Goal: Task Accomplishment & Management: Manage account settings

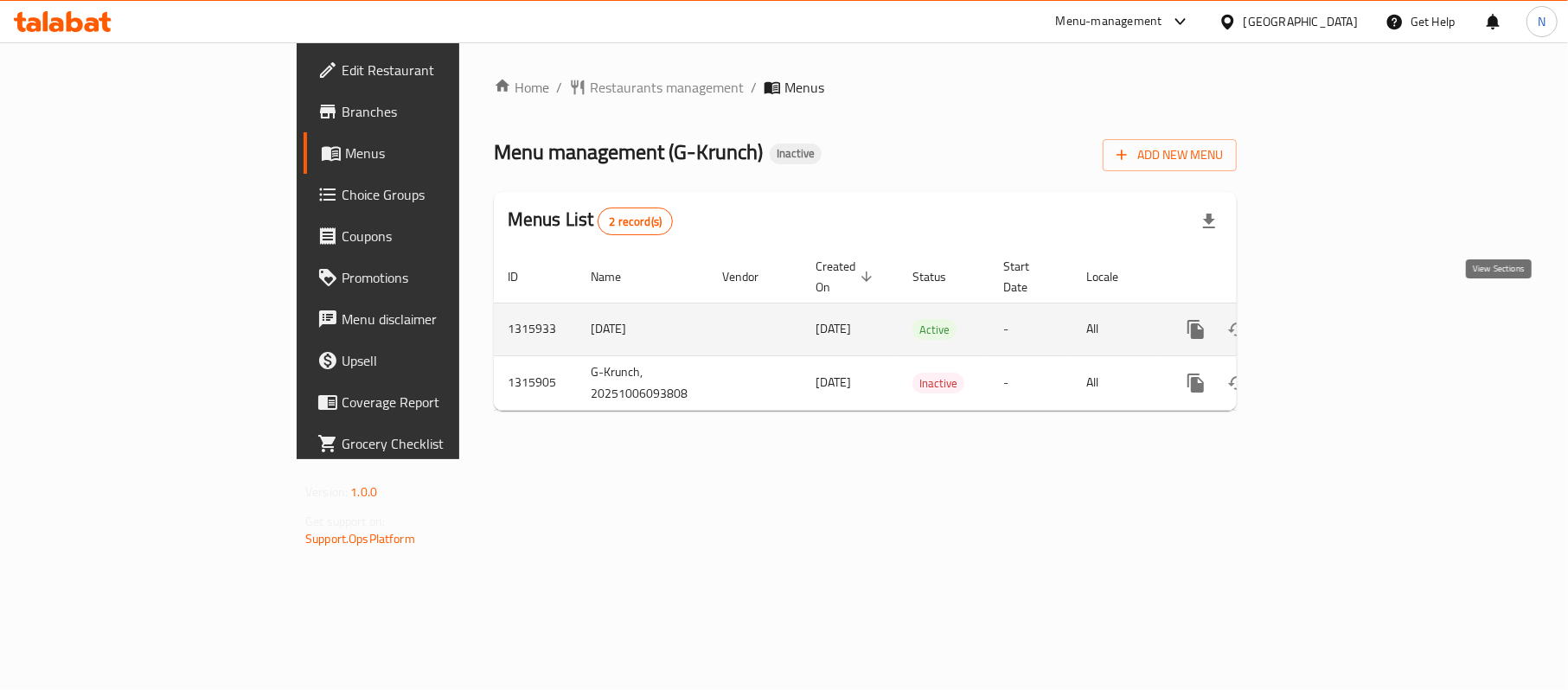
click at [1328, 322] on icon "enhanced table" at bounding box center [1320, 329] width 15 height 15
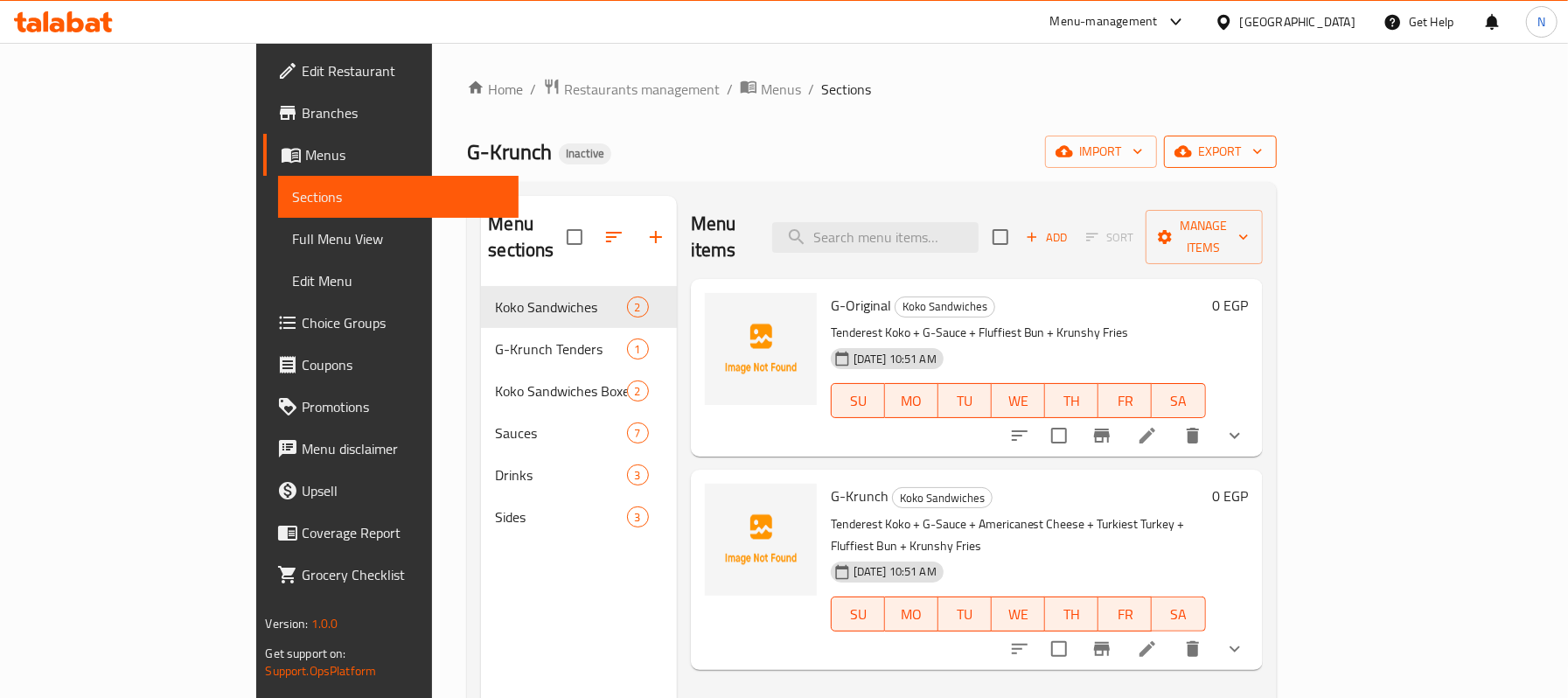
click at [1263, 155] on span "export" at bounding box center [1220, 152] width 84 height 22
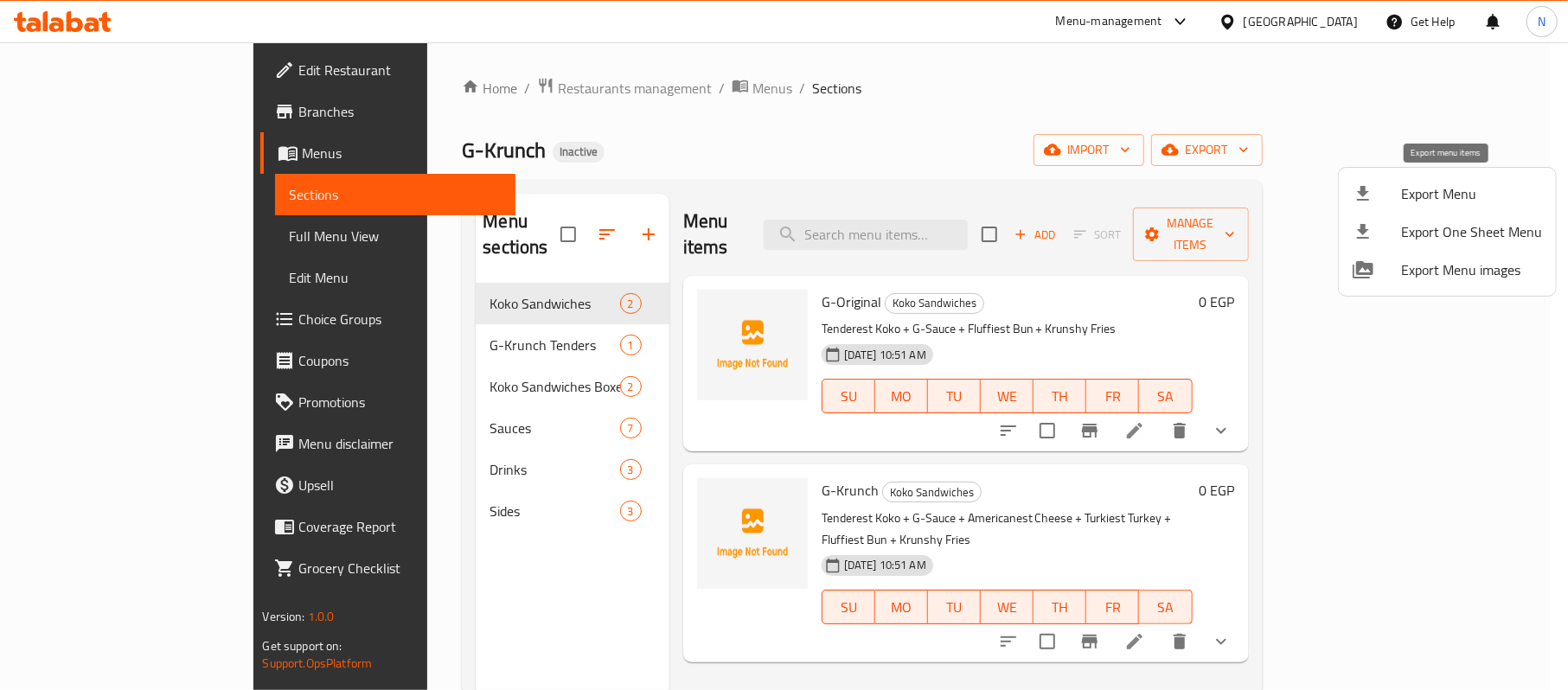
click at [1450, 195] on span "Export Menu" at bounding box center [1471, 193] width 141 height 21
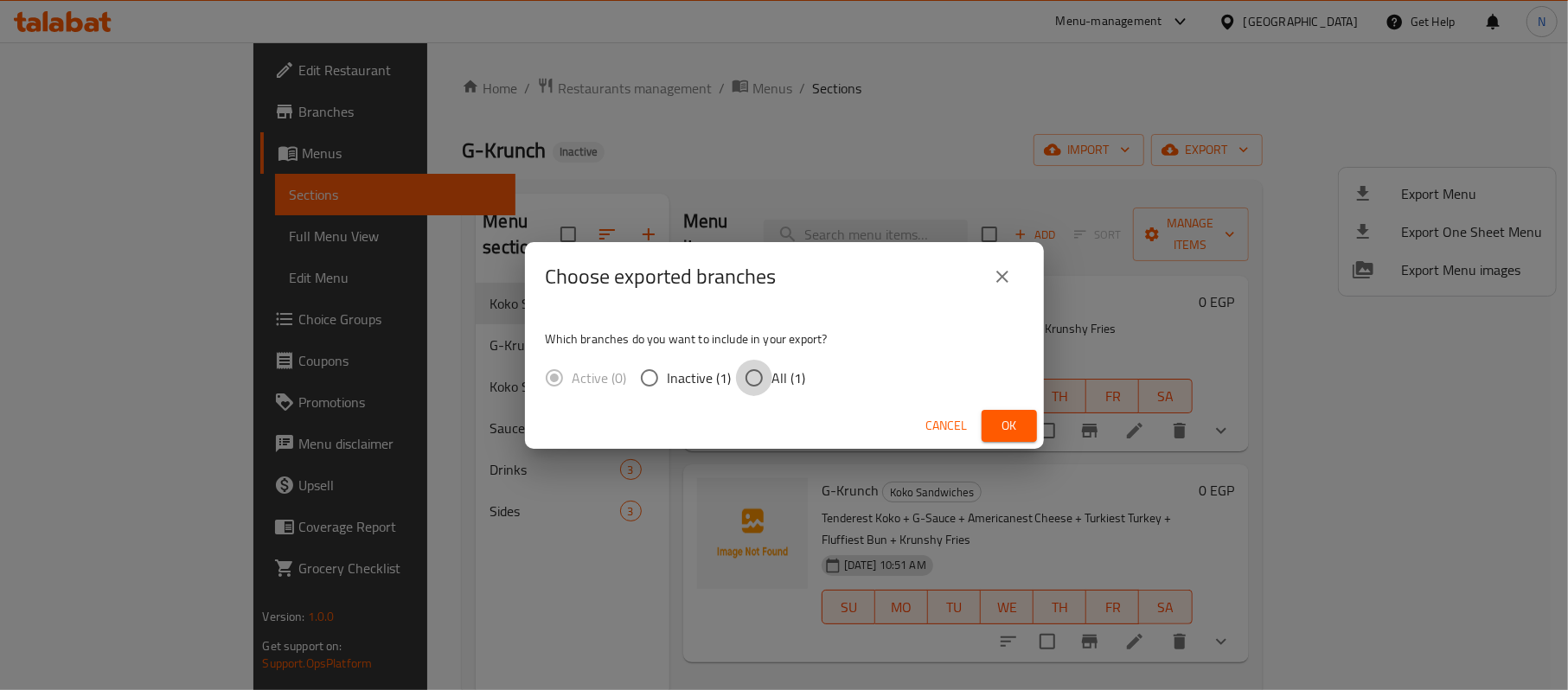
click at [769, 360] on input "All (1)" at bounding box center [754, 378] width 36 height 36
radio input "true"
click at [1038, 420] on div "Cancel Ok" at bounding box center [784, 425] width 519 height 46
click at [1012, 420] on span "Ok" at bounding box center [1009, 426] width 28 height 22
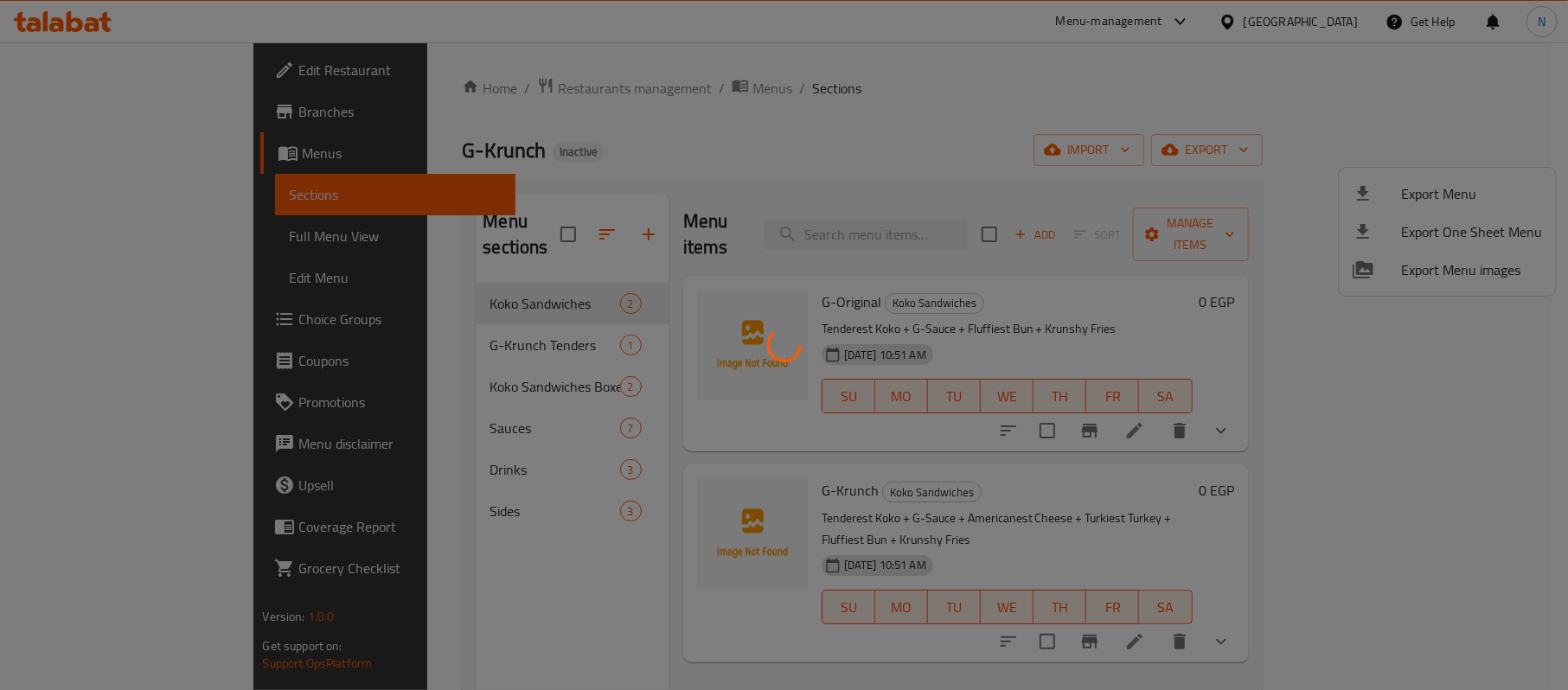
click at [347, 363] on div at bounding box center [784, 345] width 1568 height 690
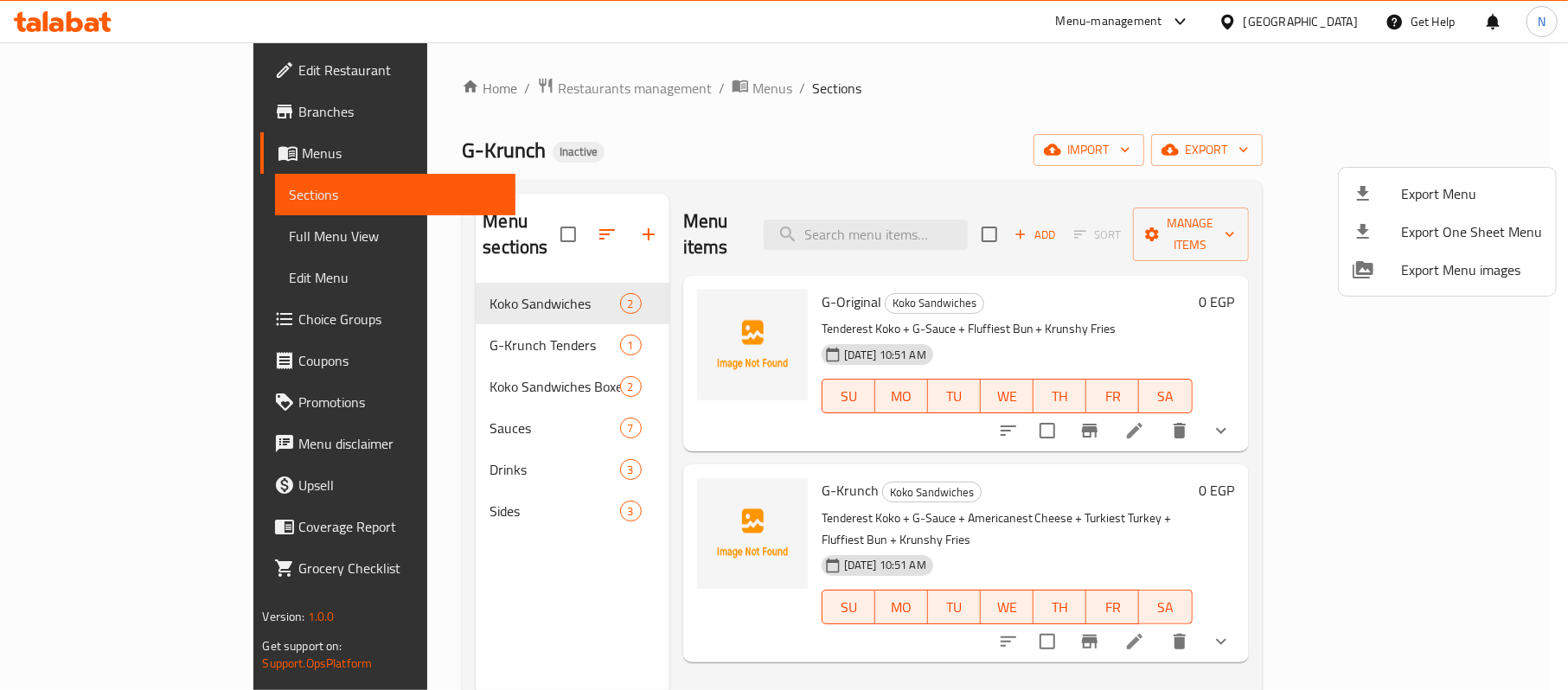
click at [347, 363] on div at bounding box center [784, 345] width 1568 height 690
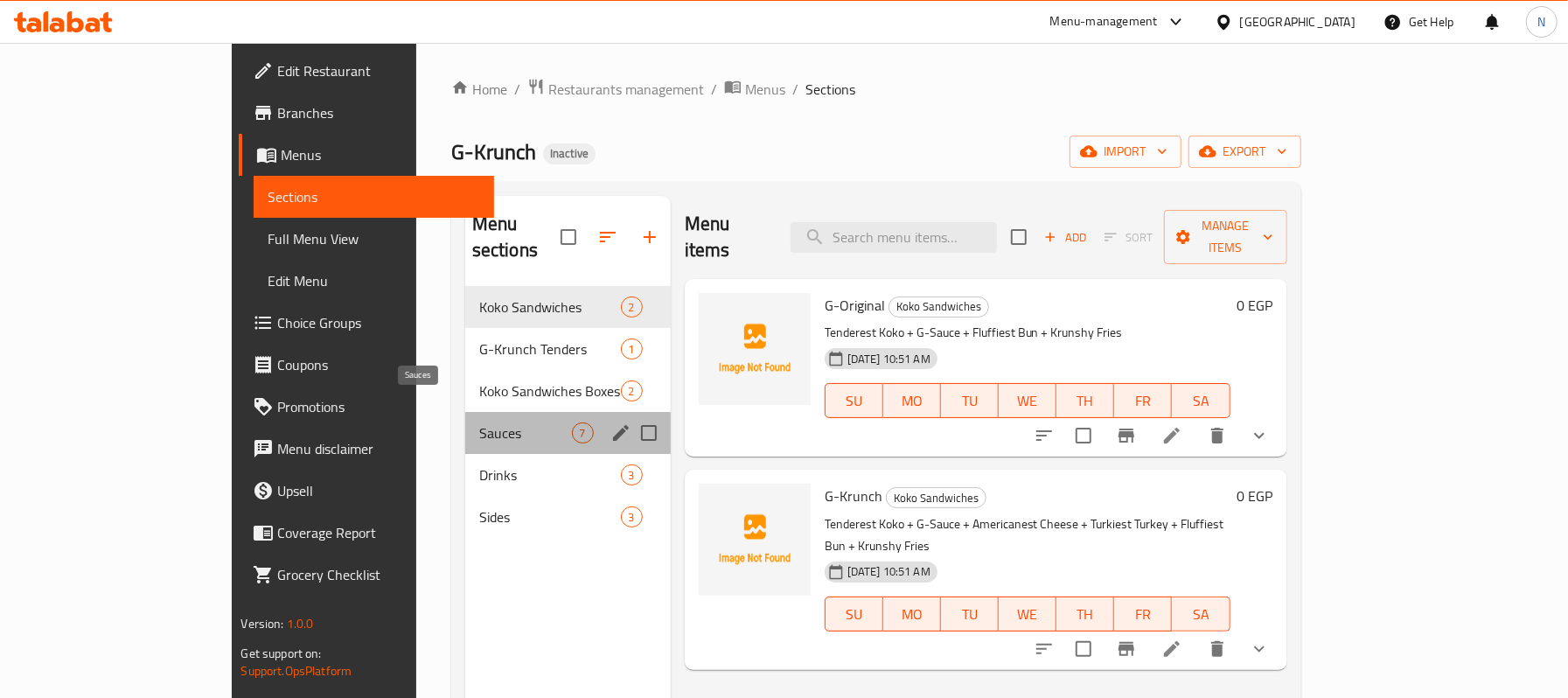
click at [479, 423] on span "Sauces" at bounding box center [525, 433] width 93 height 21
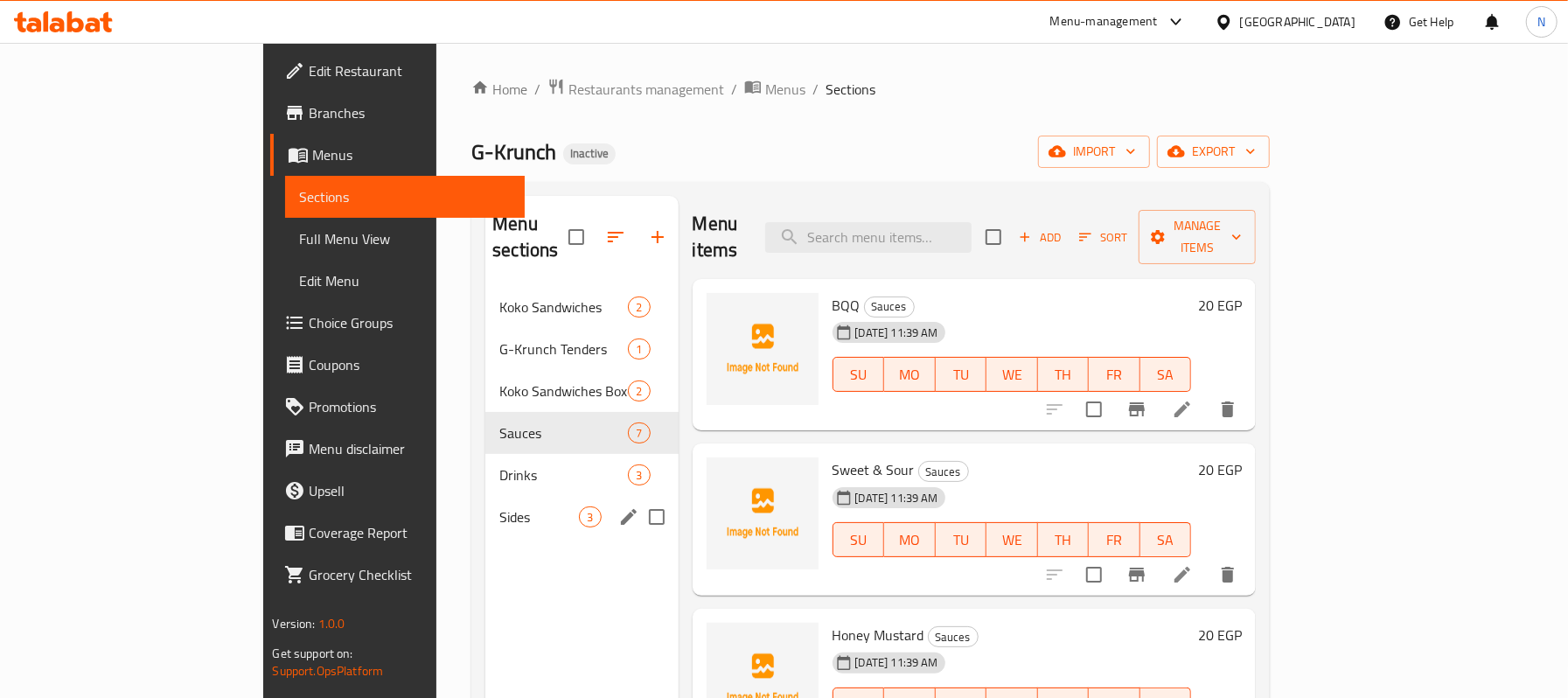
click at [485, 496] on div "Sides 3" at bounding box center [582, 516] width 192 height 42
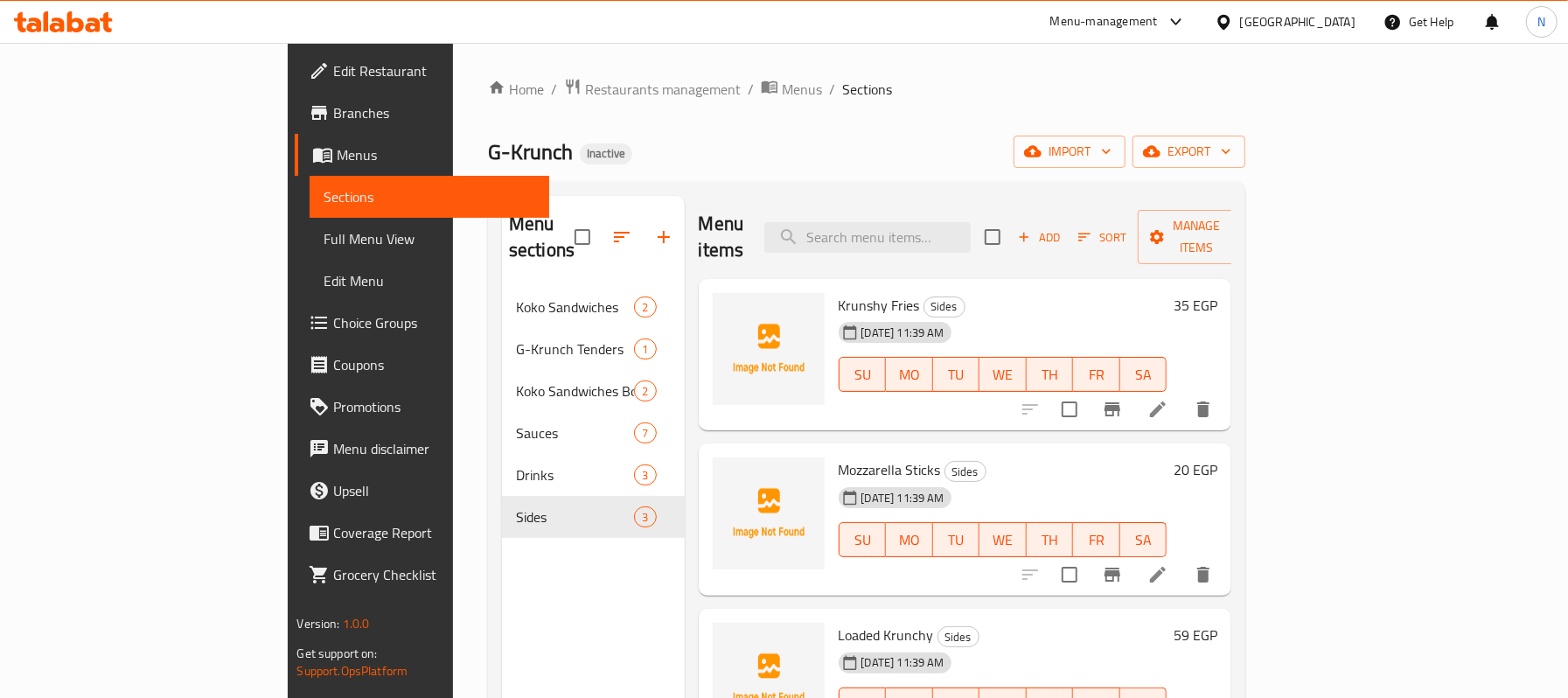
click at [502, 516] on nav "Koko Sandwiches 2 G-Krunch Tenders 1 Koko Sandwiches Boxes 2 Sauces 7 Drinks 3 …" at bounding box center [593, 411] width 182 height 266
click at [502, 555] on div "Menu sections Koko Sandwiches 2 G-Krunch Tenders 1 Koko Sandwiches Boxes 2 Sauc…" at bounding box center [593, 545] width 182 height 698
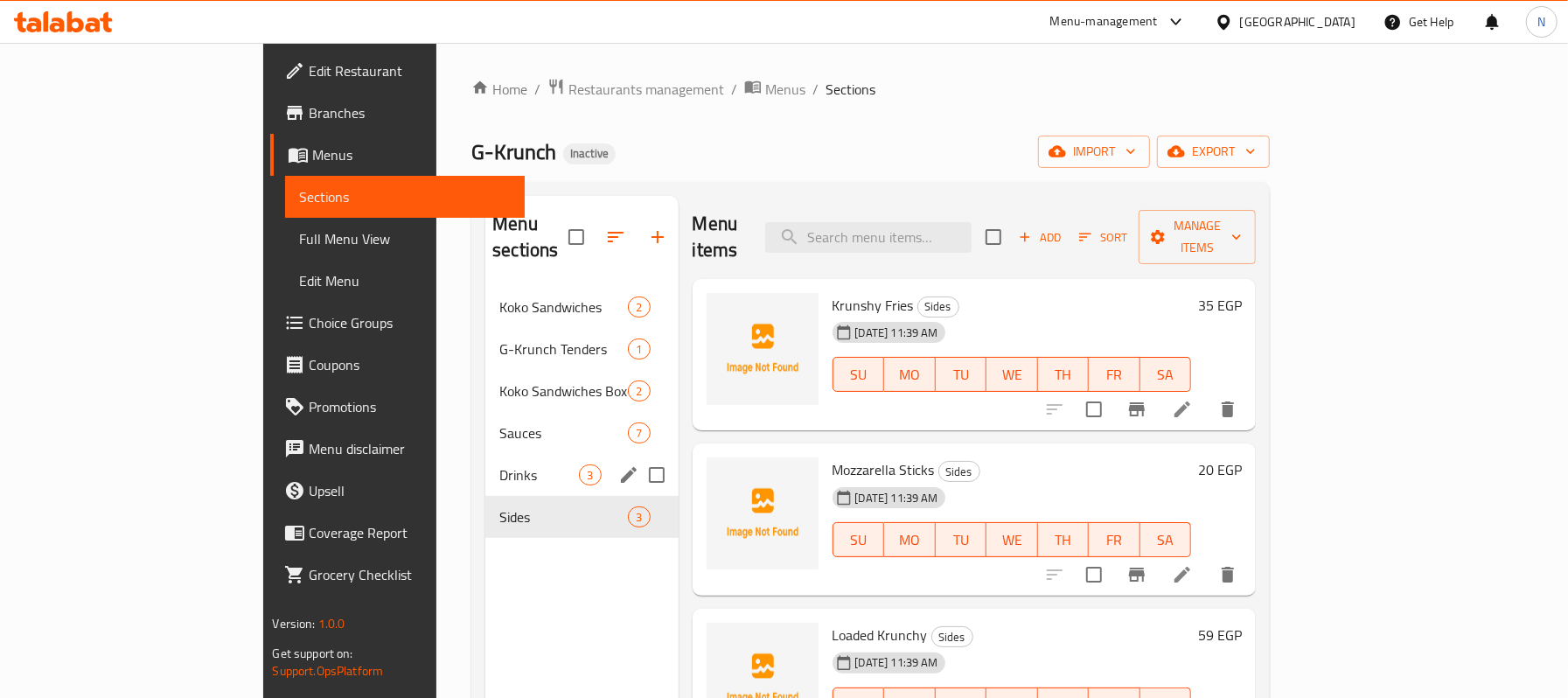
click at [499, 465] on span "Drinks" at bounding box center [539, 475] width 80 height 21
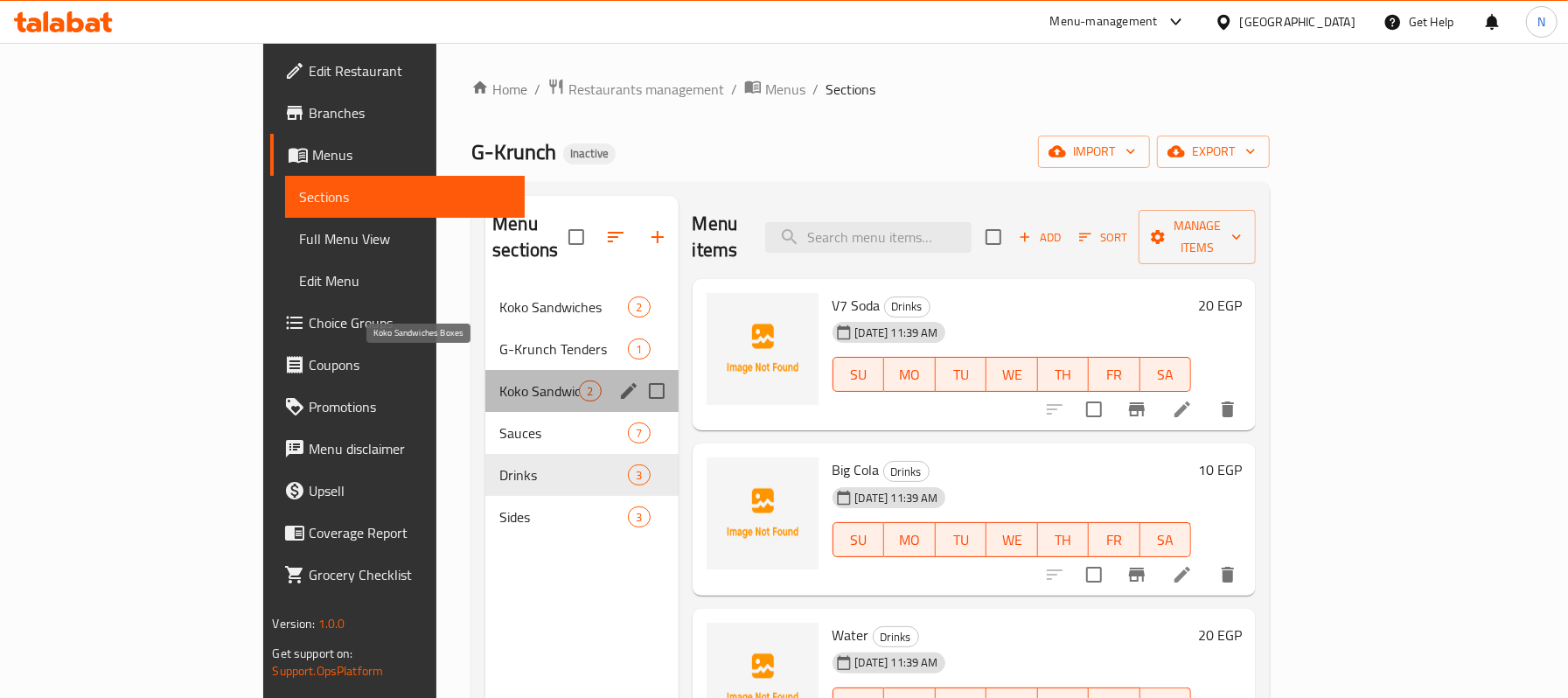
click at [499, 380] on span "Koko Sandwiches Boxes" at bounding box center [539, 390] width 80 height 21
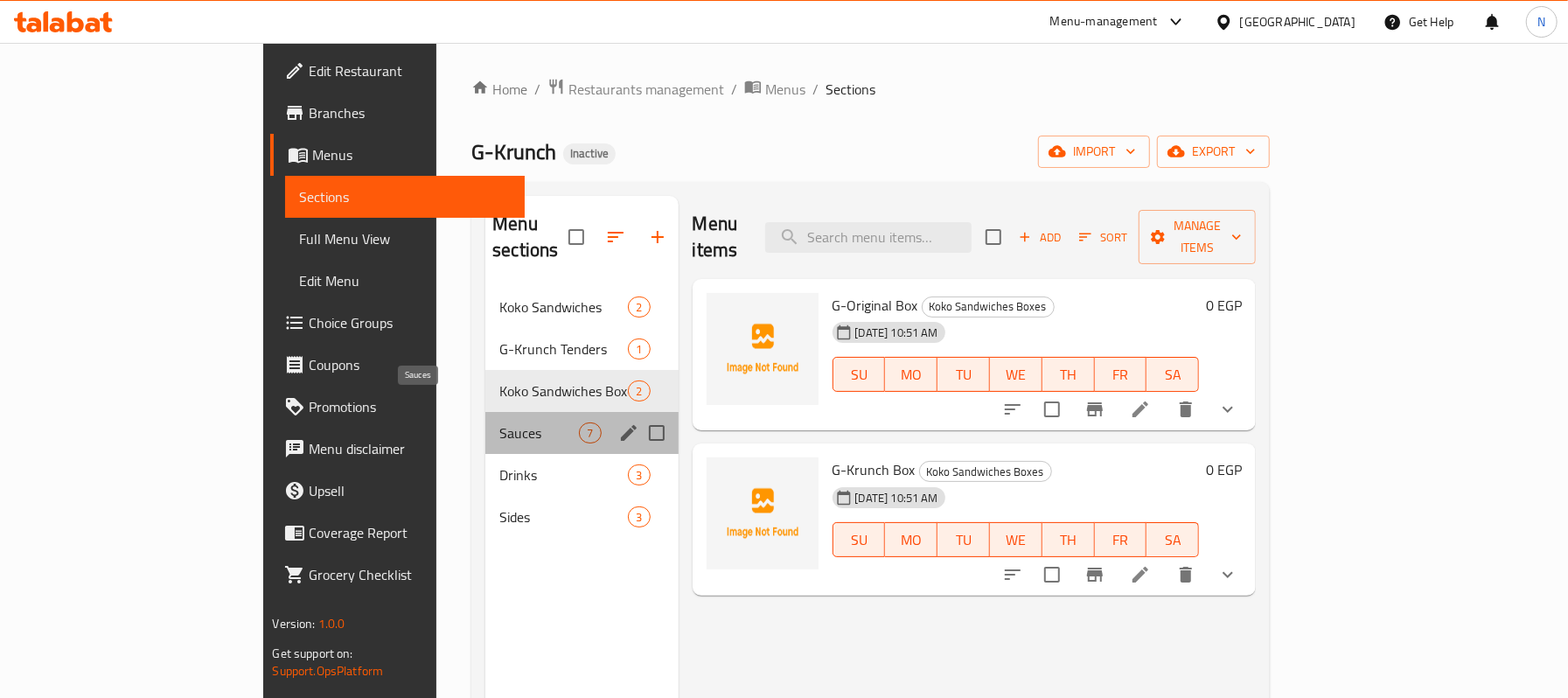
click at [499, 423] on span "Sauces" at bounding box center [539, 433] width 80 height 21
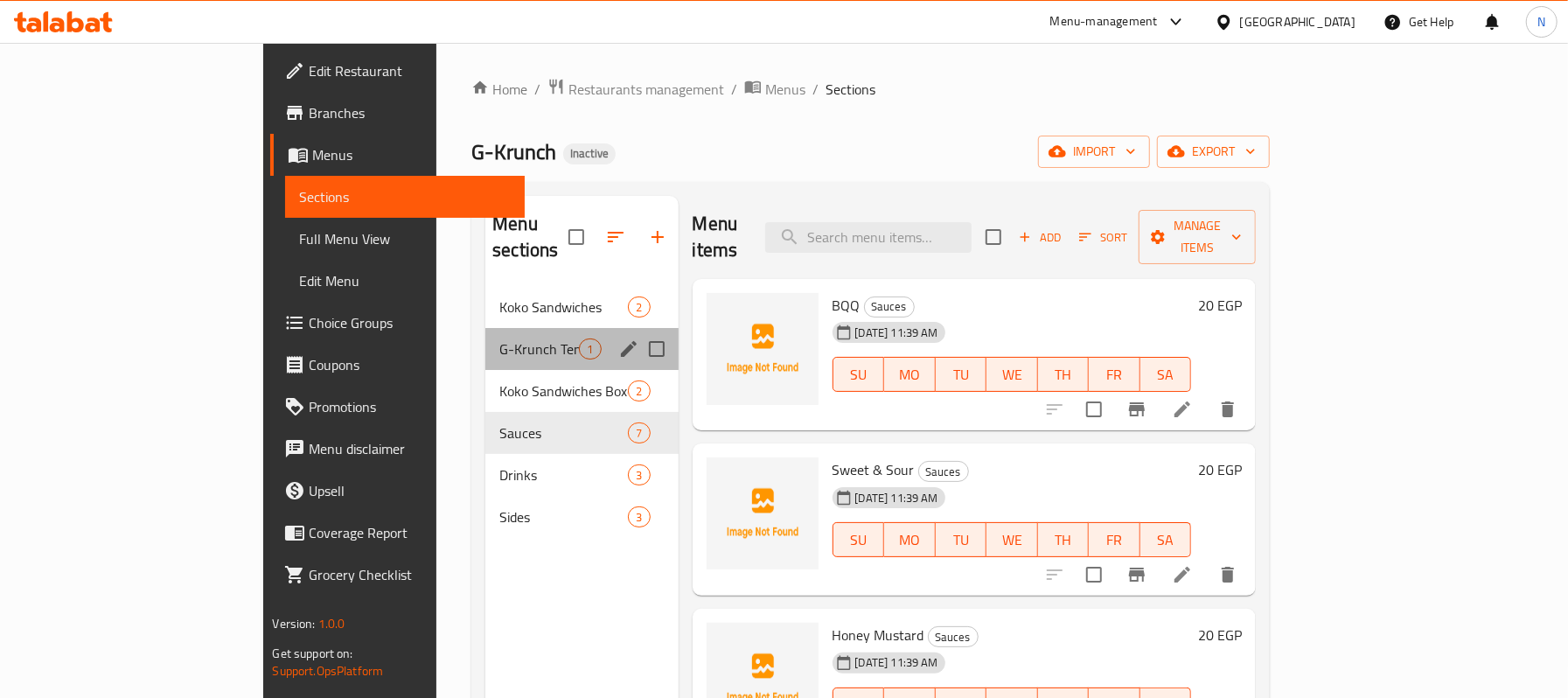
click at [485, 339] on div "G-Krunch Tenders 1" at bounding box center [582, 349] width 192 height 42
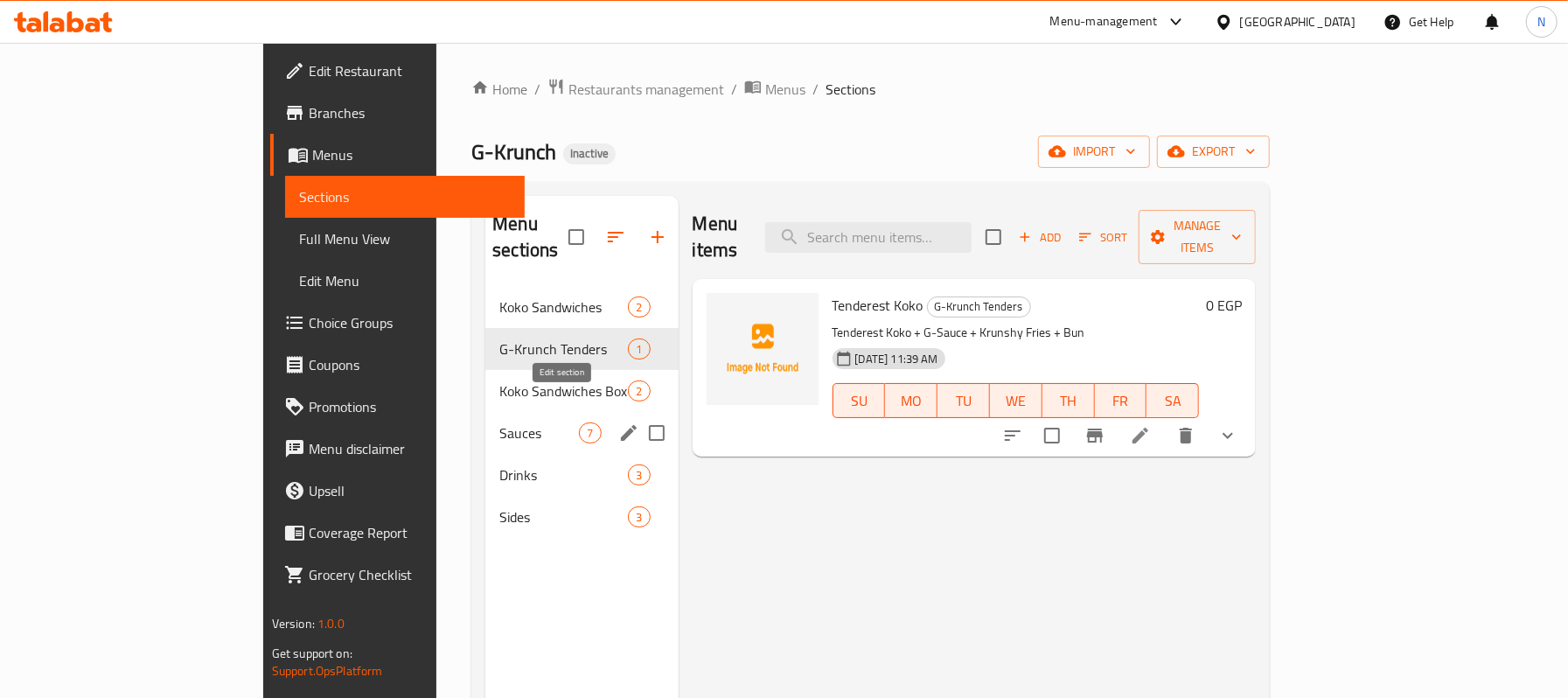
click at [616, 420] on button "edit" at bounding box center [629, 433] width 26 height 26
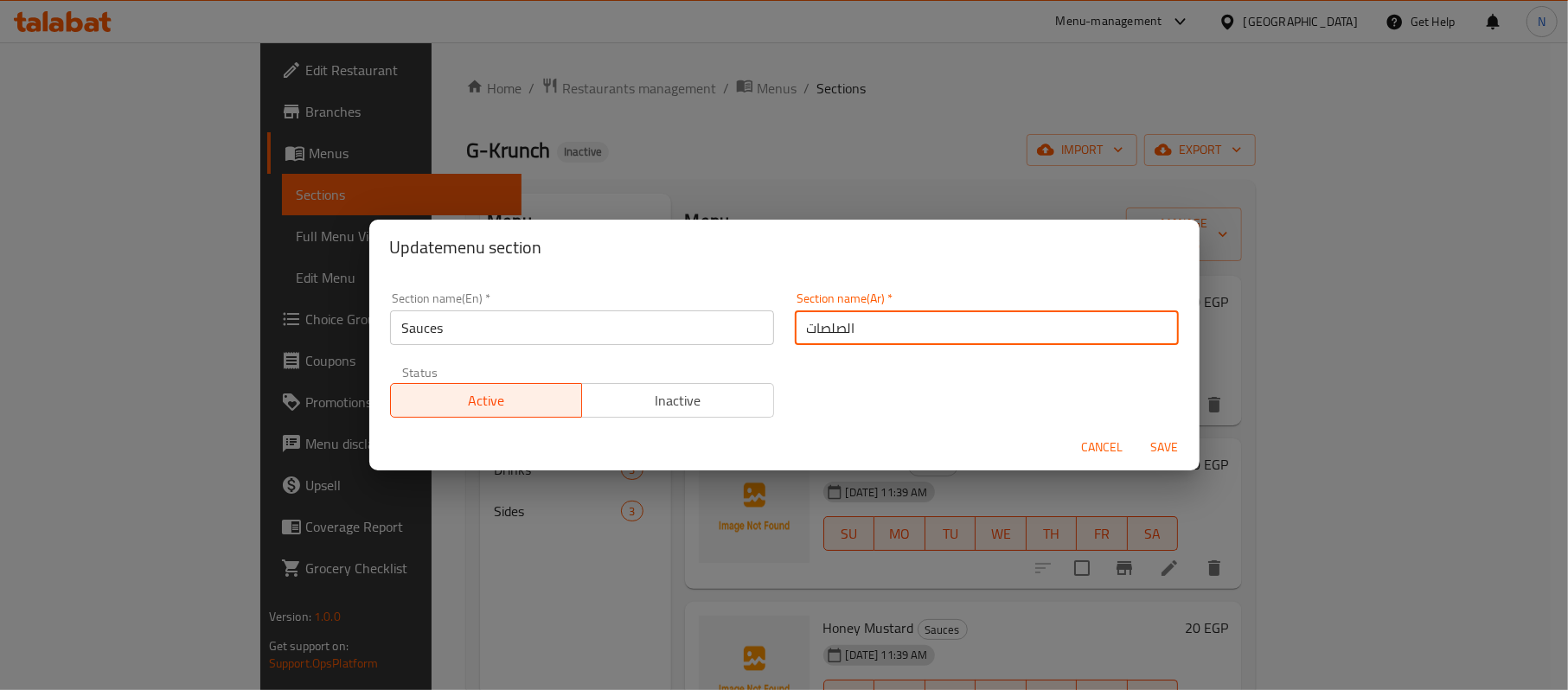
drag, startPoint x: 828, startPoint y: 327, endPoint x: 796, endPoint y: 320, distance: 32.8
click at [796, 320] on input "الصلصات" at bounding box center [987, 328] width 384 height 35
type input "الصوصات"
click at [1162, 446] on span "Save" at bounding box center [1165, 448] width 41 height 22
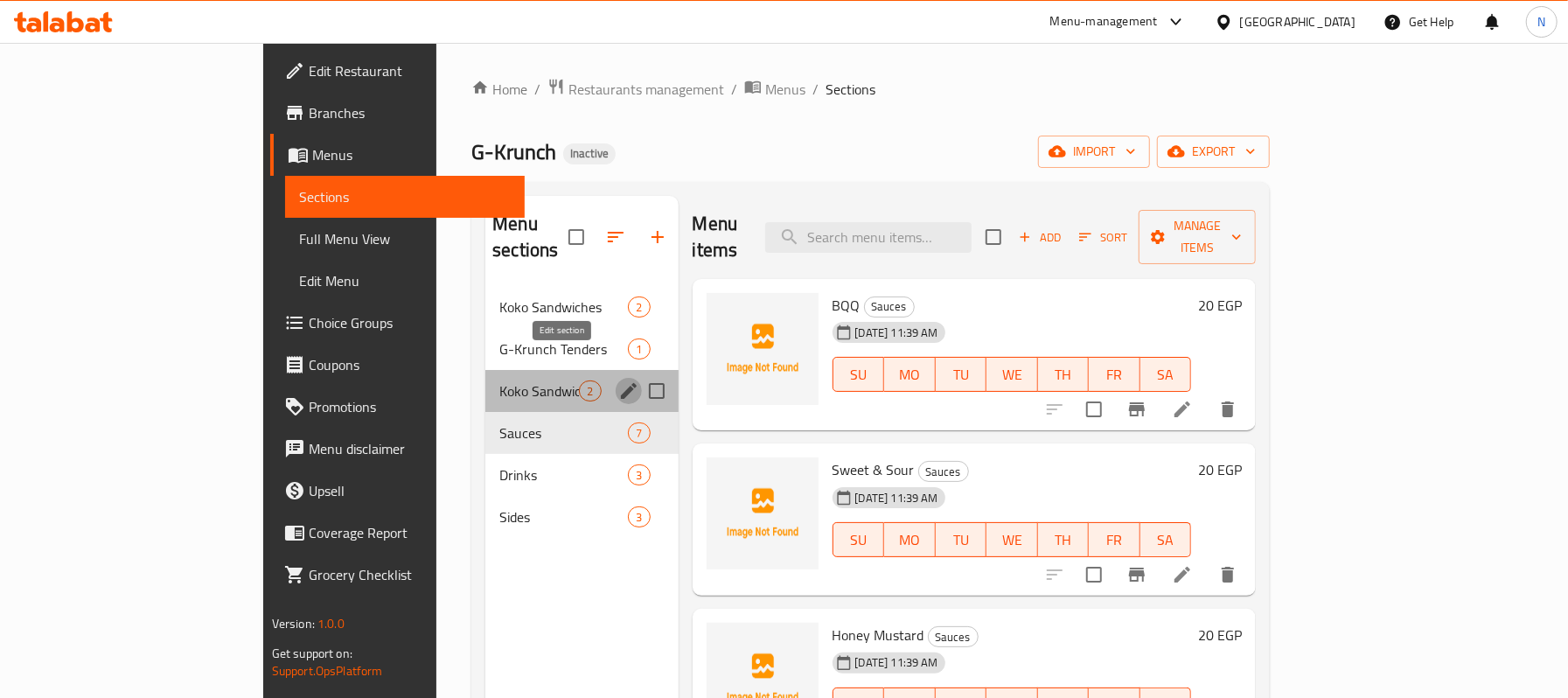
click at [618, 380] on icon "edit" at bounding box center [628, 390] width 21 height 21
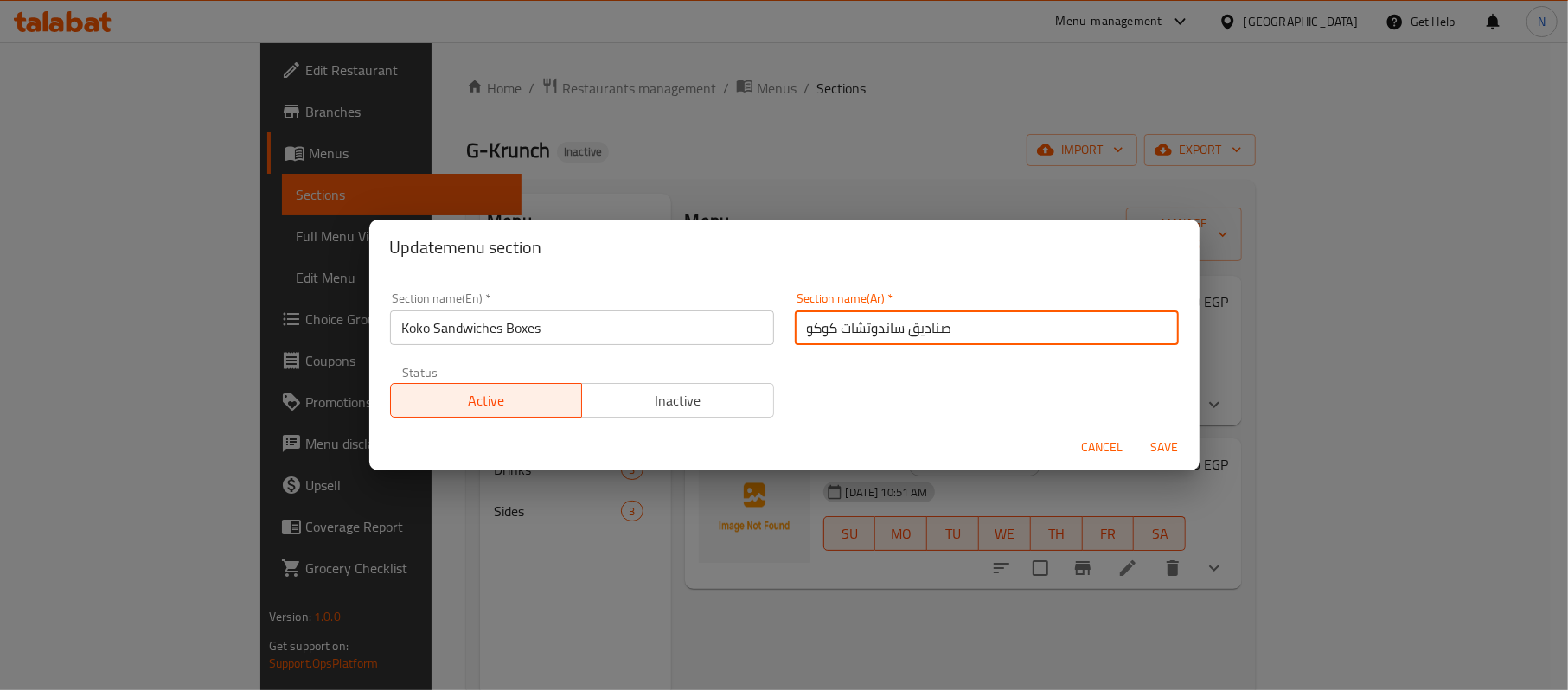
drag, startPoint x: 901, startPoint y: 328, endPoint x: 962, endPoint y: 334, distance: 61.3
click at [962, 334] on input "صناديق ساندوتشات كوكو" at bounding box center [987, 328] width 384 height 35
type input "بوكسات ساندوتشات كوكو"
click at [1167, 460] on button "Save" at bounding box center [1165, 448] width 56 height 32
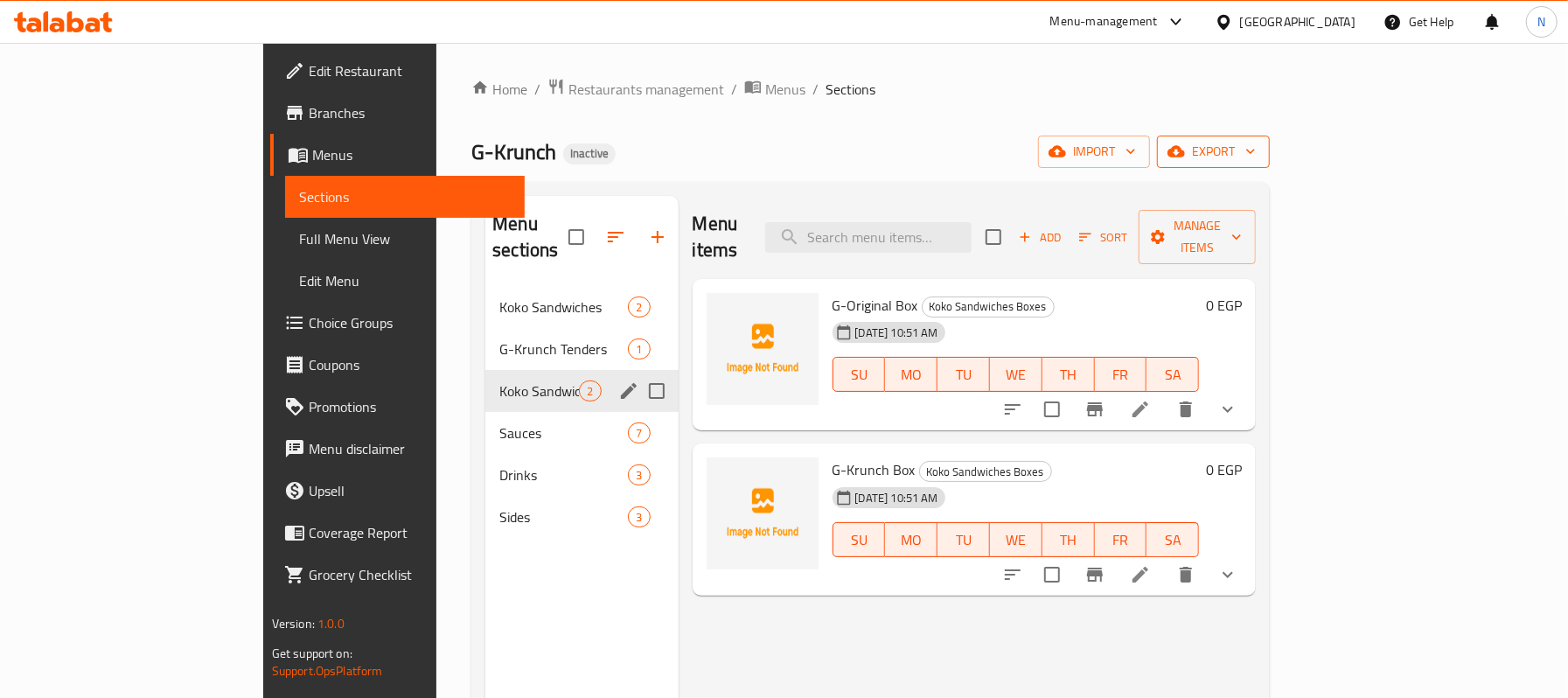
click at [1256, 145] on span "export" at bounding box center [1213, 152] width 84 height 22
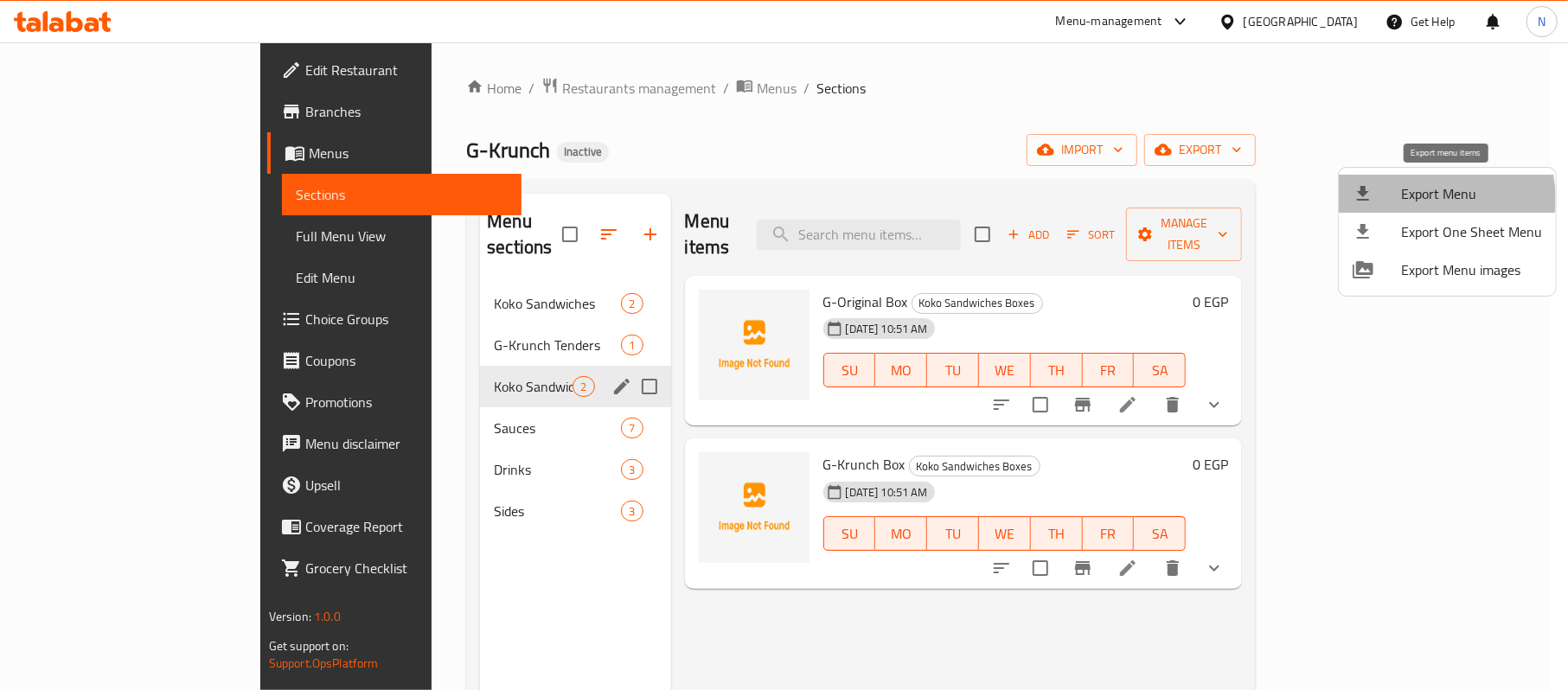
click at [1427, 199] on span "Export Menu" at bounding box center [1471, 193] width 141 height 21
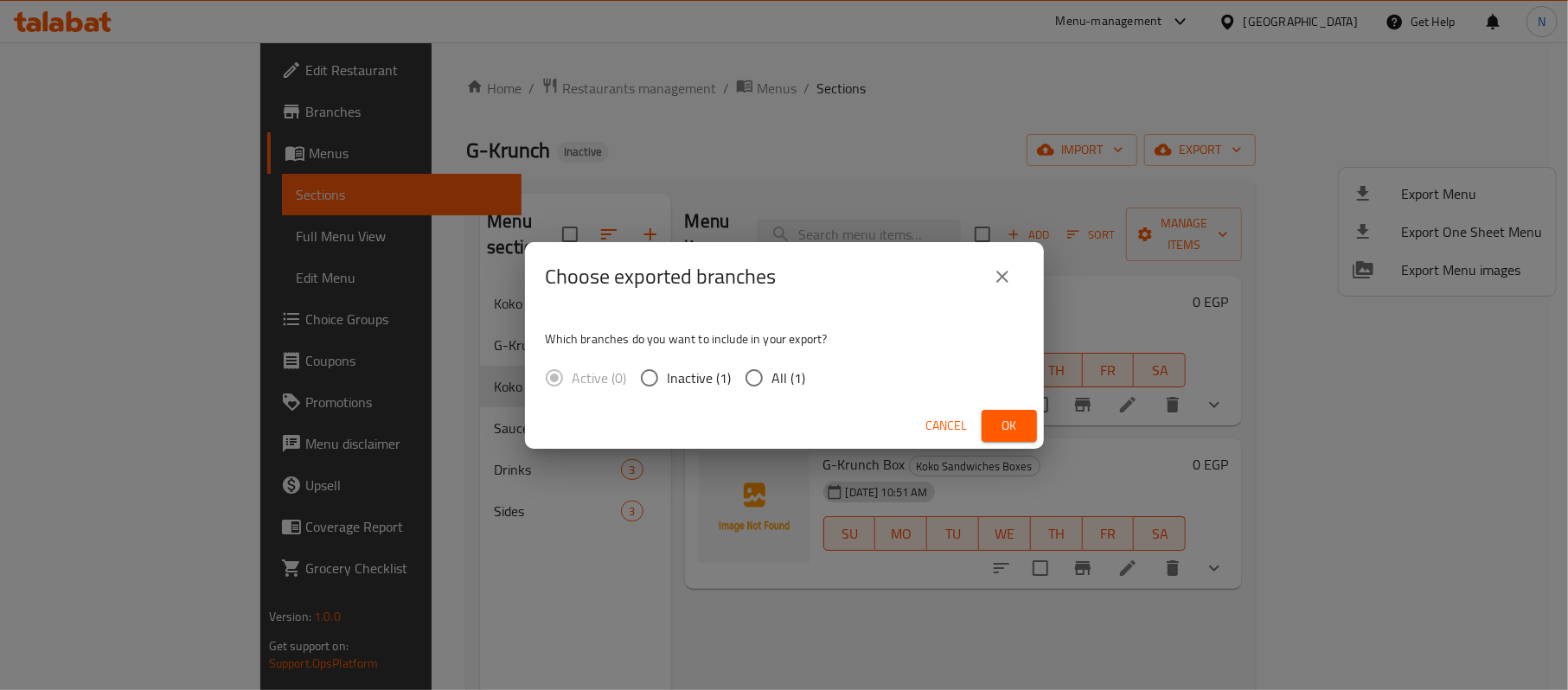
click at [752, 394] on input "All (1)" at bounding box center [754, 378] width 36 height 36
radio input "true"
click at [1041, 415] on div "Cancel Ok" at bounding box center [784, 425] width 519 height 46
click at [1021, 419] on span "Ok" at bounding box center [1009, 426] width 28 height 22
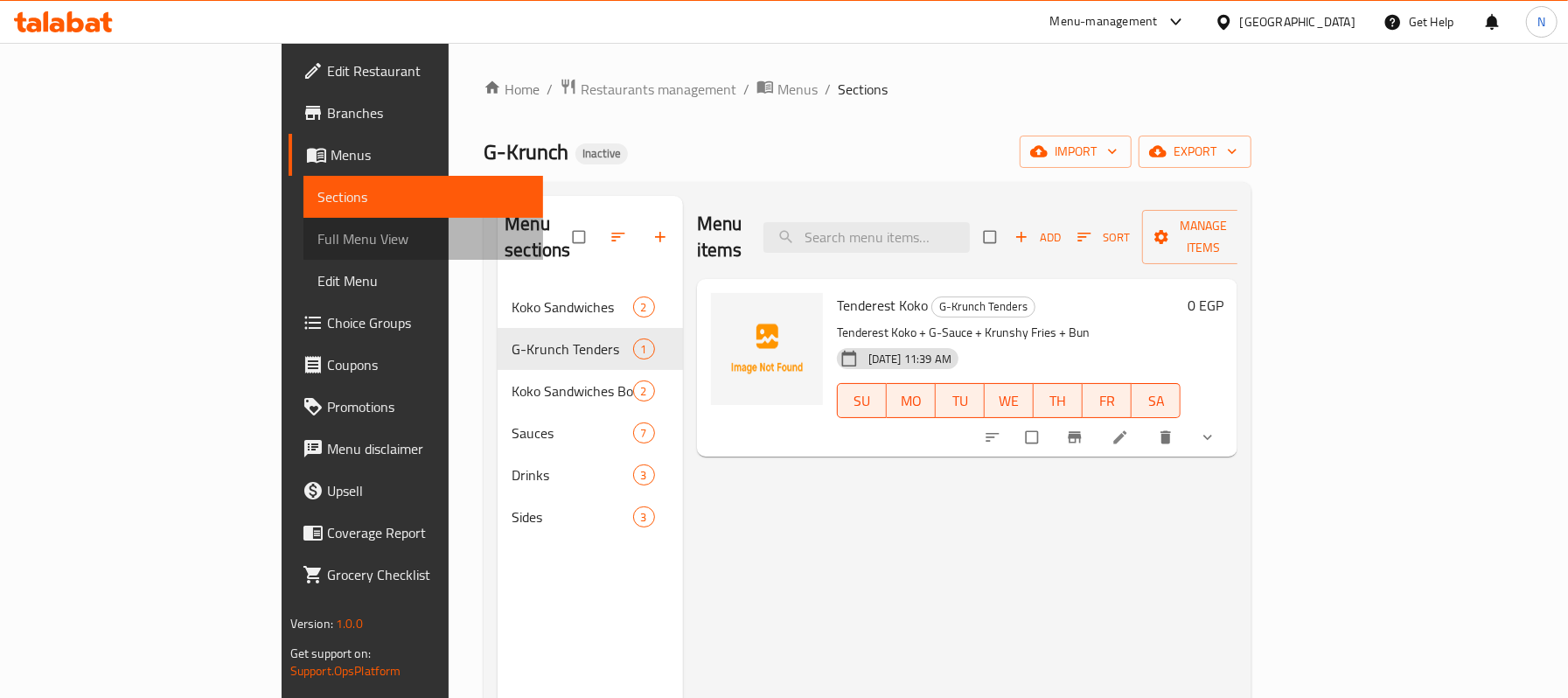
click at [303, 224] on link "Full Menu View" at bounding box center [423, 239] width 240 height 42
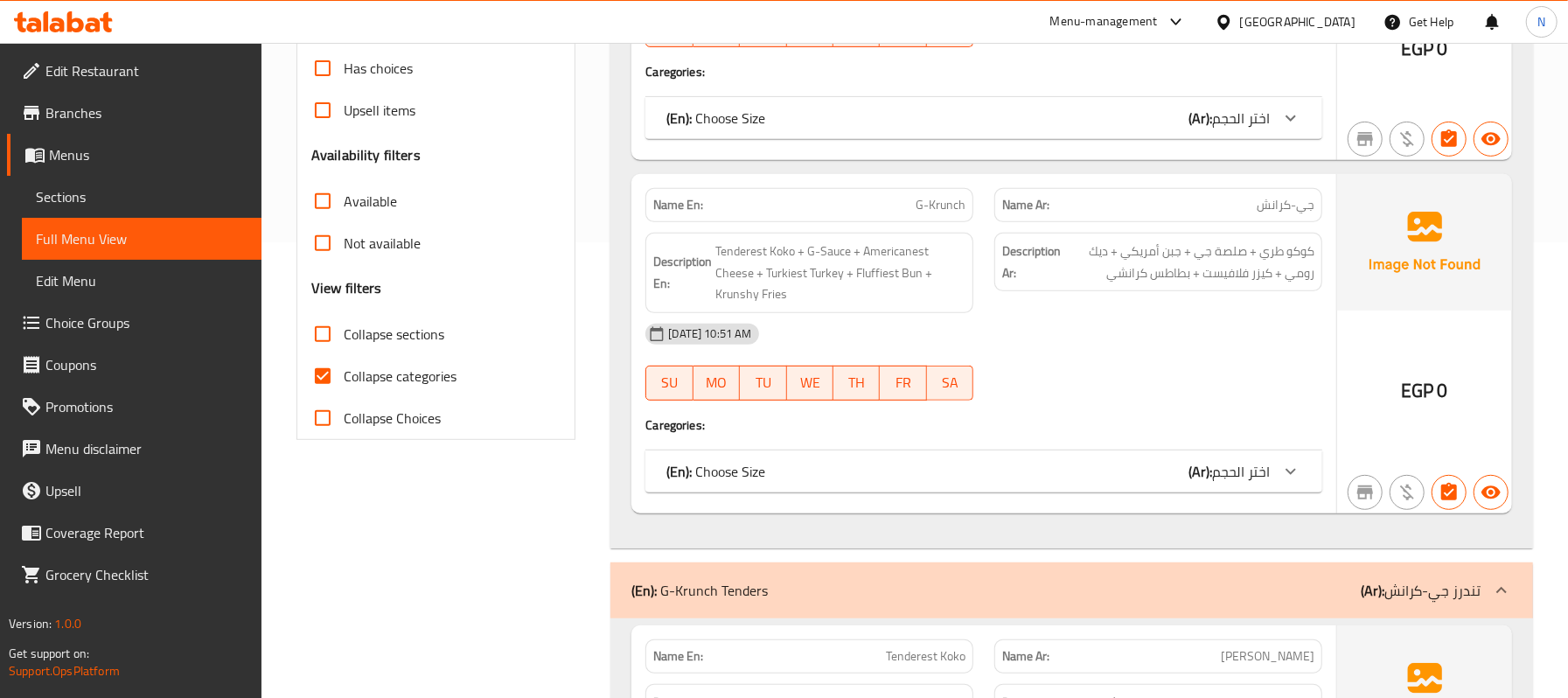
scroll to position [467, 0]
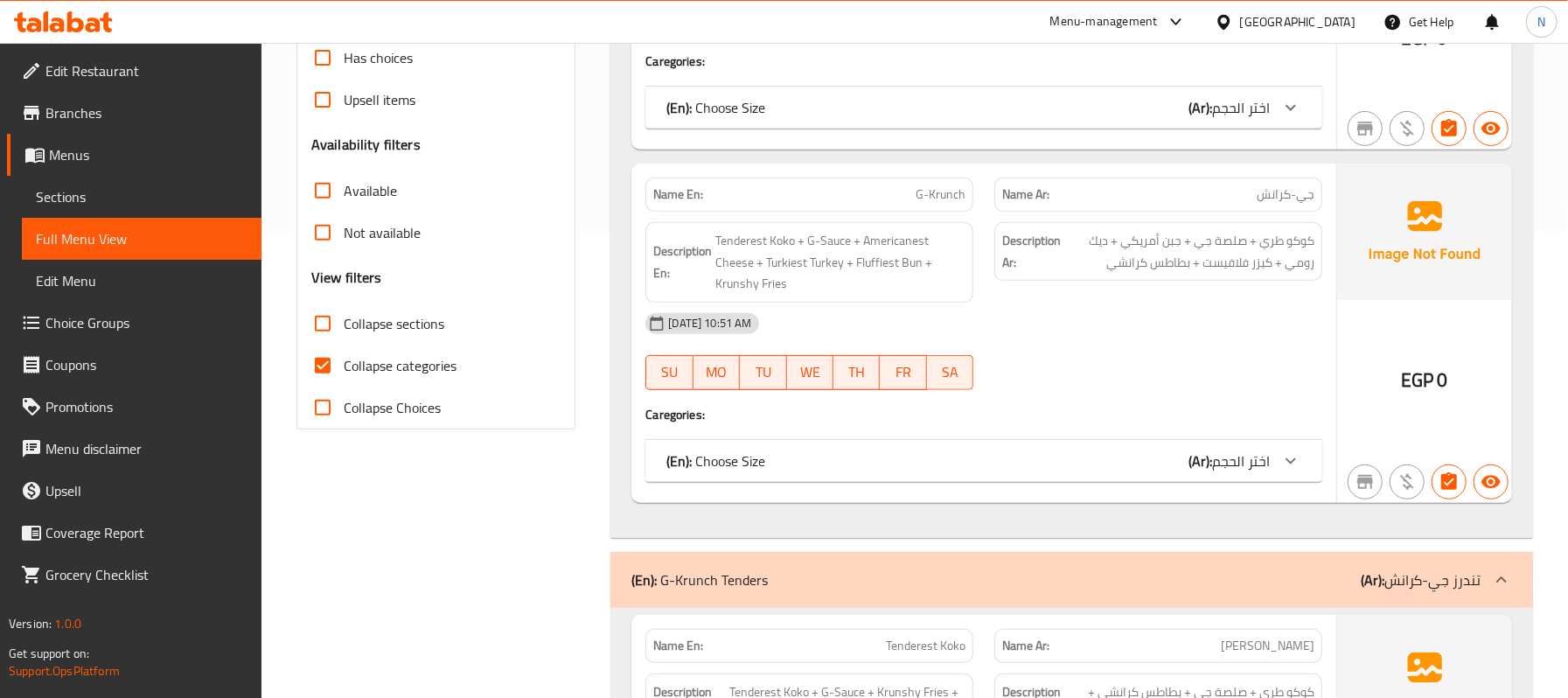
click at [394, 309] on label "Collapse sections" at bounding box center [373, 323] width 142 height 42
click at [344, 309] on input "Collapse sections" at bounding box center [323, 323] width 42 height 42
checkbox input "true"
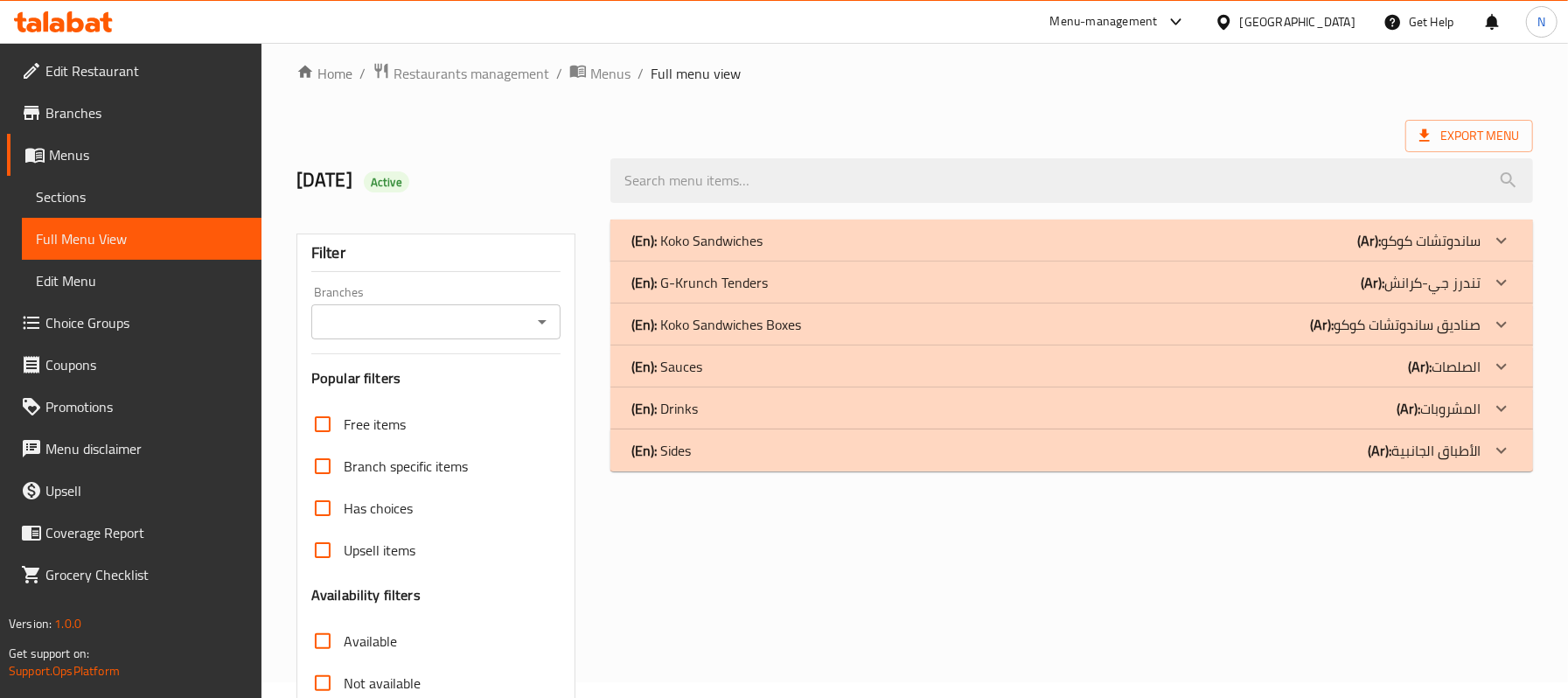
scroll to position [0, 0]
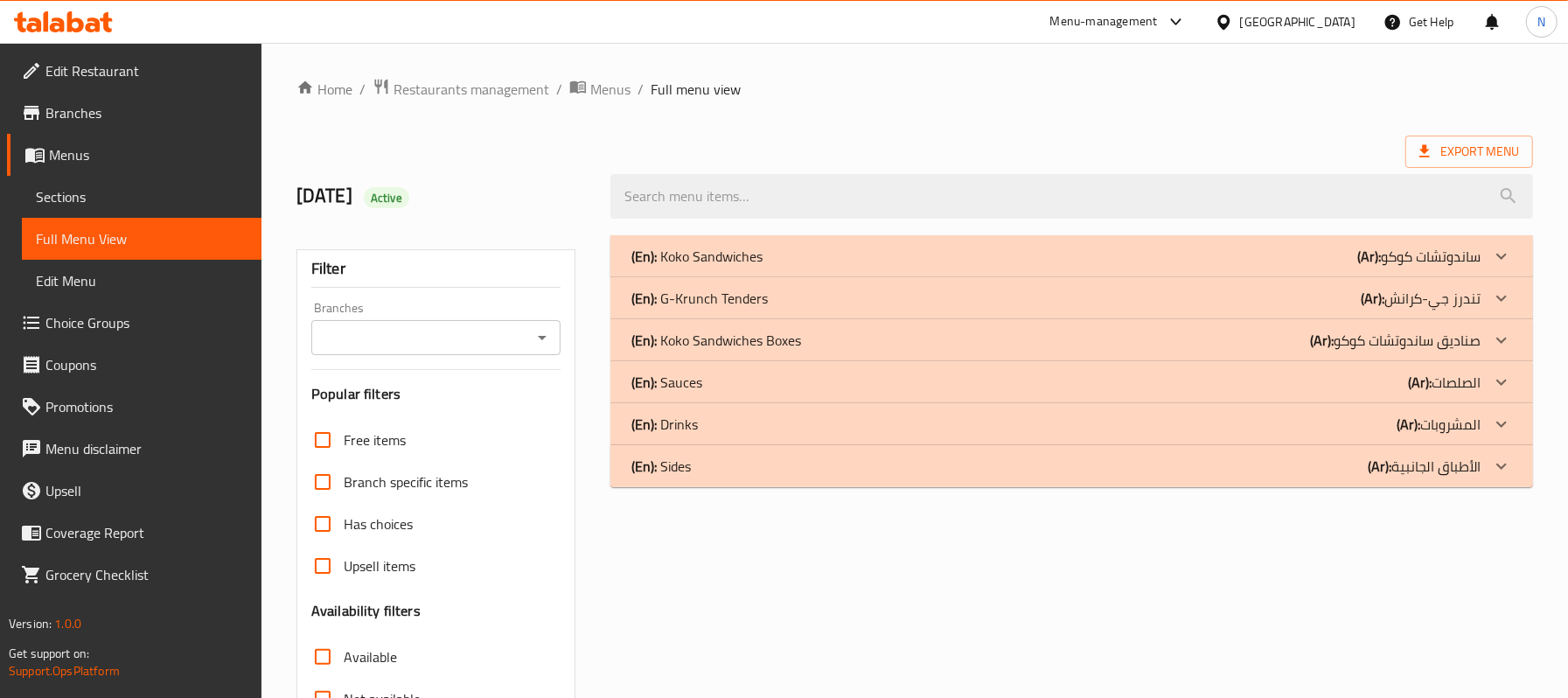
click at [869, 250] on div "(En): Koko Sandwiches (Ar): ساندوتشات كوكو" at bounding box center [1056, 256] width 849 height 21
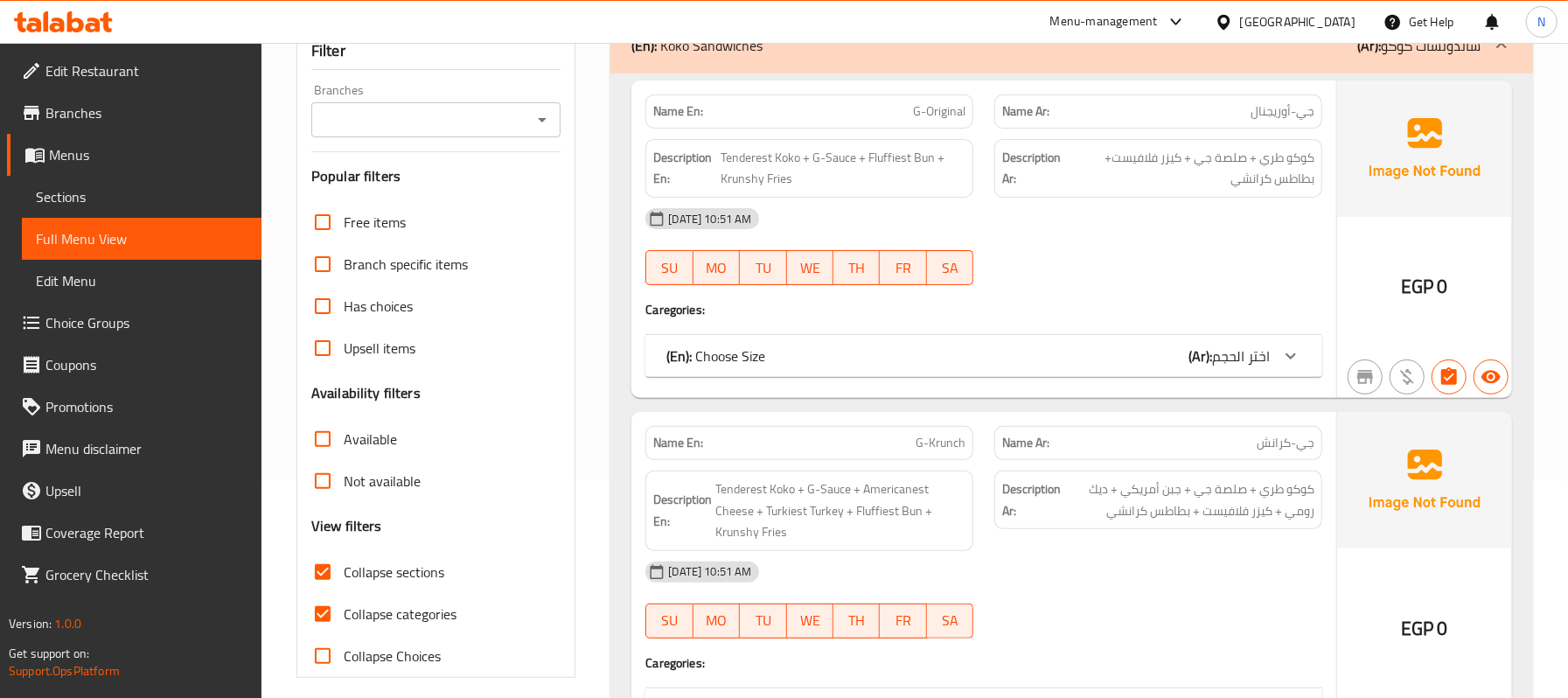
scroll to position [350, 0]
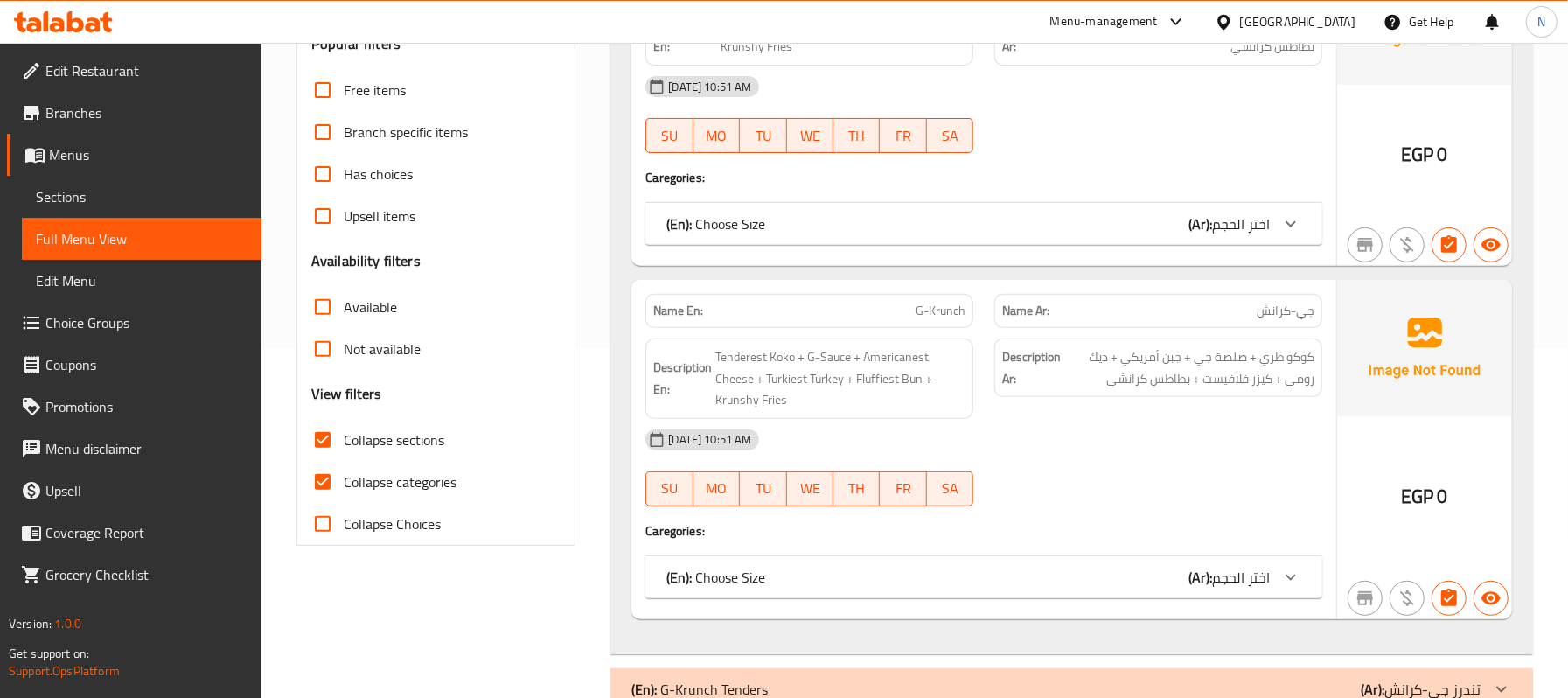
click at [388, 491] on span "Collapse categories" at bounding box center [400, 481] width 113 height 21
click at [344, 491] on input "Collapse categories" at bounding box center [323, 482] width 42 height 42
checkbox input "false"
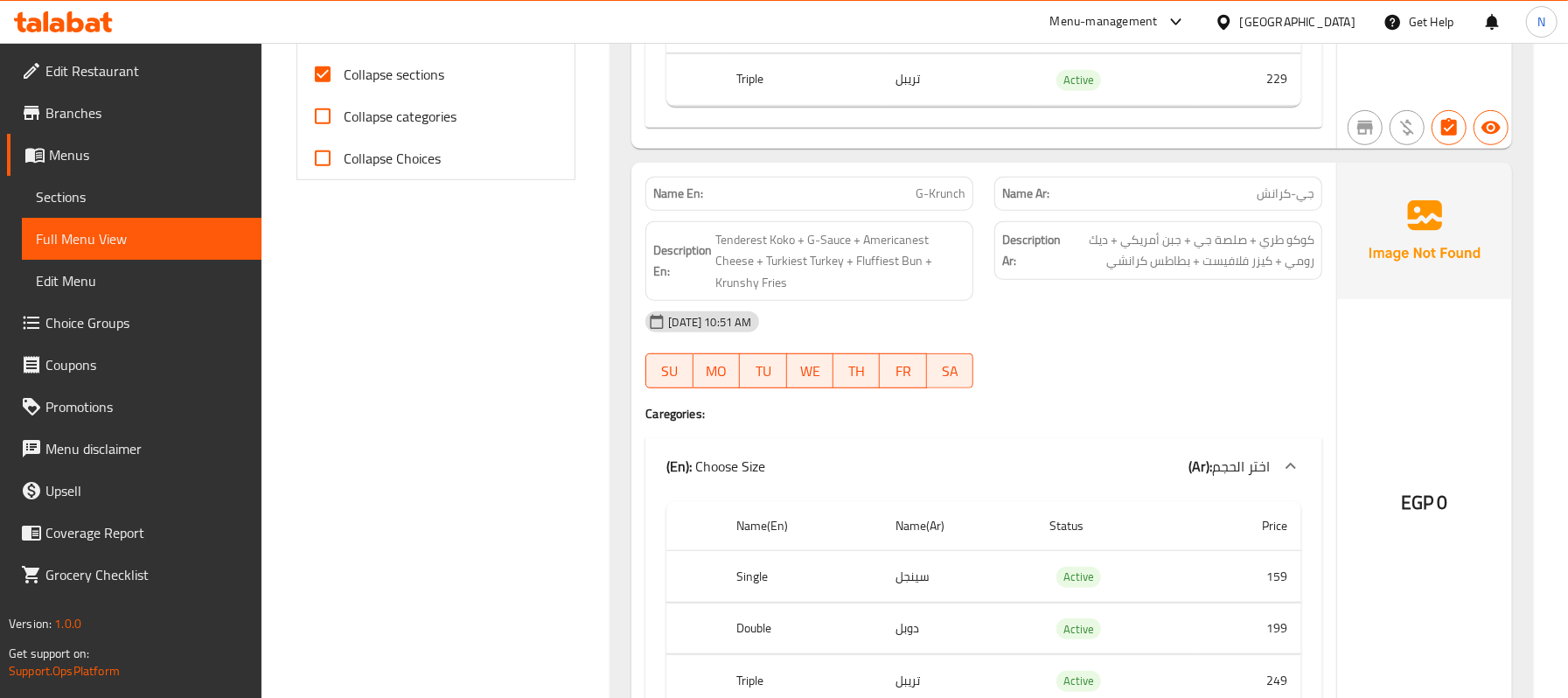
scroll to position [816, 0]
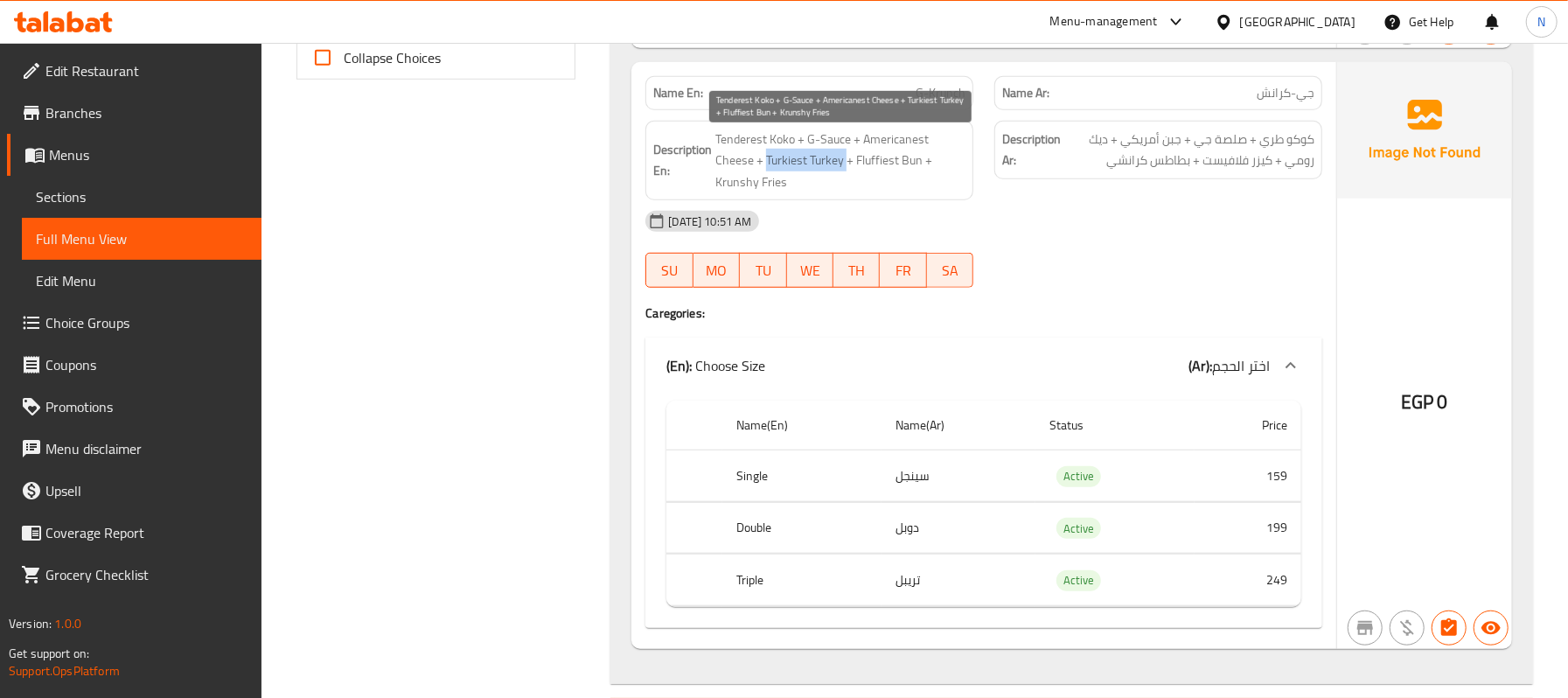
drag, startPoint x: 844, startPoint y: 166, endPoint x: 767, endPoint y: 170, distance: 77.1
click at [767, 170] on span "Tenderest Koko + G-Sauce + Americanest Cheese + Turkiest Turkey + Fluffiest Bun…" at bounding box center [840, 161] width 250 height 64
copy span "Turkiest Turkey"
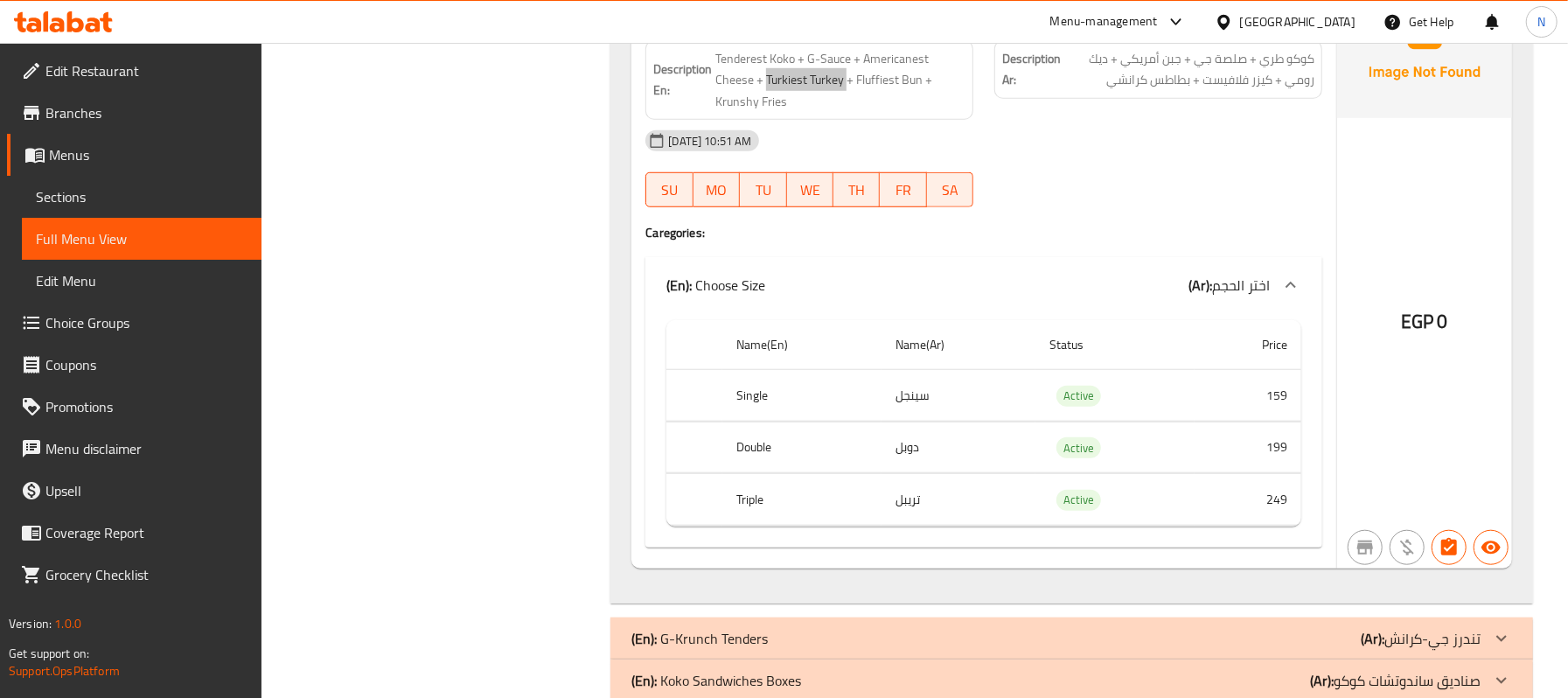
scroll to position [932, 0]
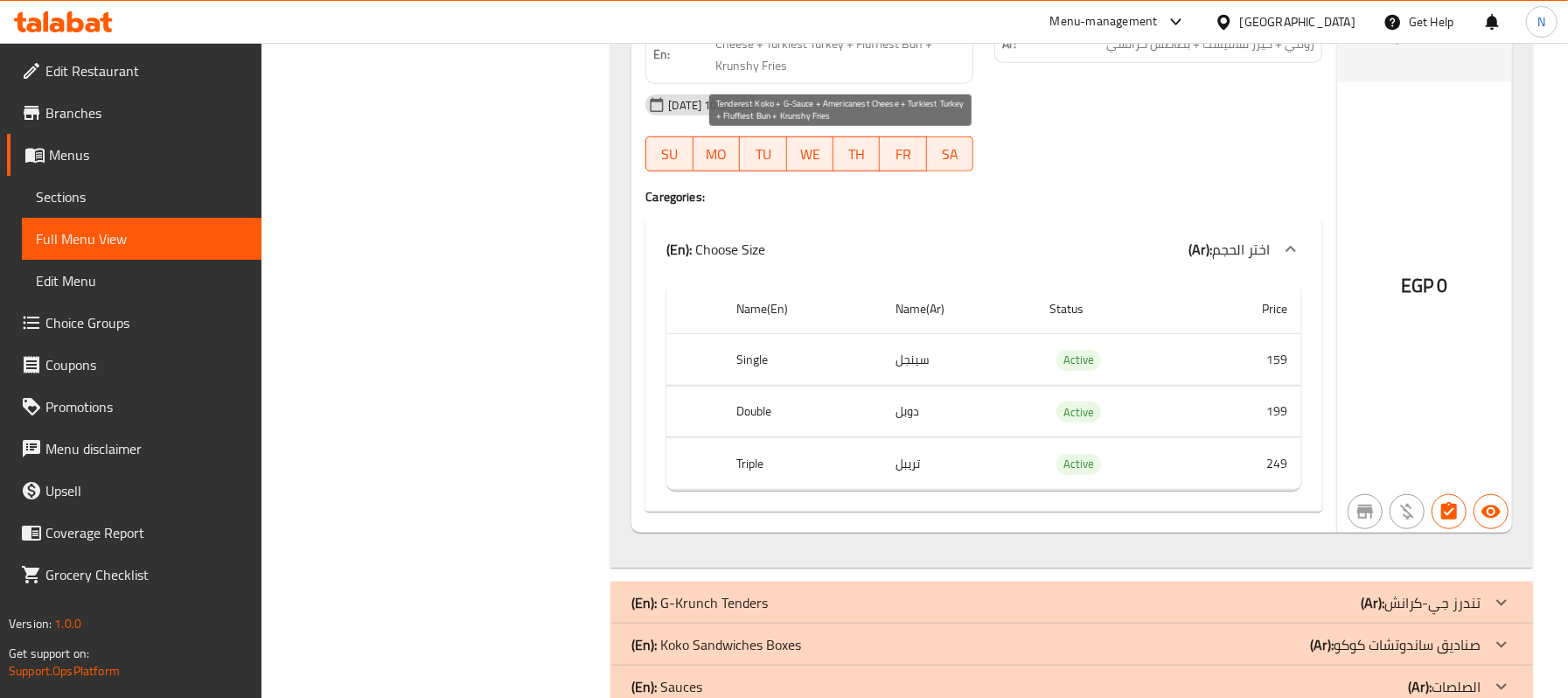
click at [775, 64] on span "Tenderest Koko + G-Sauce + Americanest Cheese + Turkiest Turkey + Fluffiest Bun…" at bounding box center [840, 44] width 250 height 64
copy span "Fries"
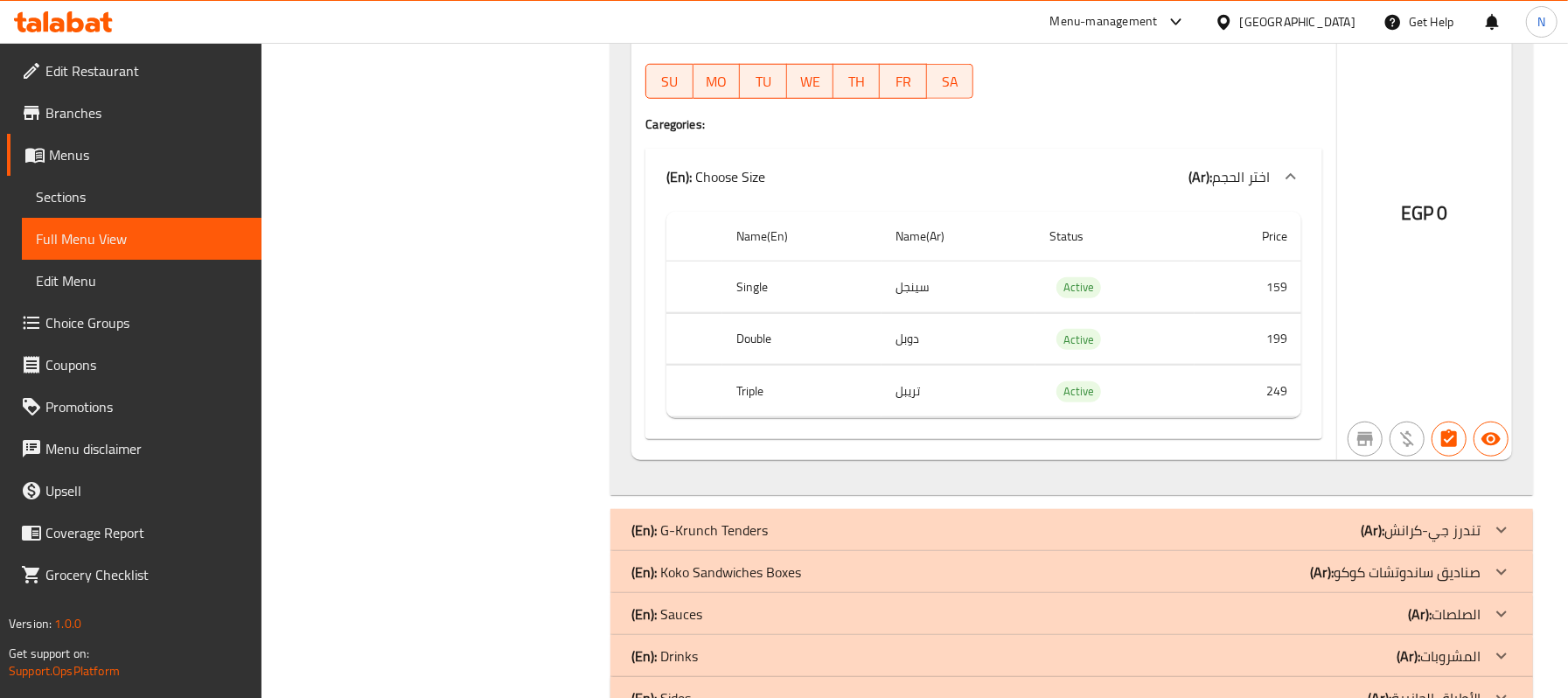
scroll to position [1069, 0]
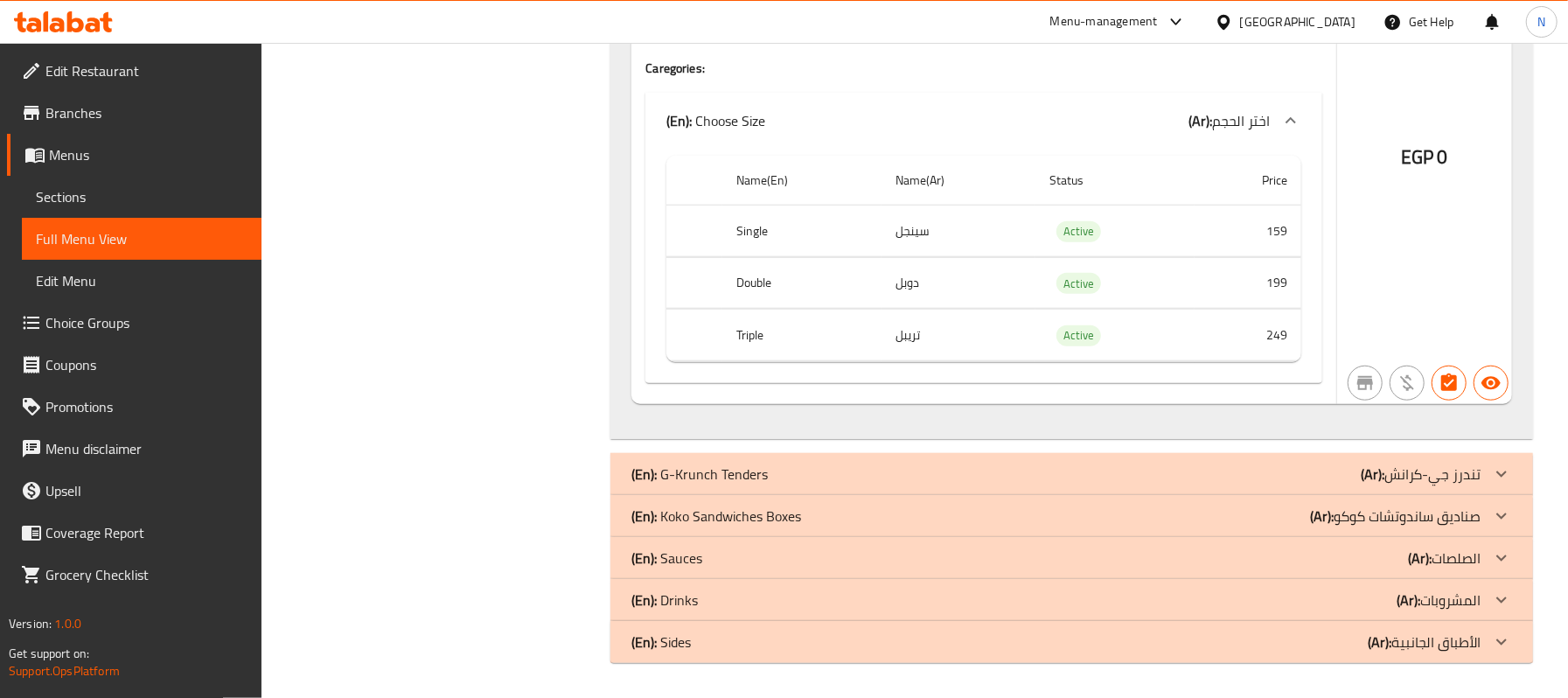
click at [1113, 467] on div "(En): G-Krunch Tenders (Ar): تندرز جي-كرانش" at bounding box center [1056, 474] width 849 height 21
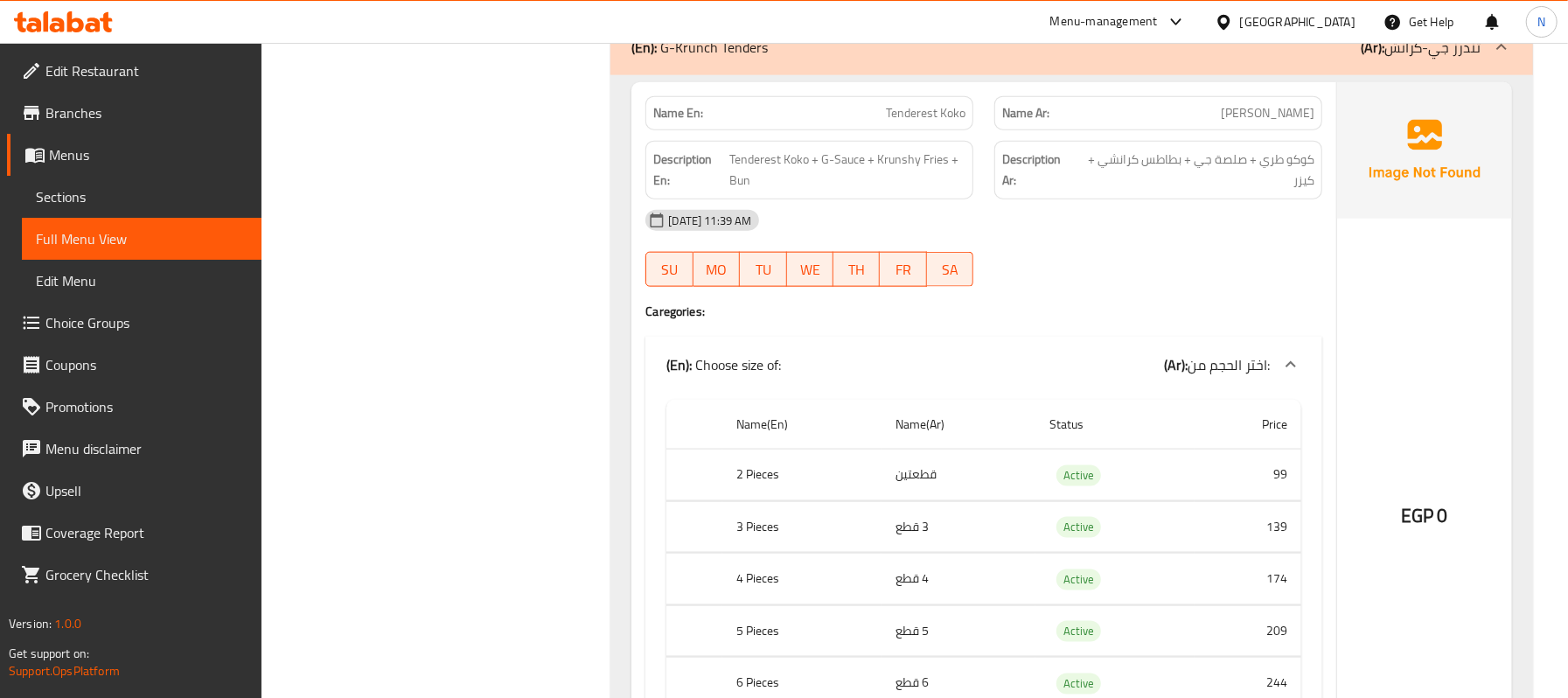
scroll to position [1536, 0]
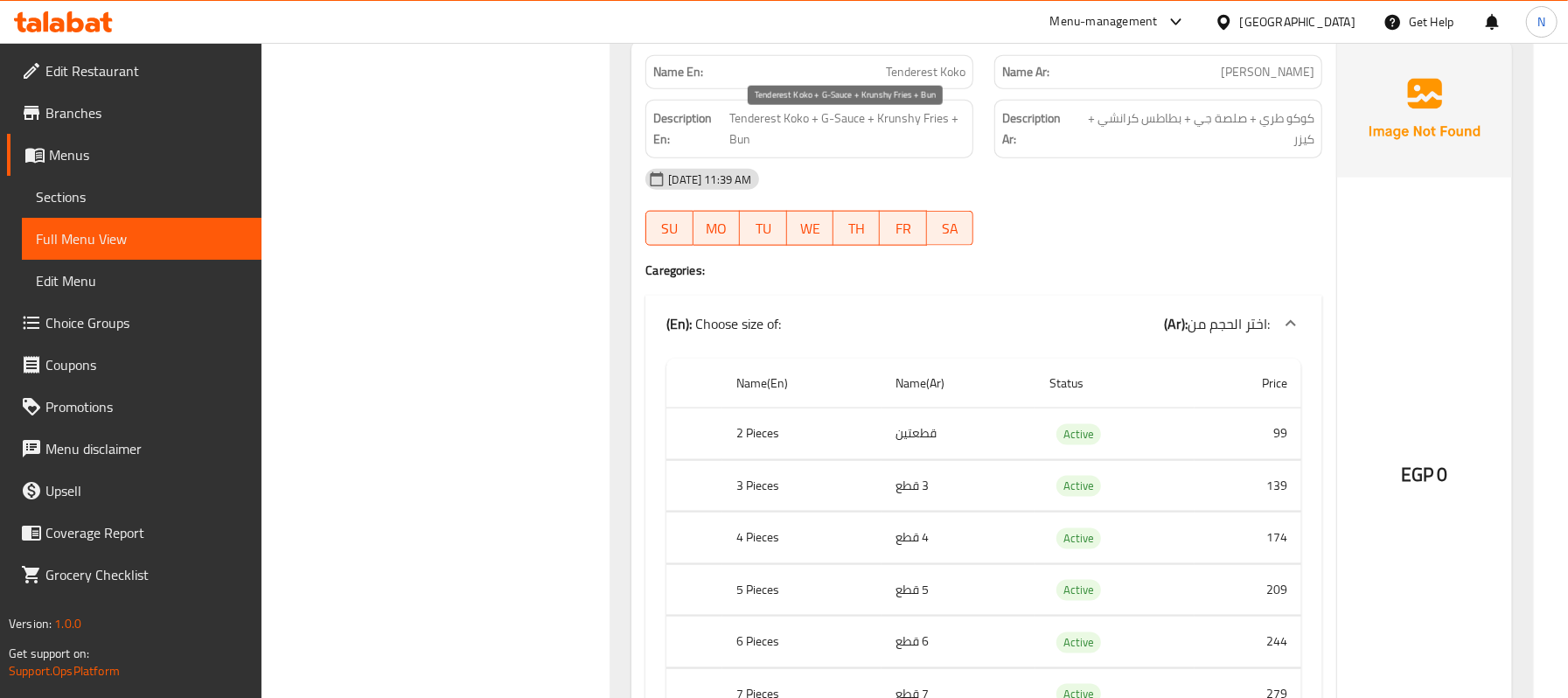
click at [855, 134] on span "Tenderest Koko + G-Sauce + Krunshy Fries + Bun" at bounding box center [848, 129] width 236 height 43
copy span "Sauce"
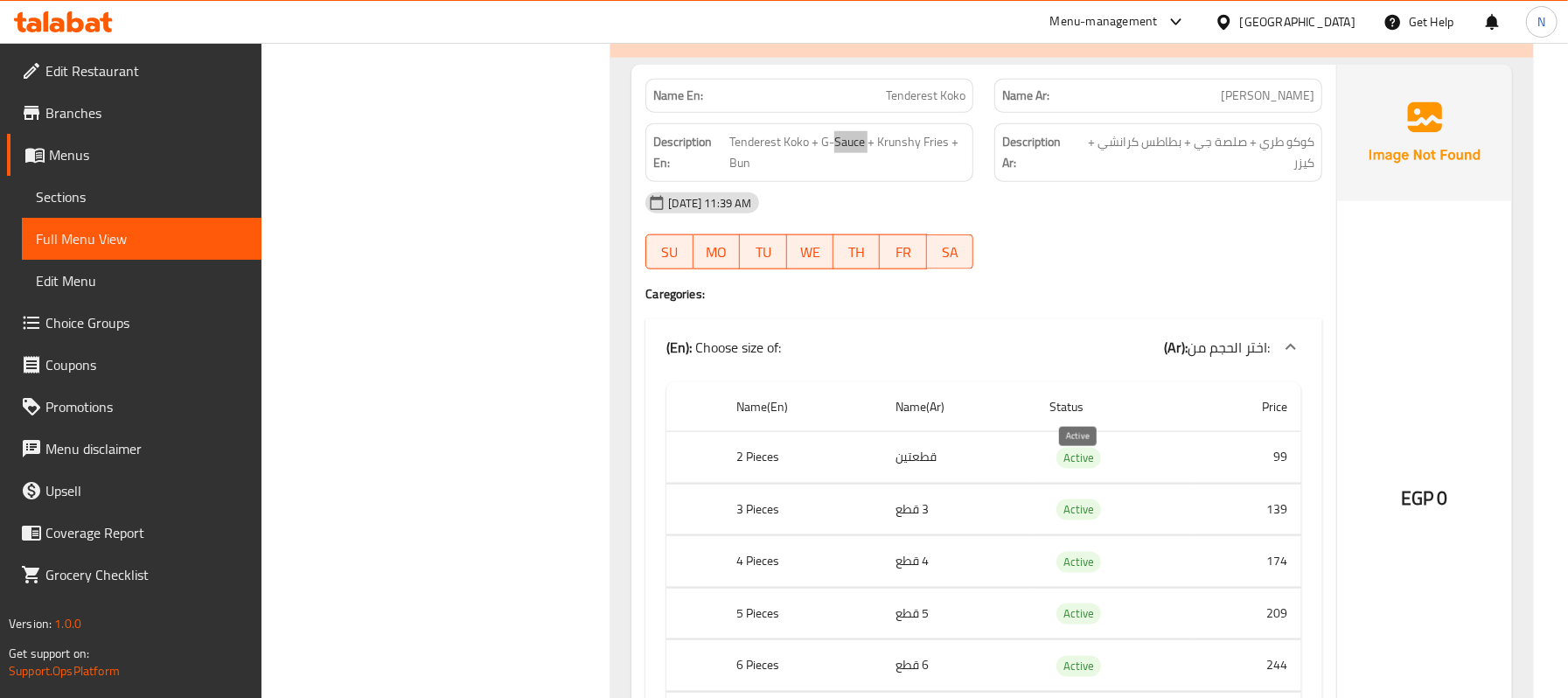
scroll to position [1400, 0]
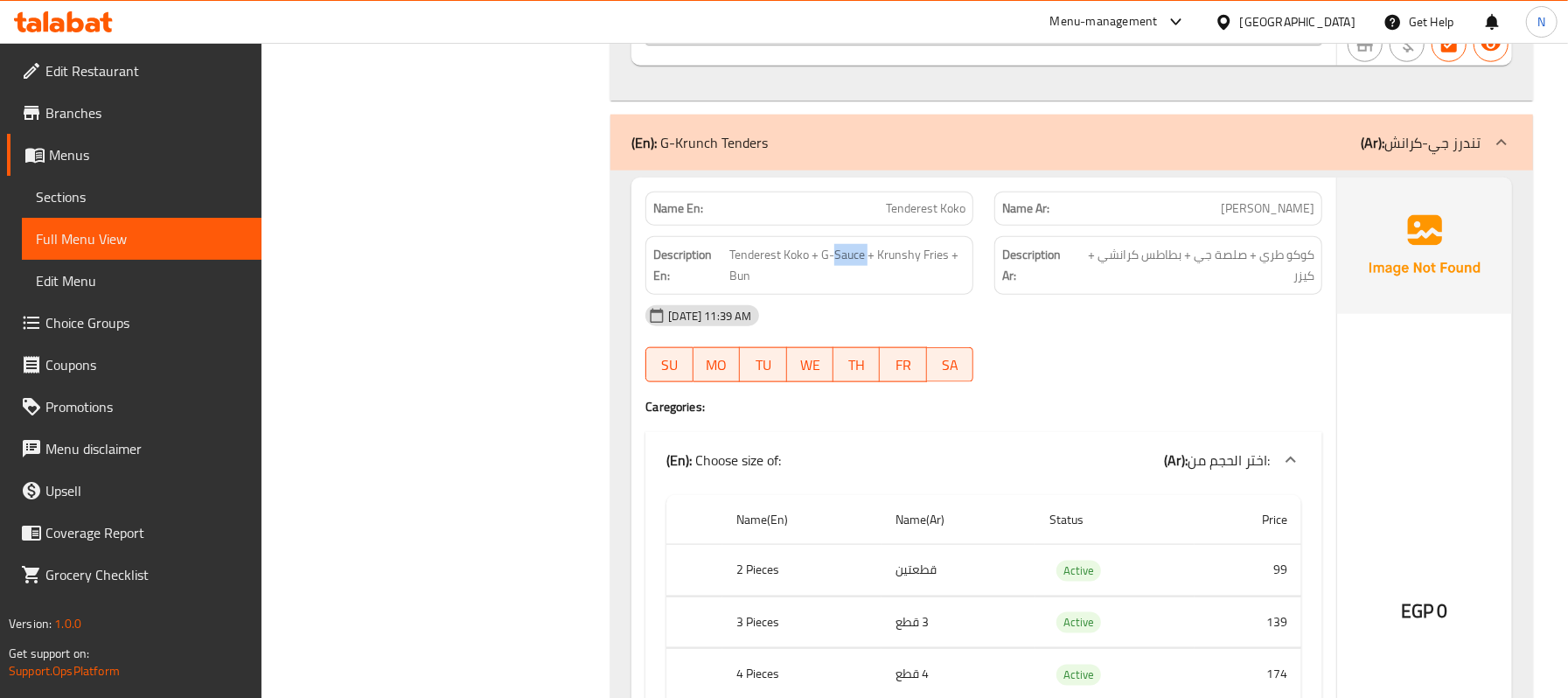
click at [828, 148] on div "(En): G-Krunch Tenders (Ar): تندرز جي-كرانش" at bounding box center [1056, 143] width 849 height 21
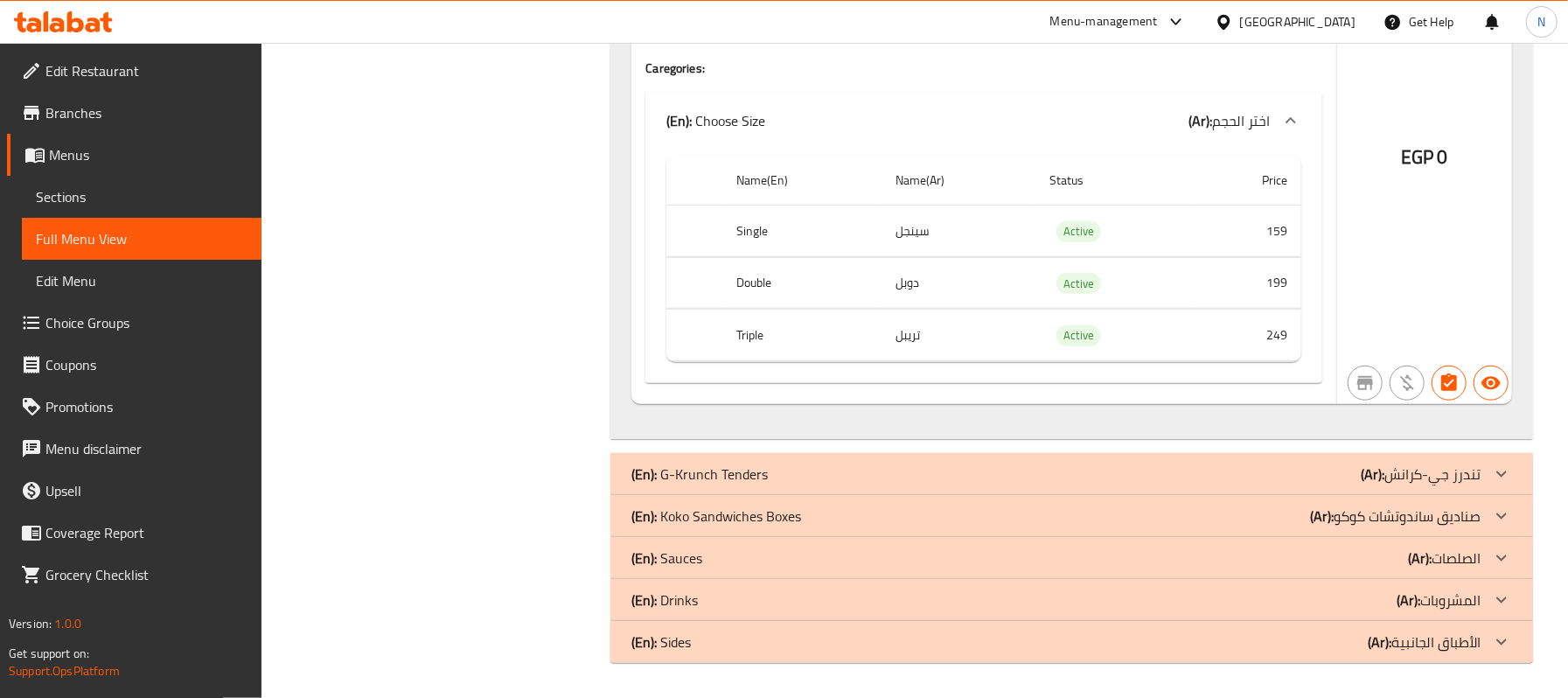
scroll to position [1069, 0]
click at [880, 504] on div "(En): Koko Sandwiches Boxes (Ar): صناديق ساندوتشات كوكو" at bounding box center [1072, 516] width 923 height 42
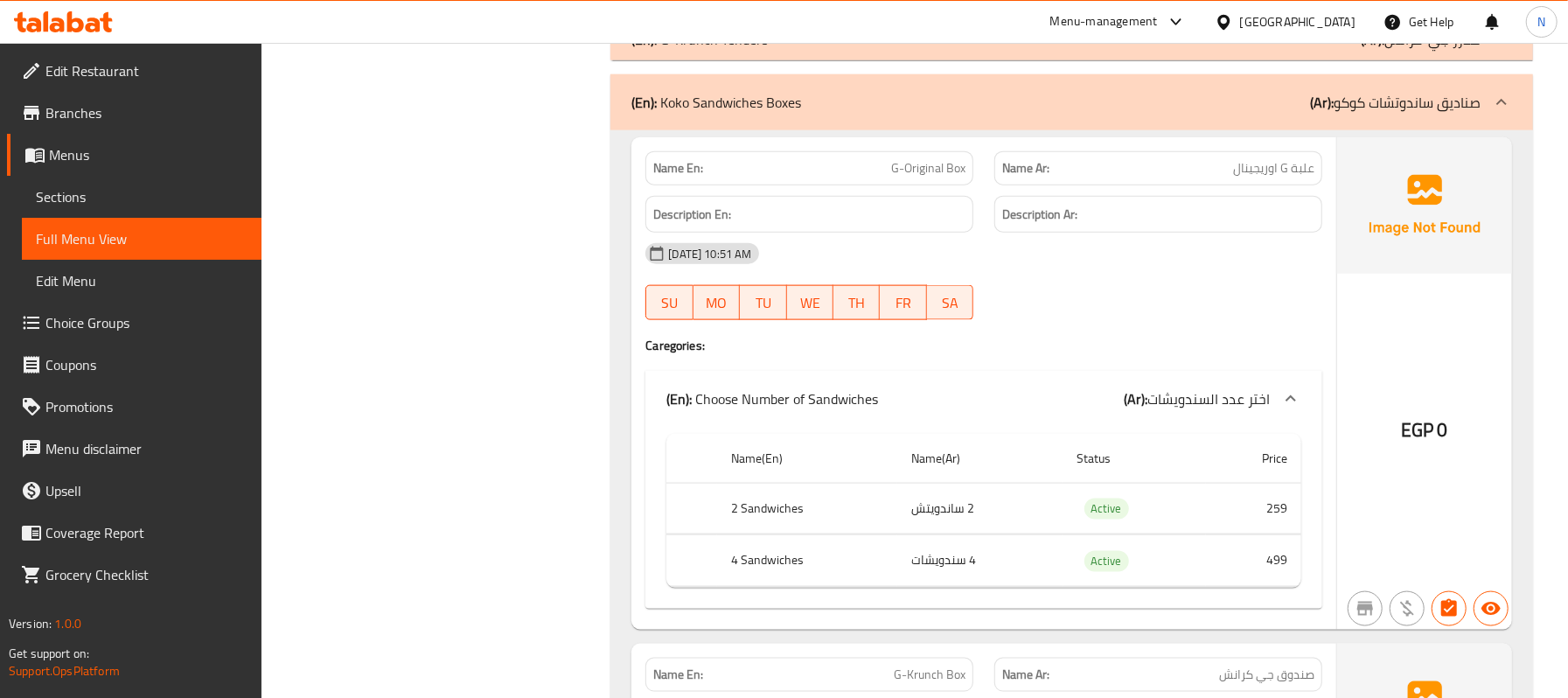
scroll to position [1536, 0]
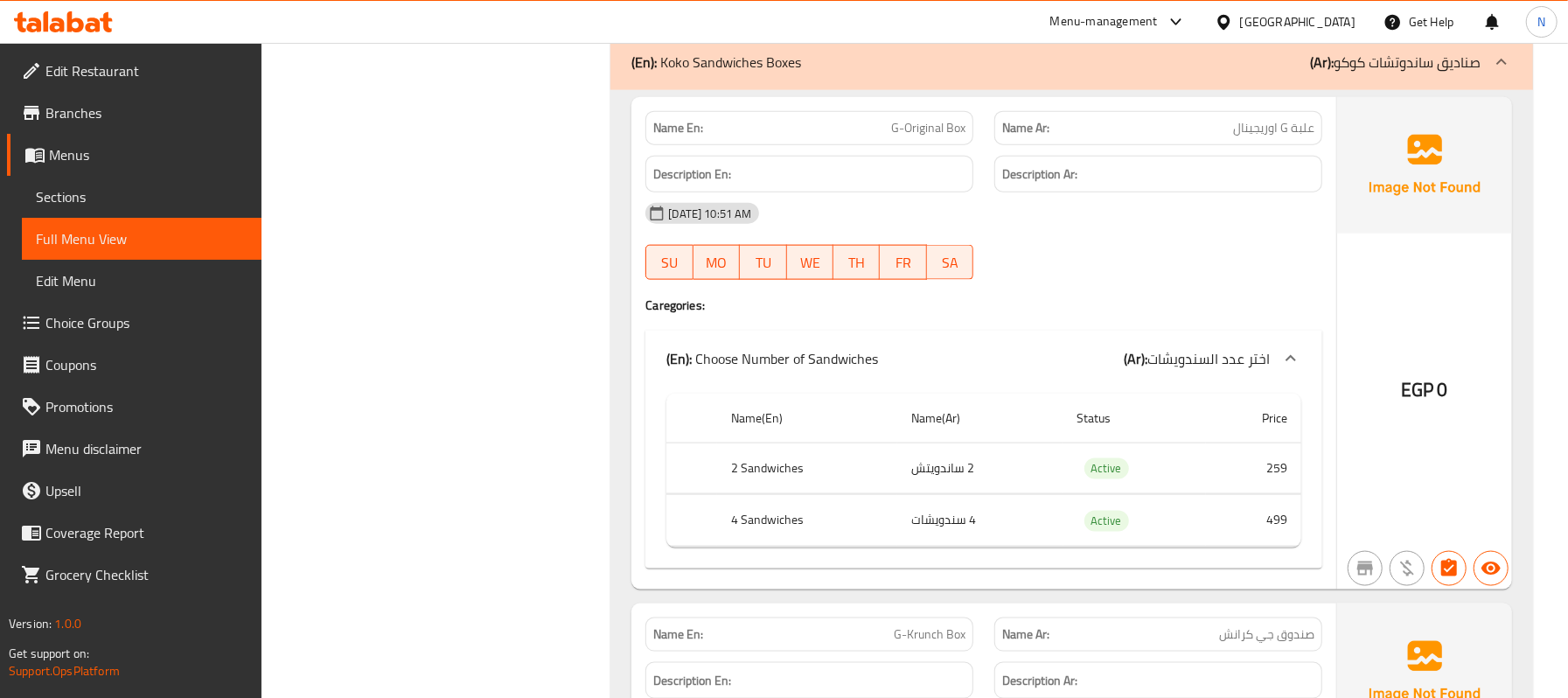
click at [1288, 133] on span "علبة G اوريجينال" at bounding box center [1274, 128] width 82 height 18
copy span "G"
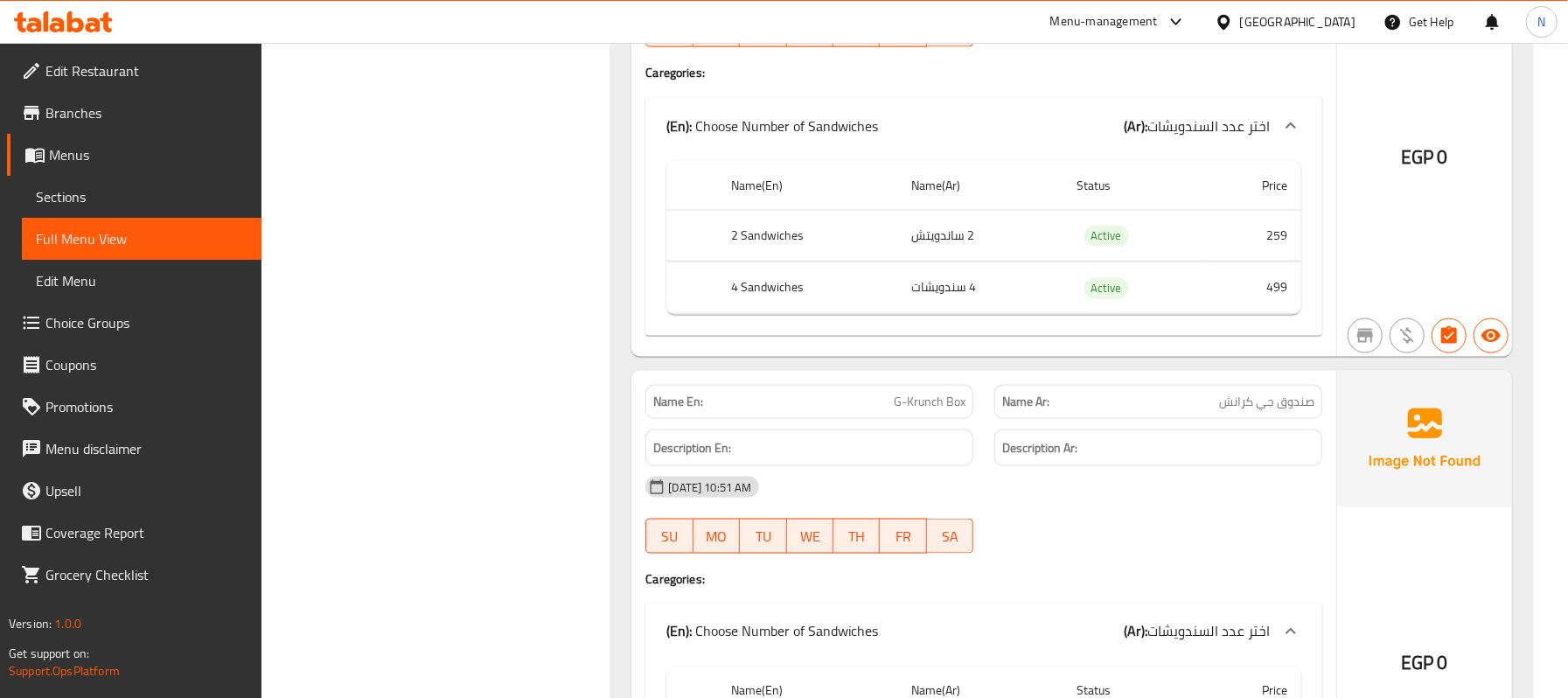
scroll to position [2159, 0]
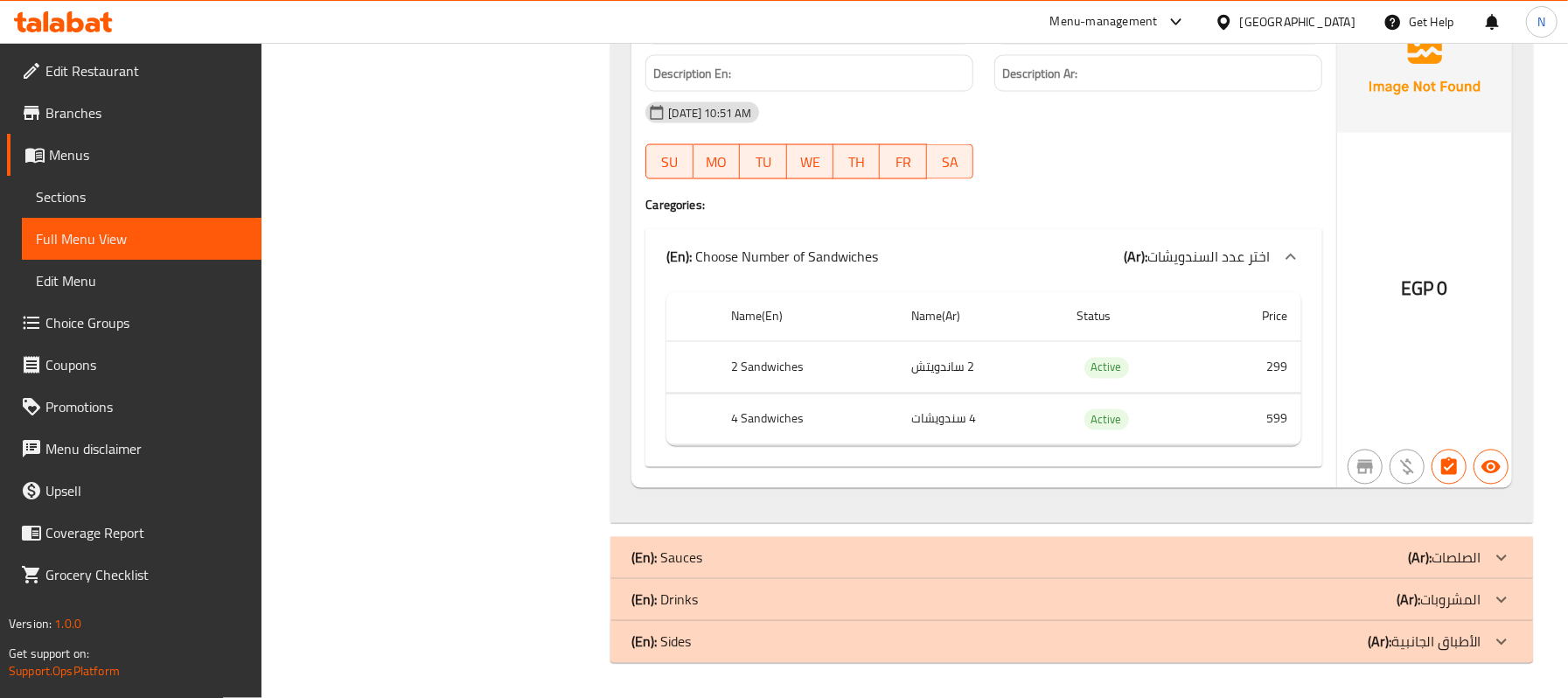
click at [770, 555] on div "(En): Sauces (Ar): الصلصات" at bounding box center [1056, 557] width 849 height 21
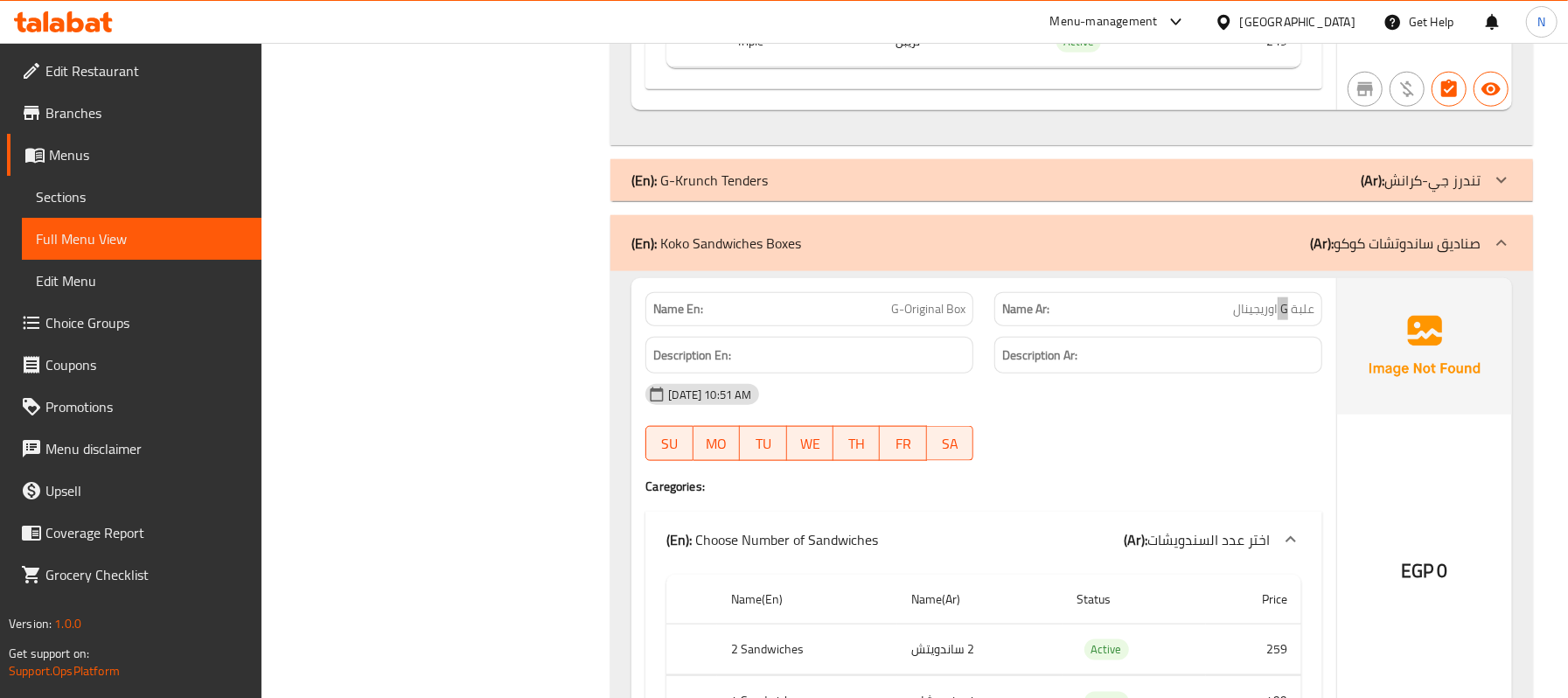
scroll to position [1109, 0]
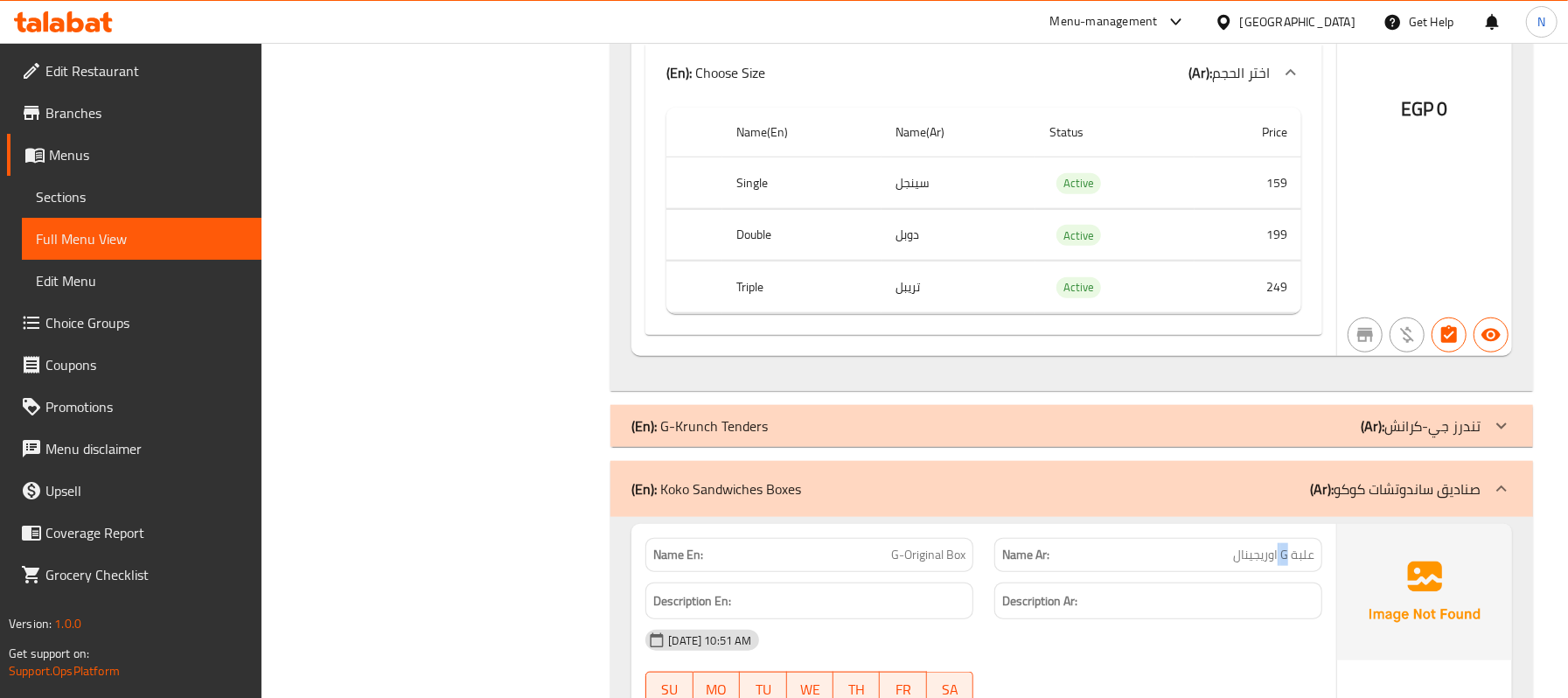
click at [1103, 437] on div "(En): G-Krunch Tenders (Ar): تندرز جي-كرانش" at bounding box center [1056, 426] width 849 height 21
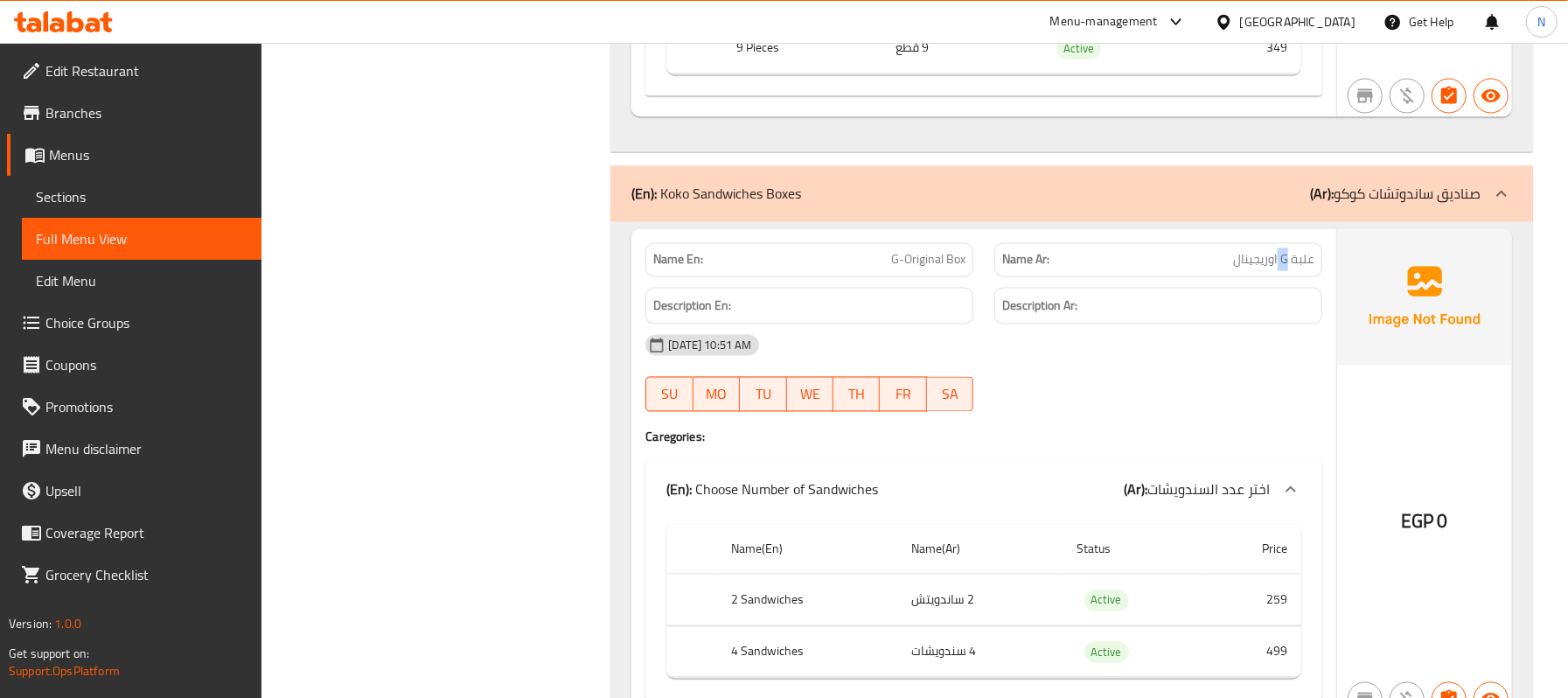
scroll to position [2276, 0]
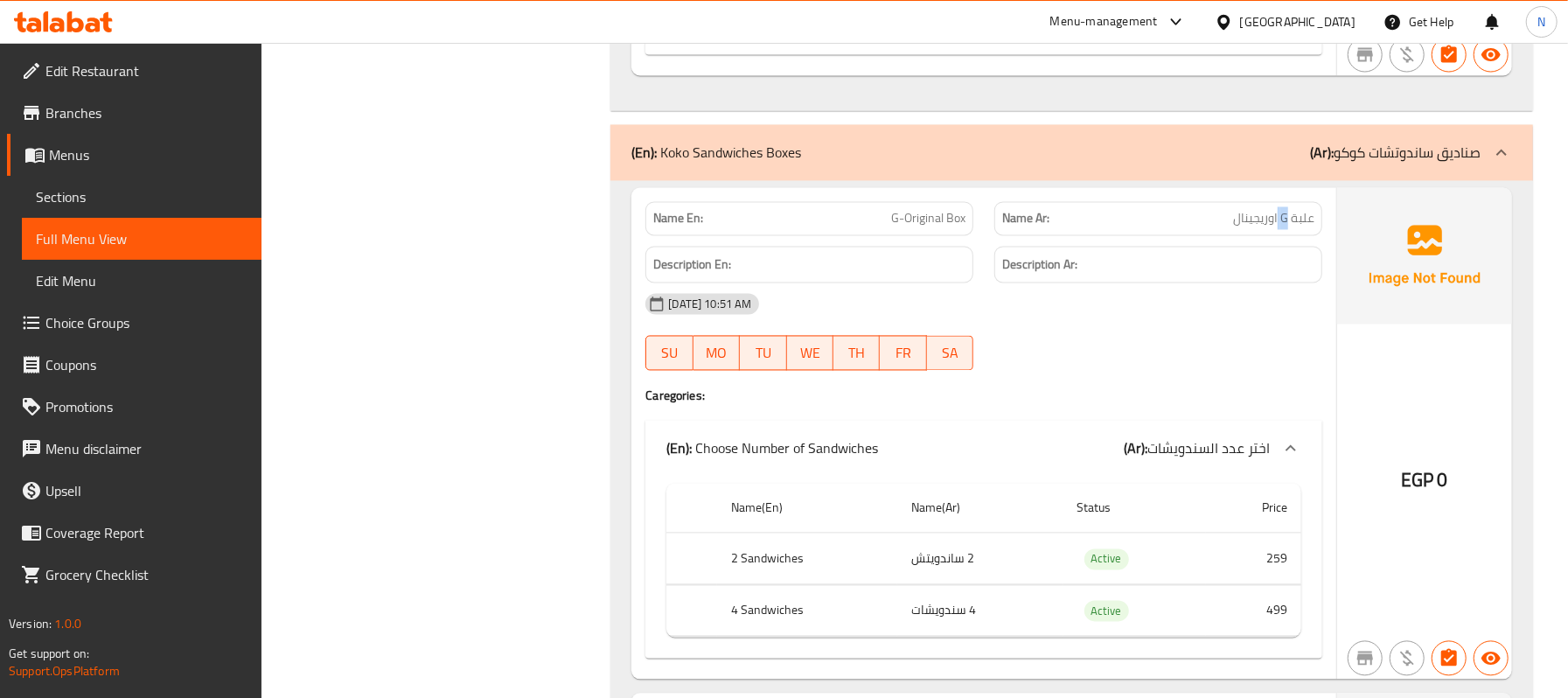
click at [823, 181] on div "(En): Koko Sandwiches Boxes (Ar): صناديق ساندوتشات كوكو" at bounding box center [1072, 153] width 923 height 56
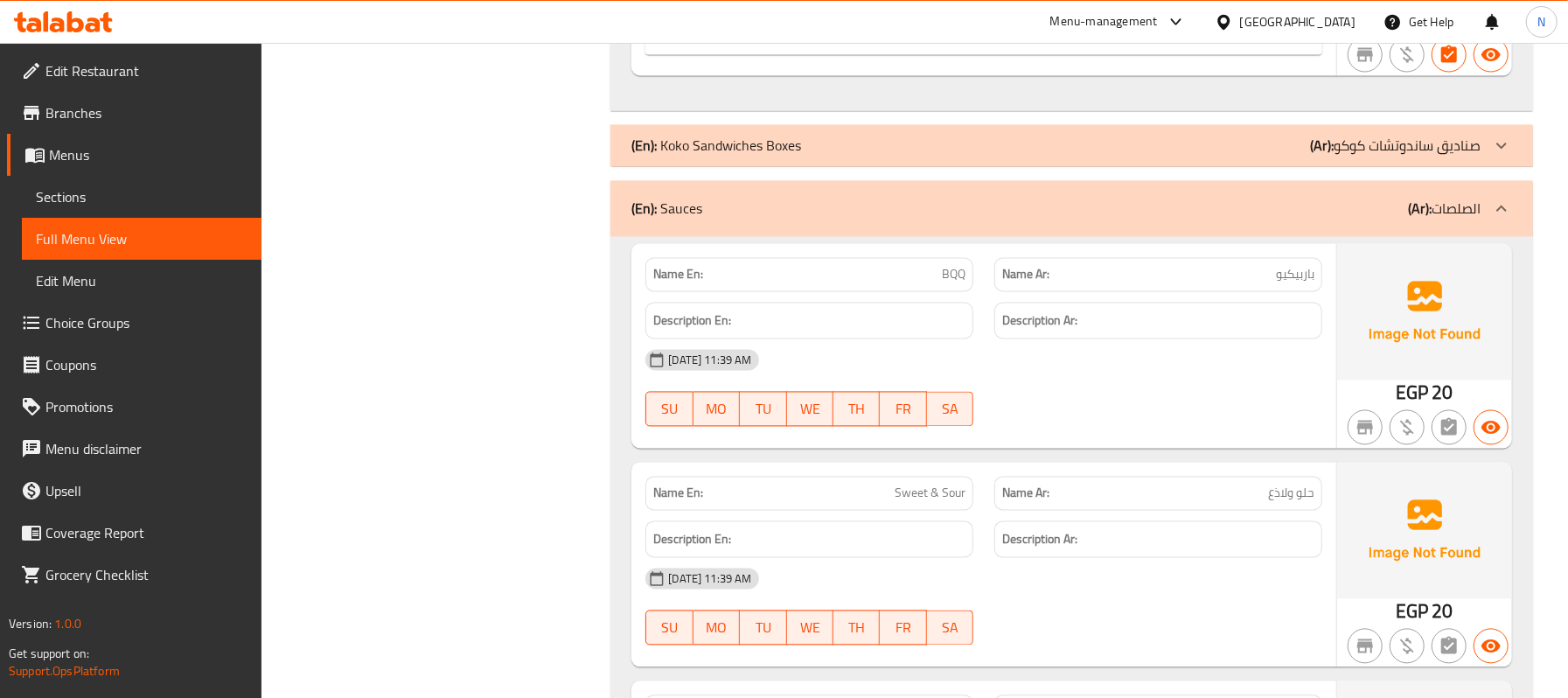
scroll to position [2509, 0]
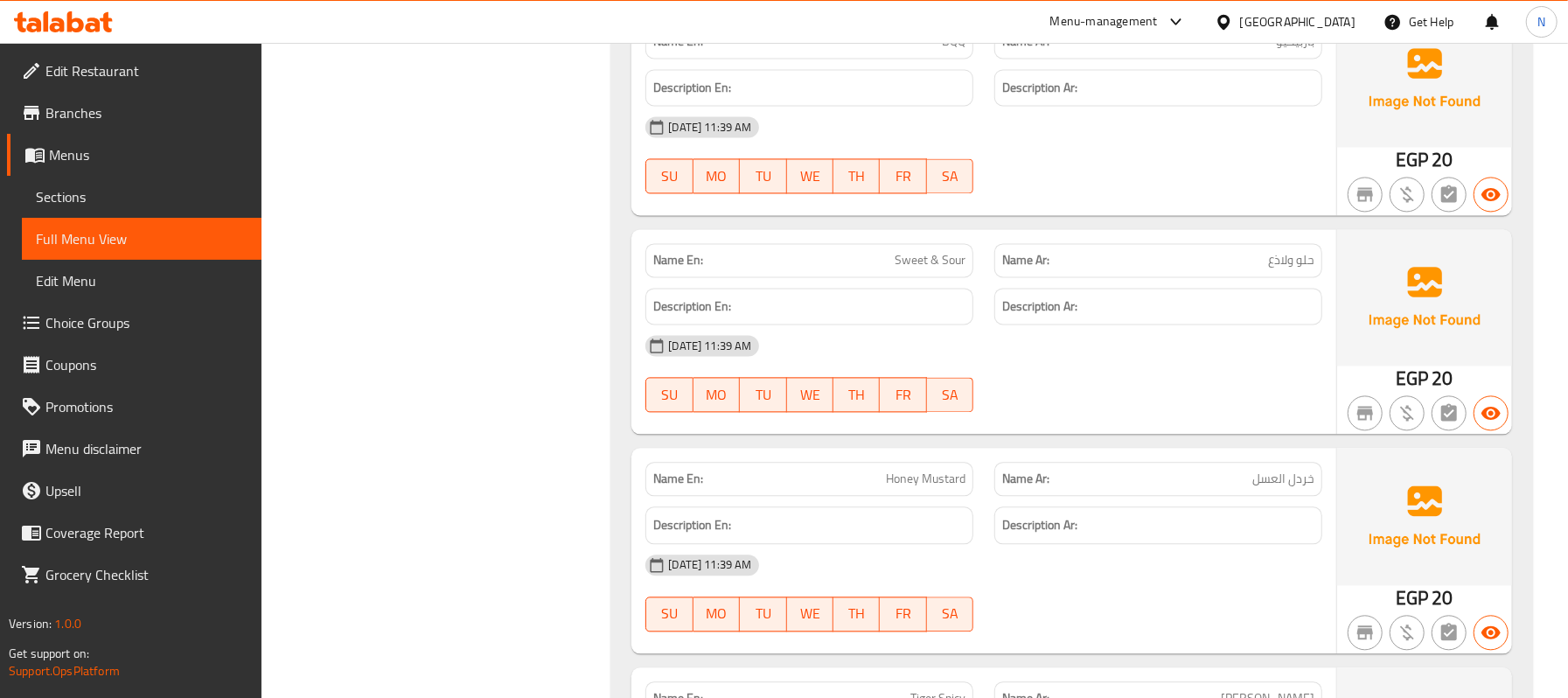
click at [922, 270] on span "Sweet & Sour" at bounding box center [930, 261] width 71 height 18
copy span "Sweet & Sour"
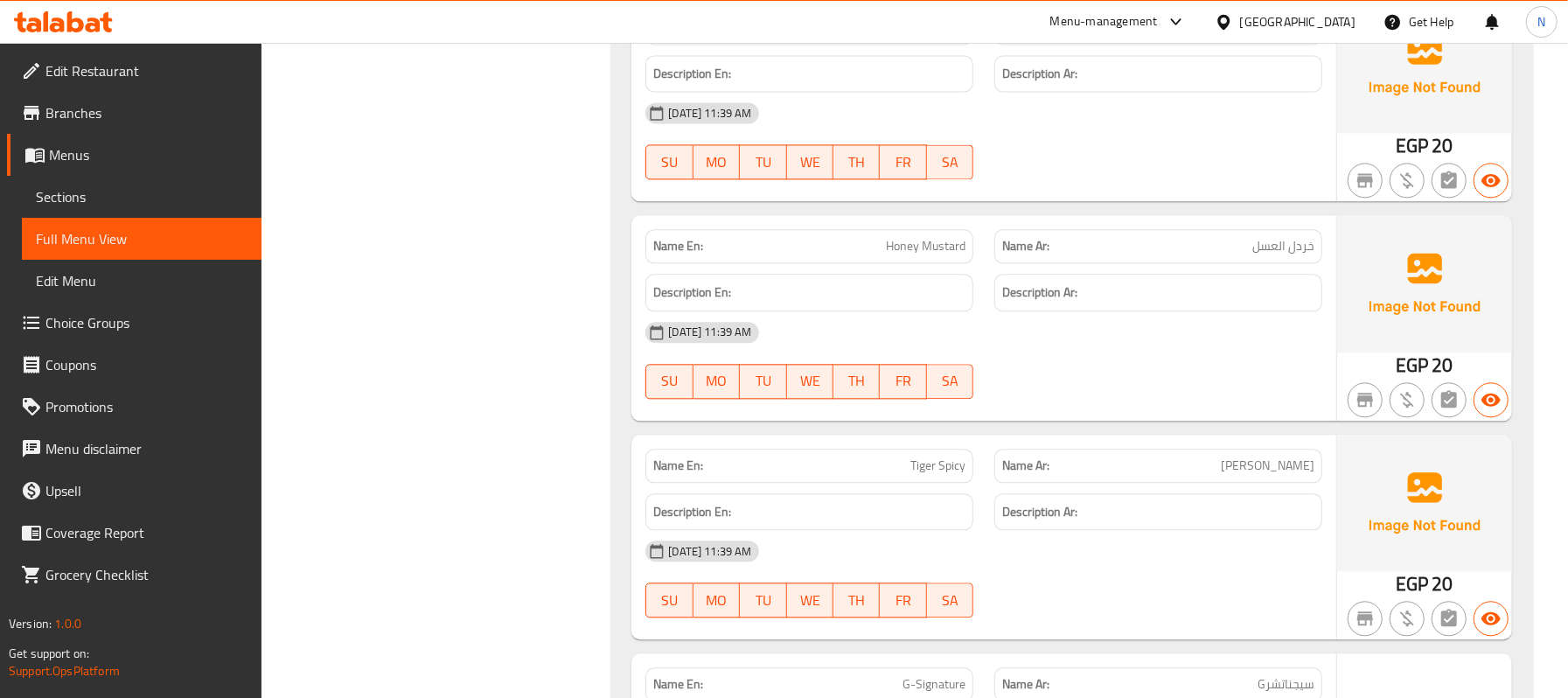
scroll to position [2859, 0]
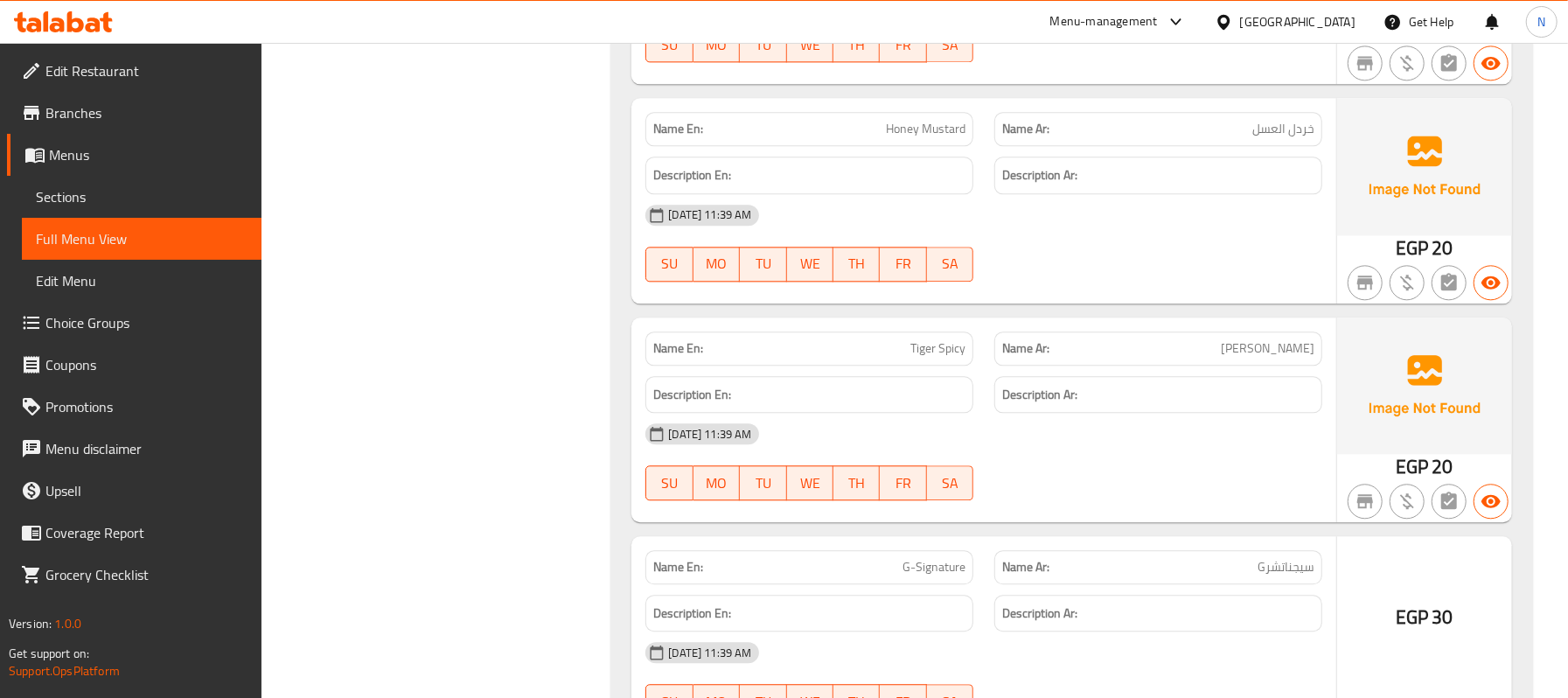
click at [952, 138] on span "Honey Mustard" at bounding box center [926, 129] width 80 height 18
copy span "Honey Mustard"
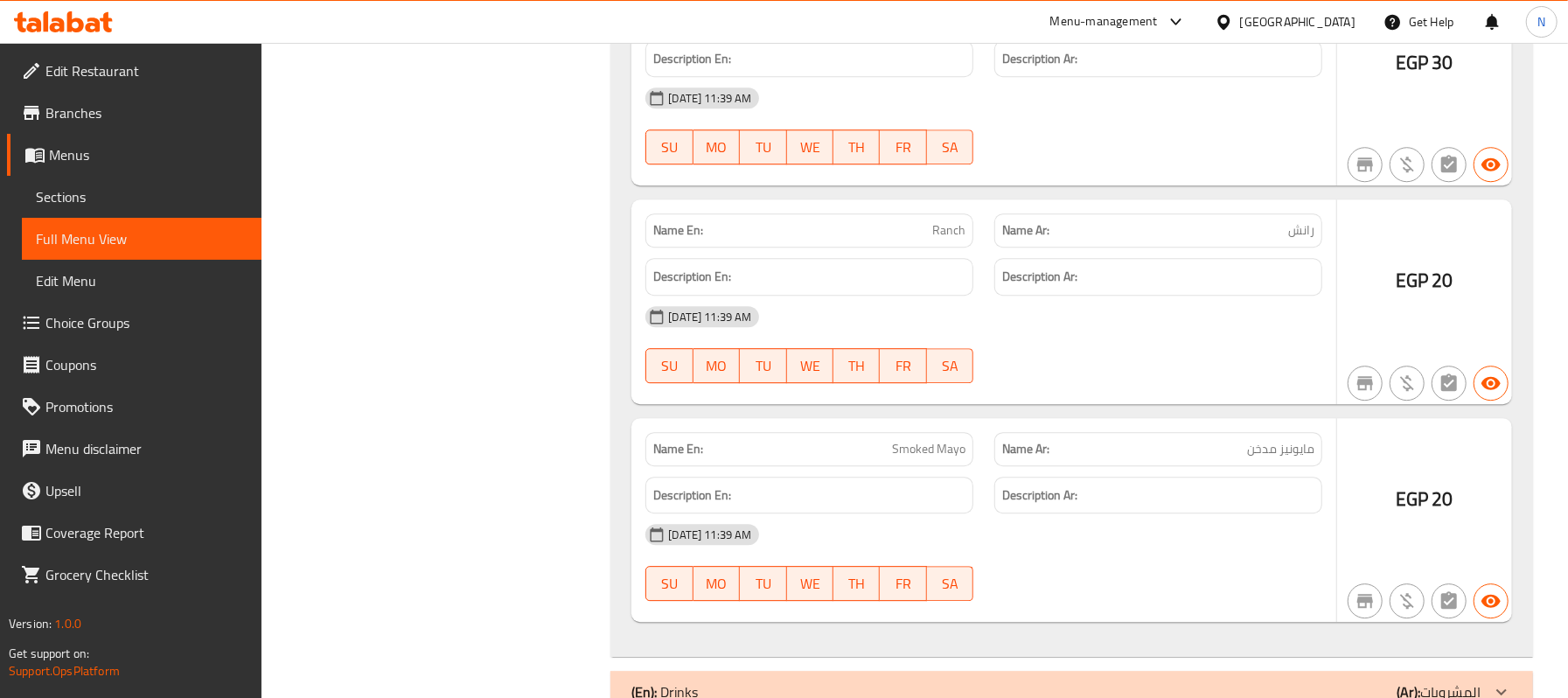
scroll to position [3527, 0]
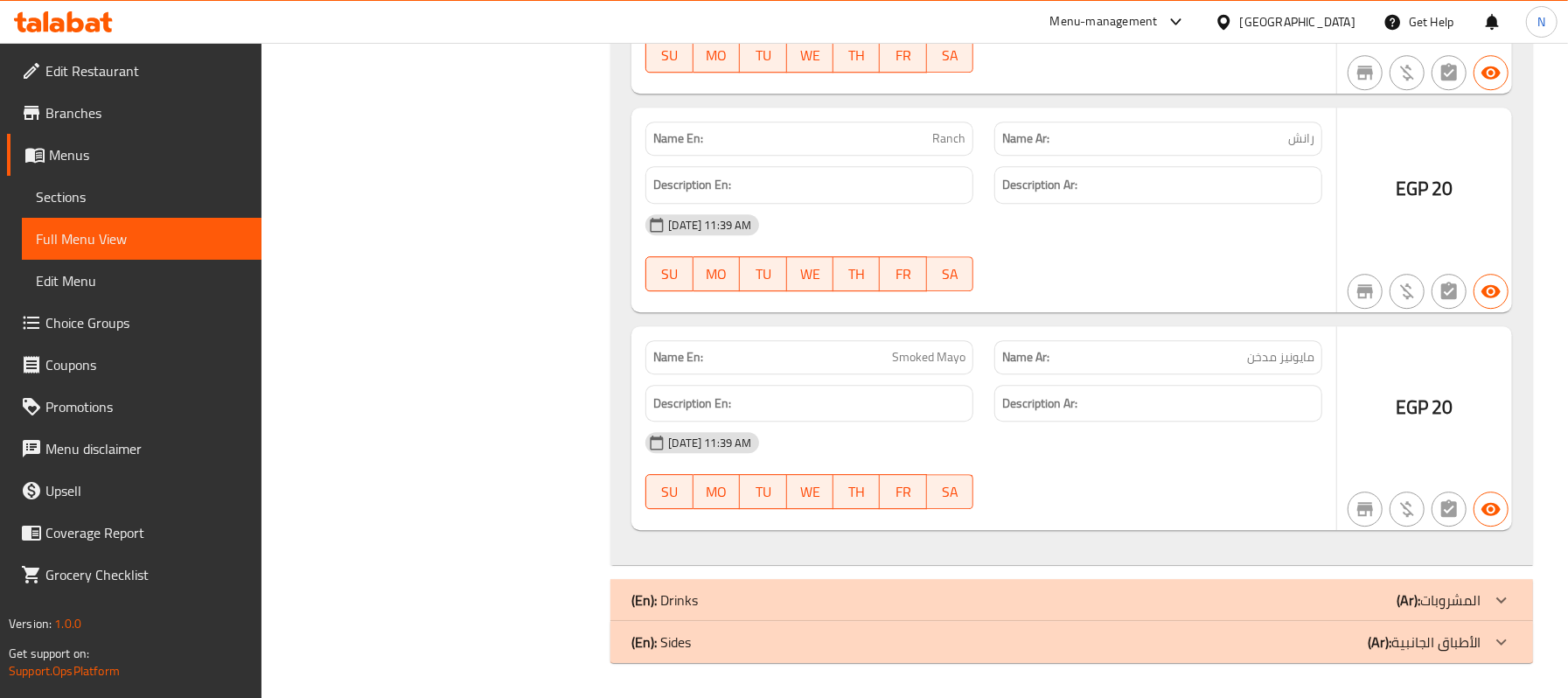
click at [735, 610] on div "(En): Drinks (Ar): المشروبات" at bounding box center [1056, 600] width 849 height 21
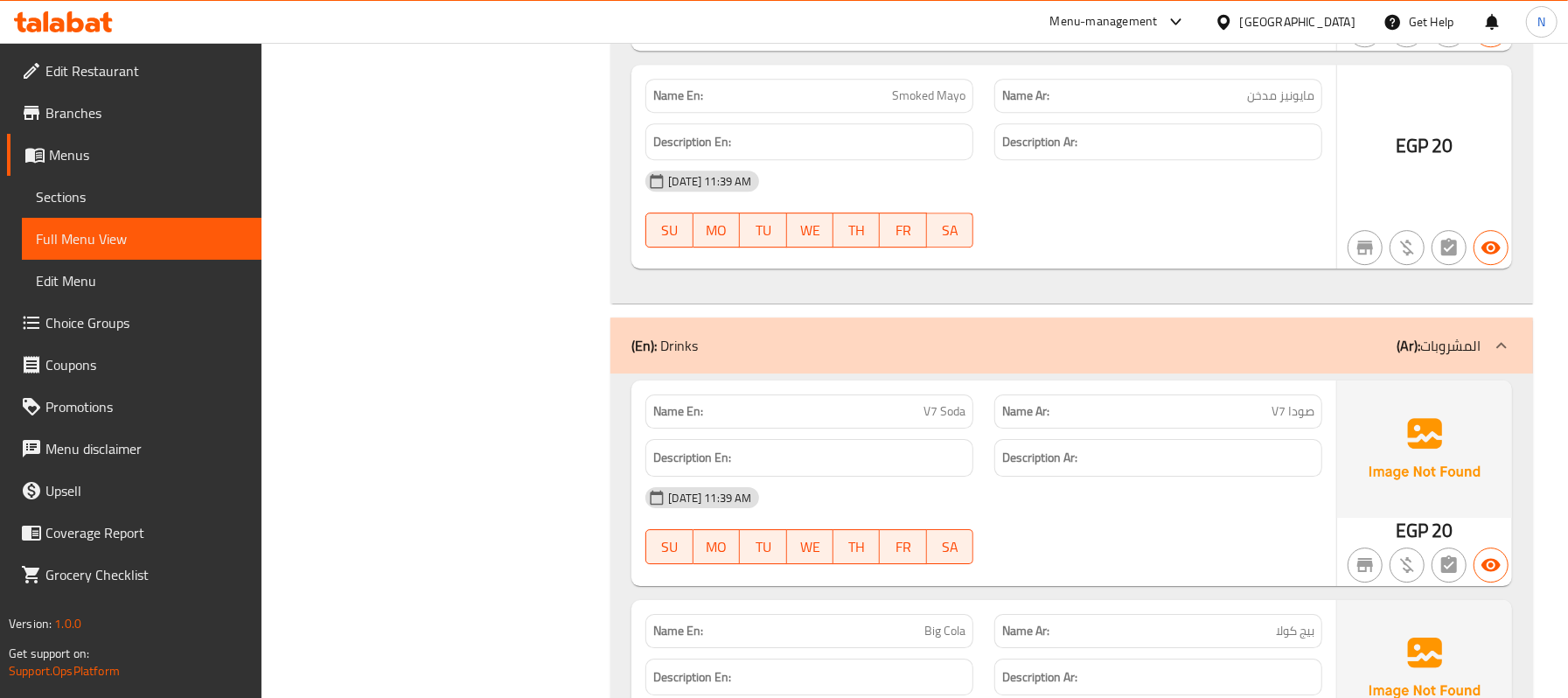
scroll to position [3994, 0]
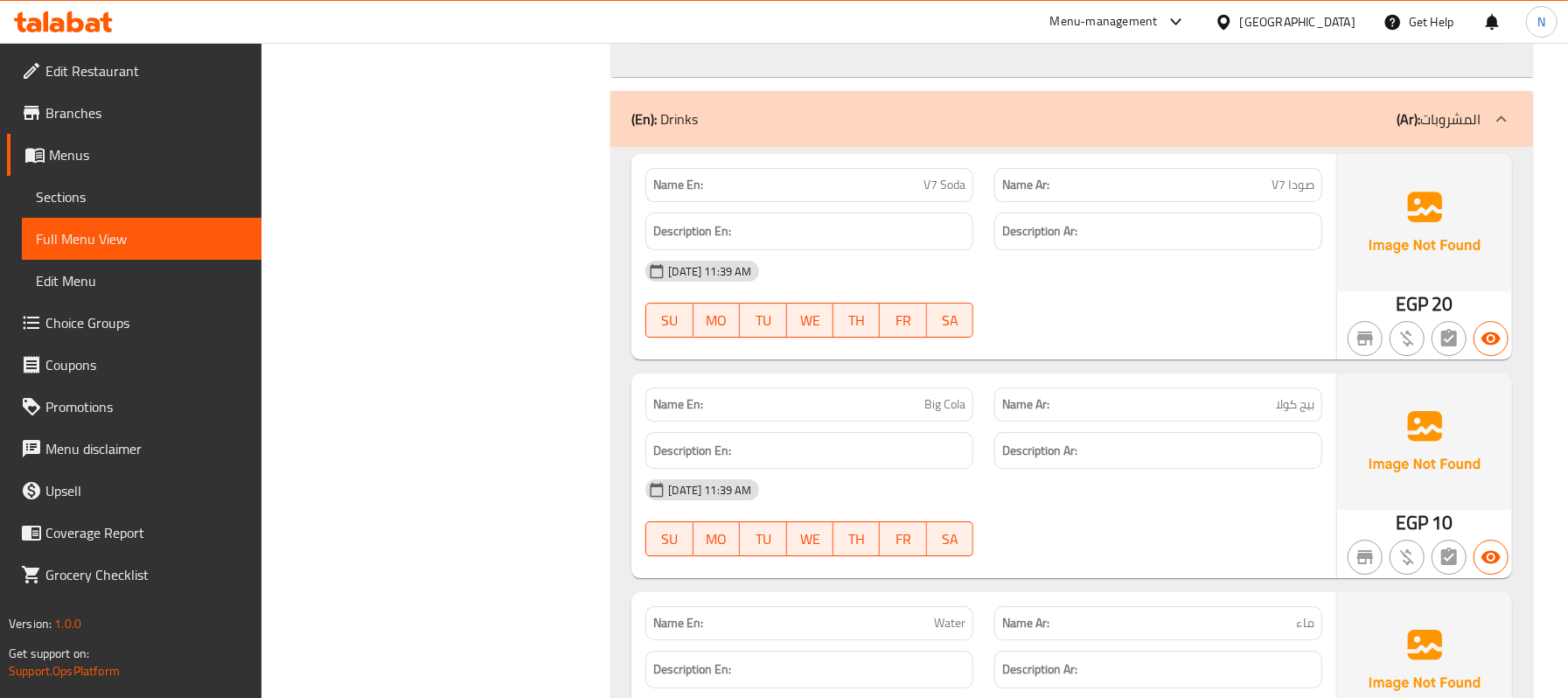
click at [927, 194] on span "V7 Soda" at bounding box center [945, 185] width 42 height 18
copy span "V7 Soda"
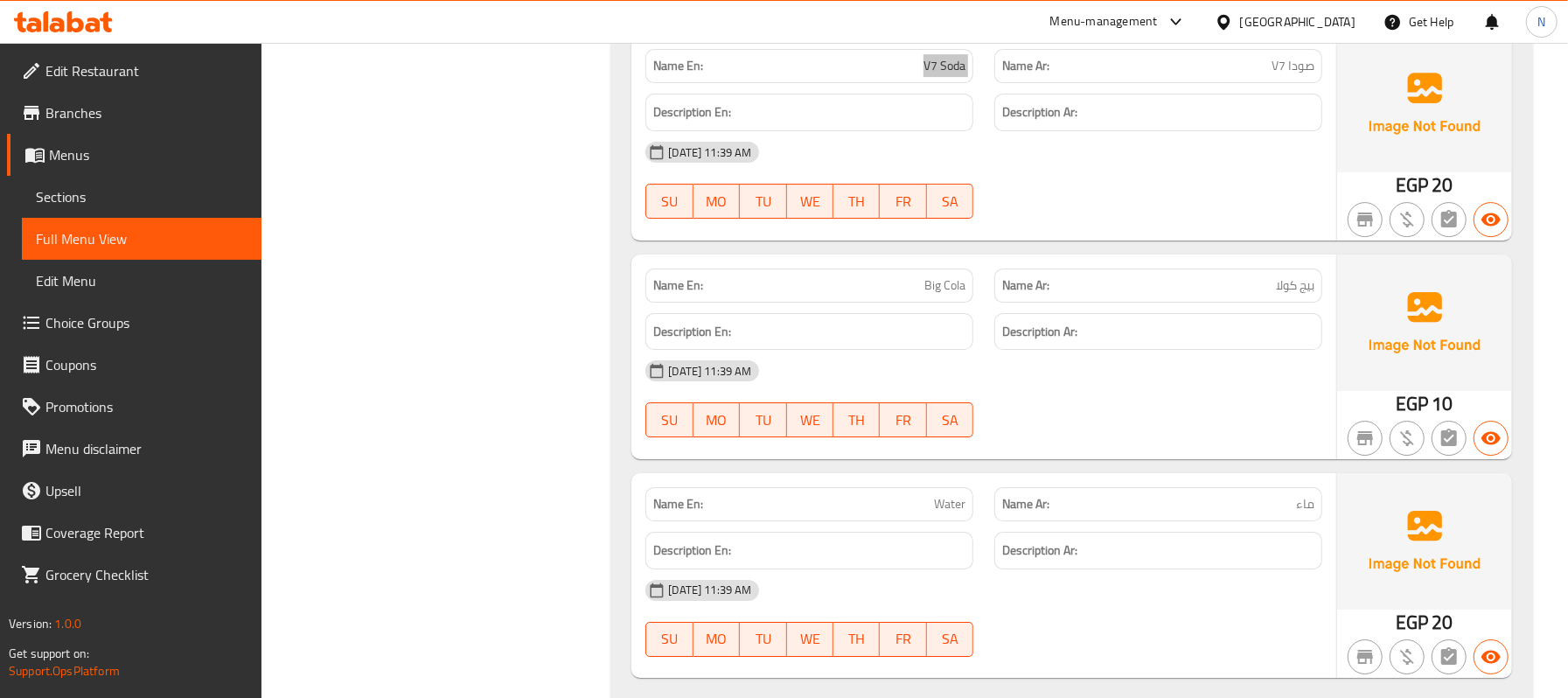
scroll to position [4241, 0]
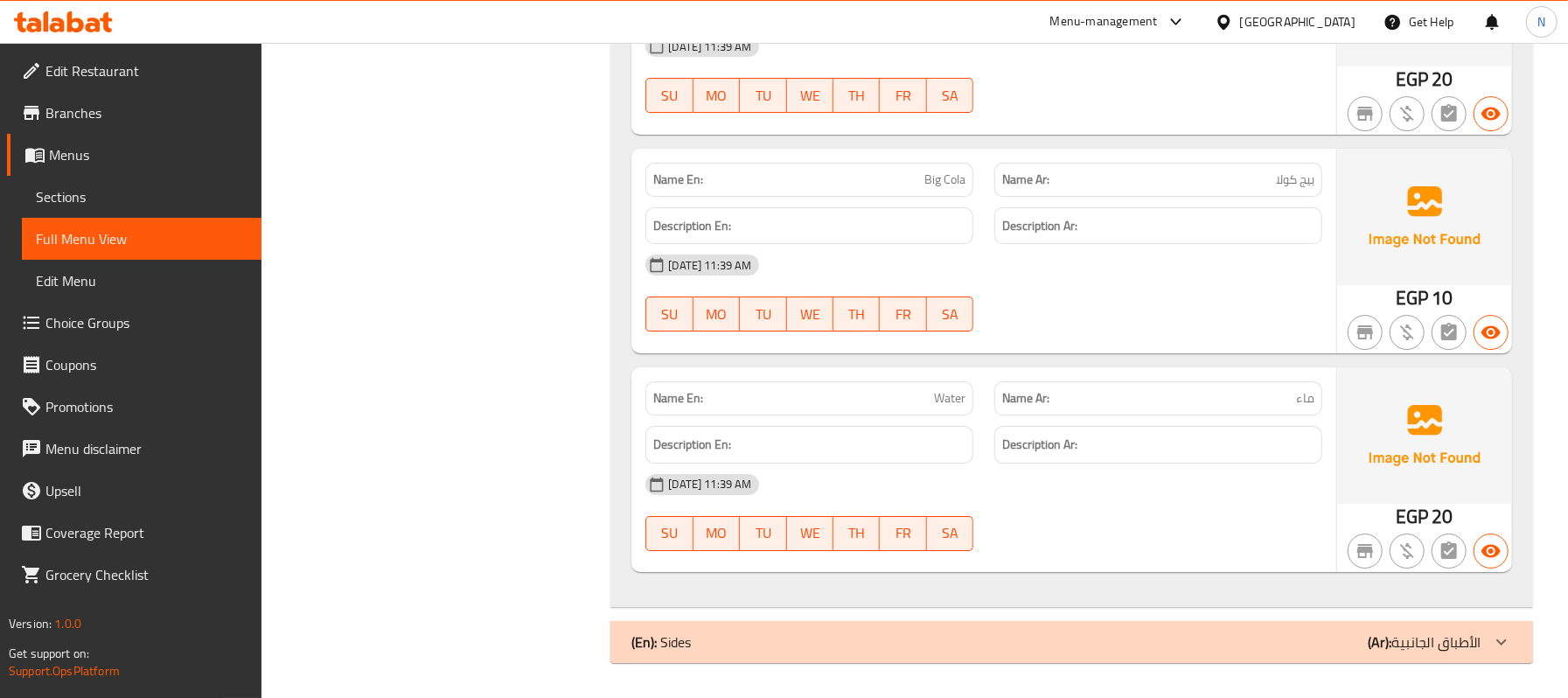
click at [960, 396] on span "Water" at bounding box center [949, 398] width 32 height 18
copy span "Water"
click at [1254, 631] on div "(En): Sides (Ar): الأطباق الجانبية" at bounding box center [1072, 642] width 923 height 42
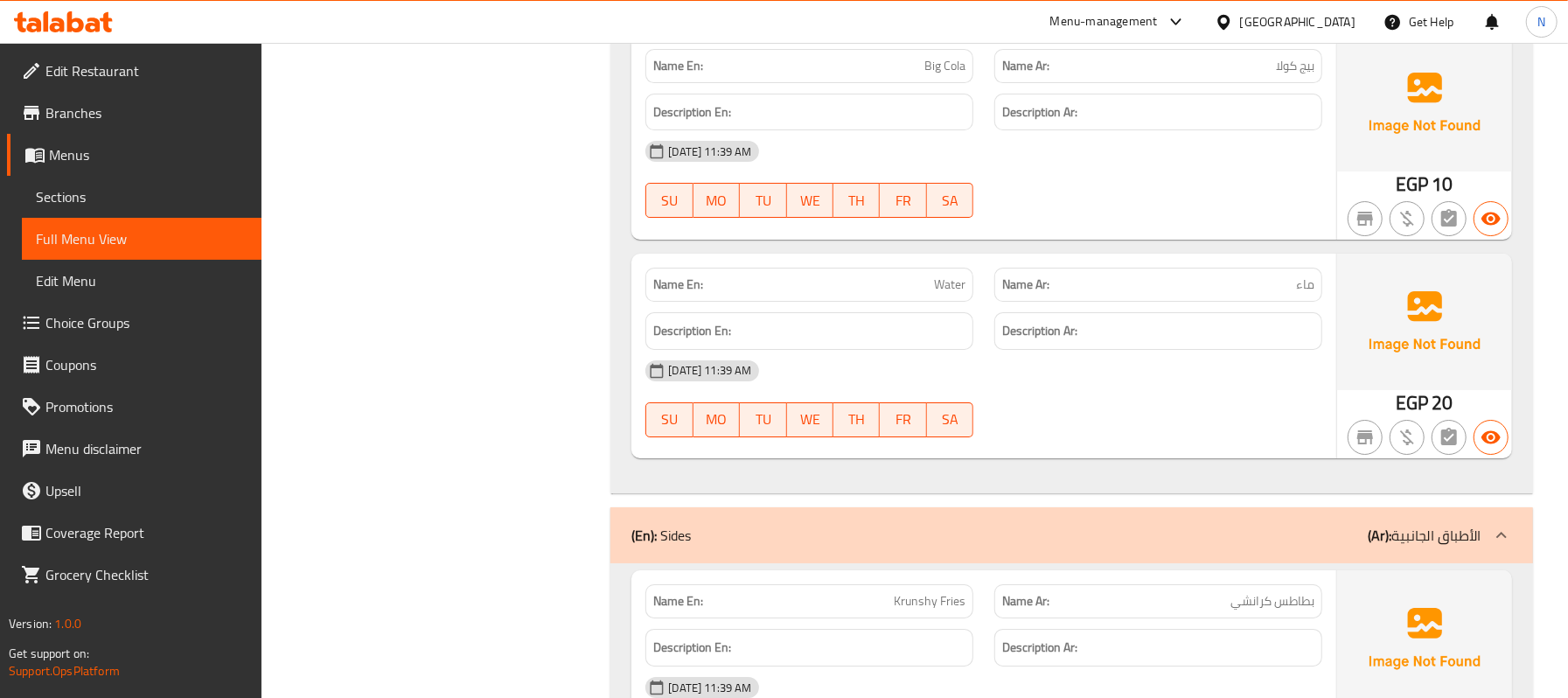
scroll to position [3892, 0]
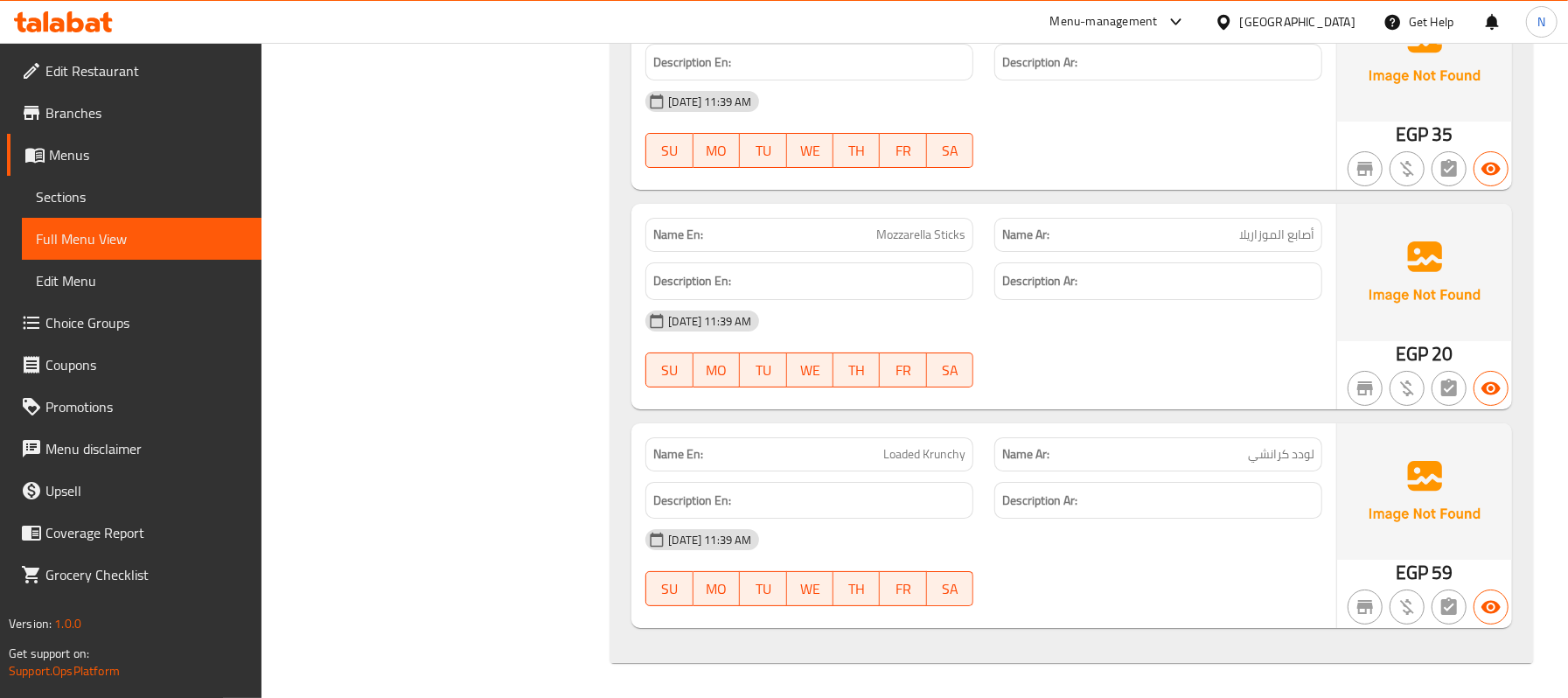
scroll to position [4409, 0]
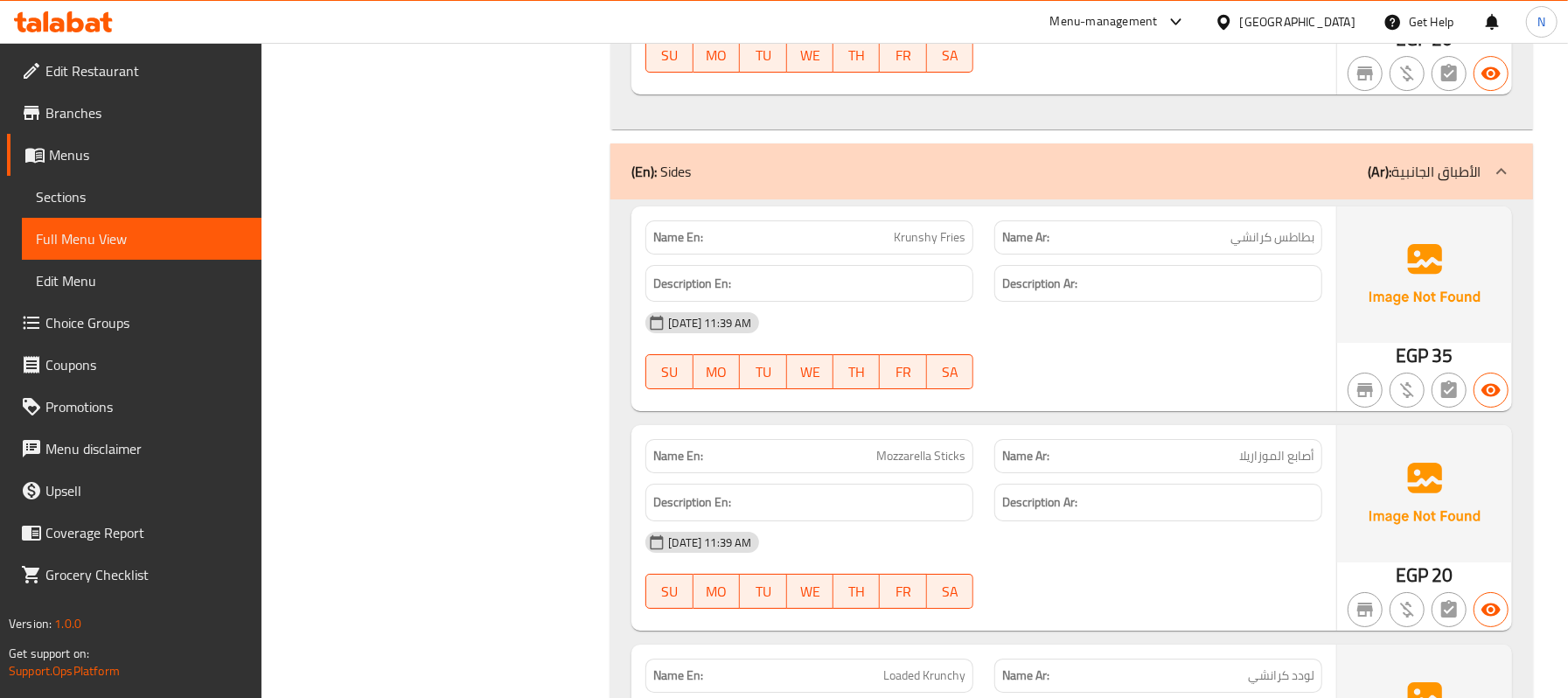
click at [79, 181] on link "Sections" at bounding box center [142, 197] width 240 height 42
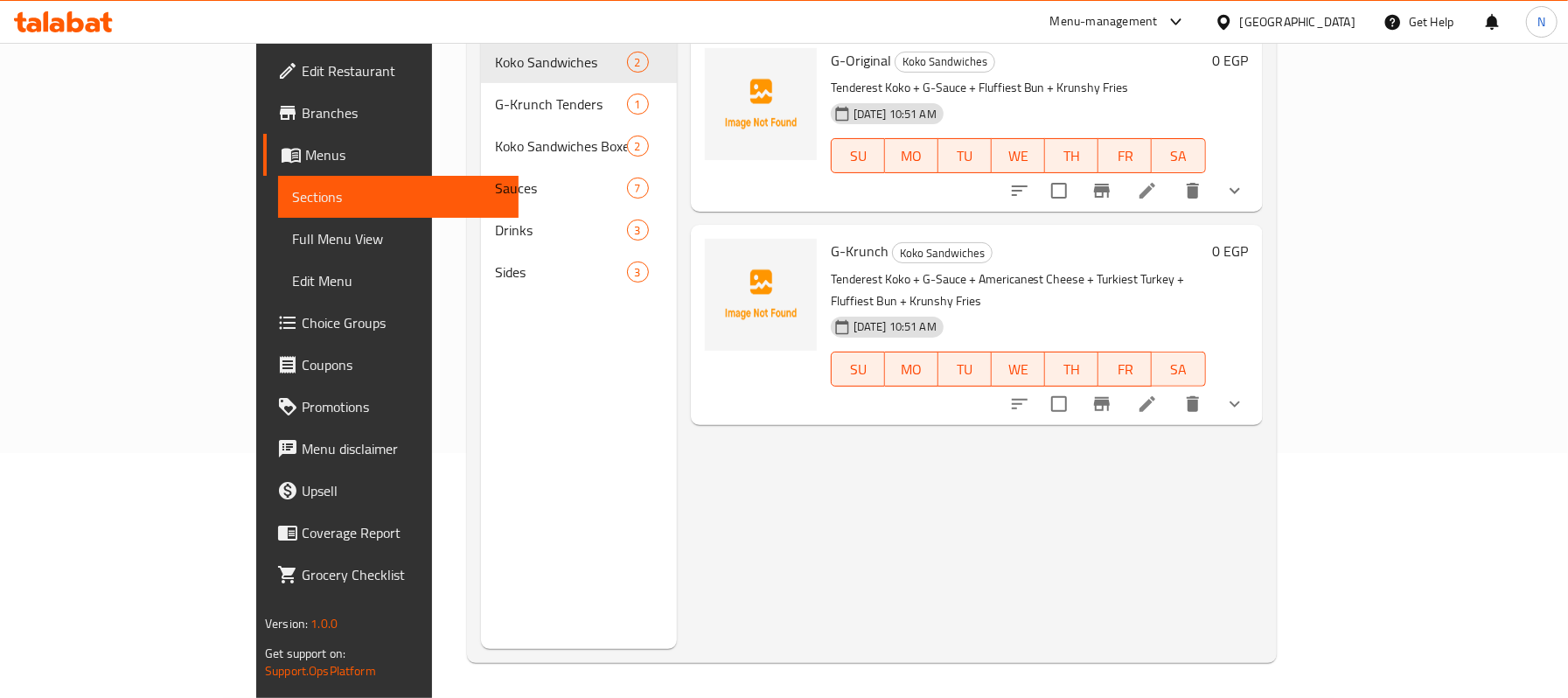
scroll to position [130, 0]
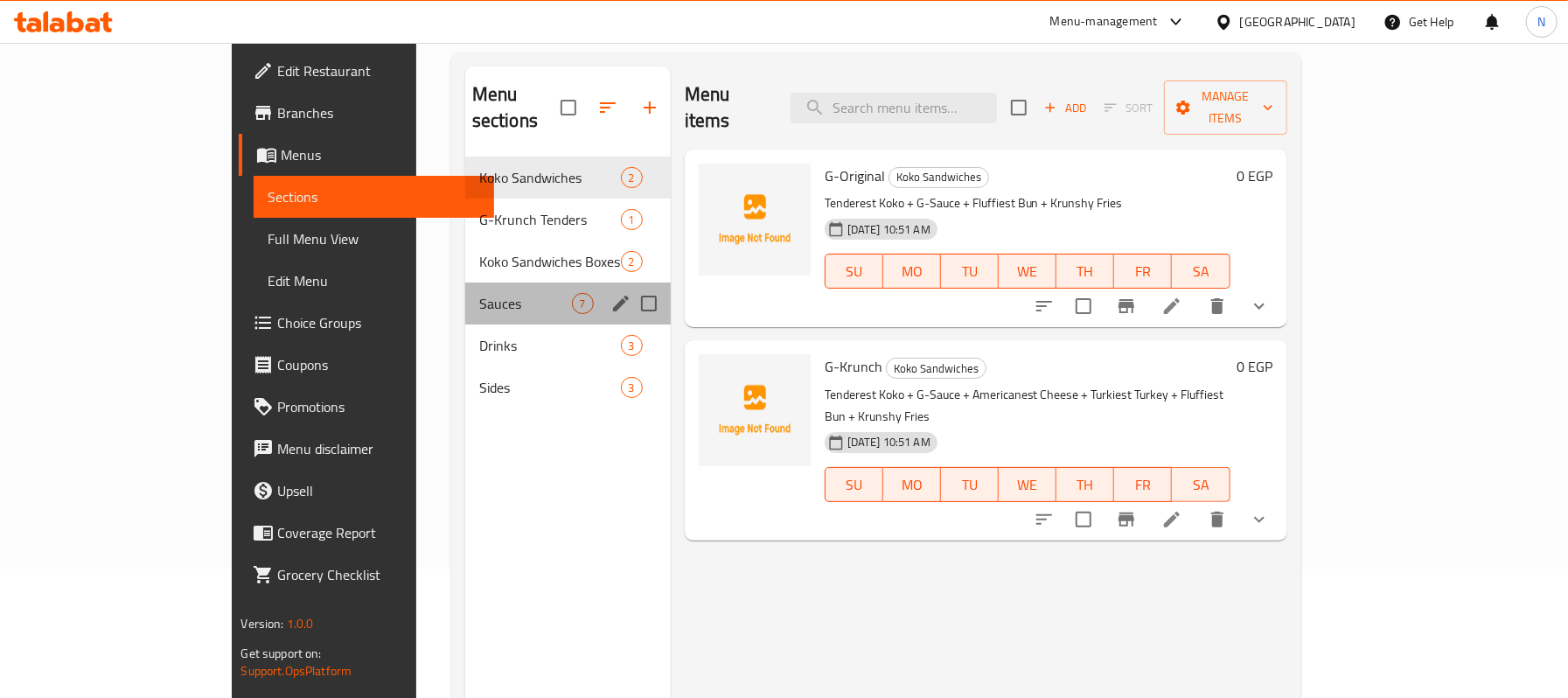
click at [466, 282] on div "Sauces 7" at bounding box center [568, 303] width 205 height 42
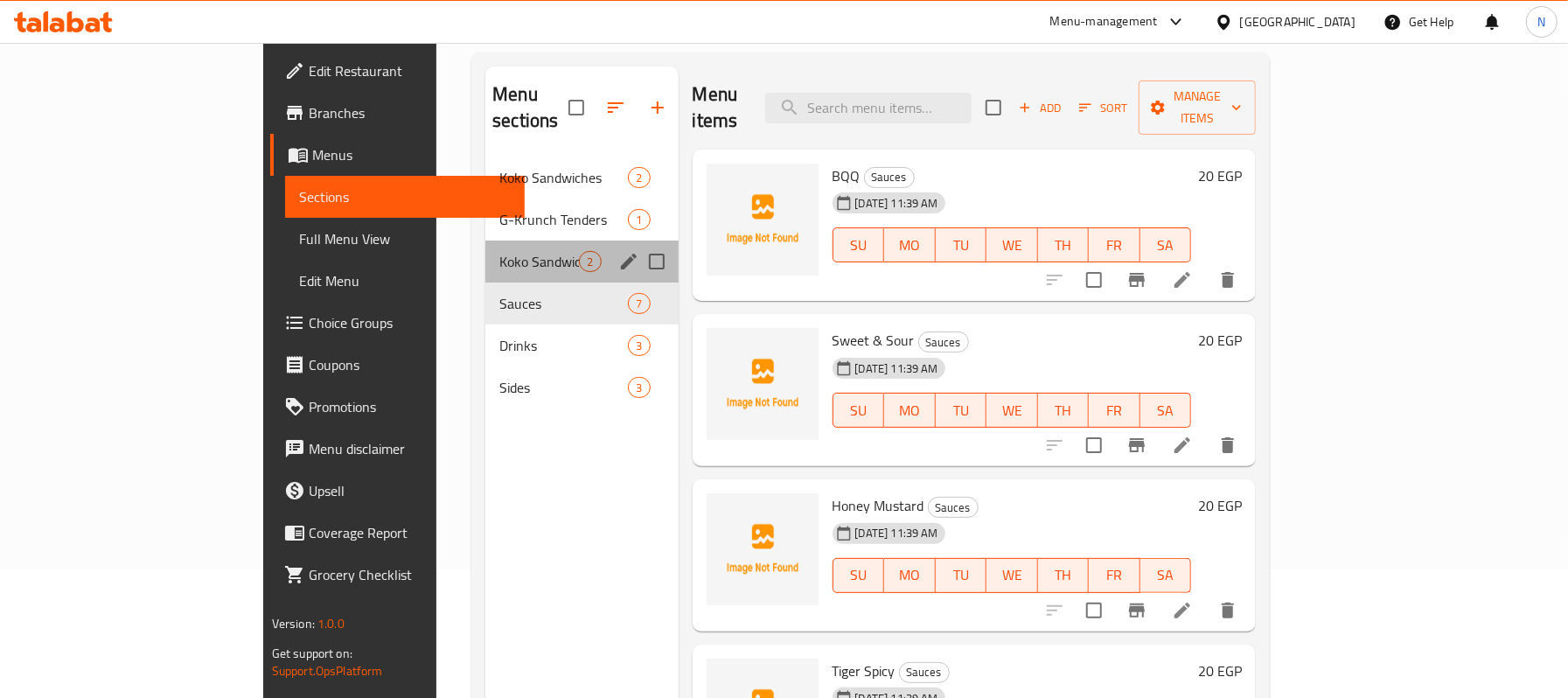
click at [485, 241] on div "Koko Sandwiches Boxes 2" at bounding box center [582, 261] width 192 height 42
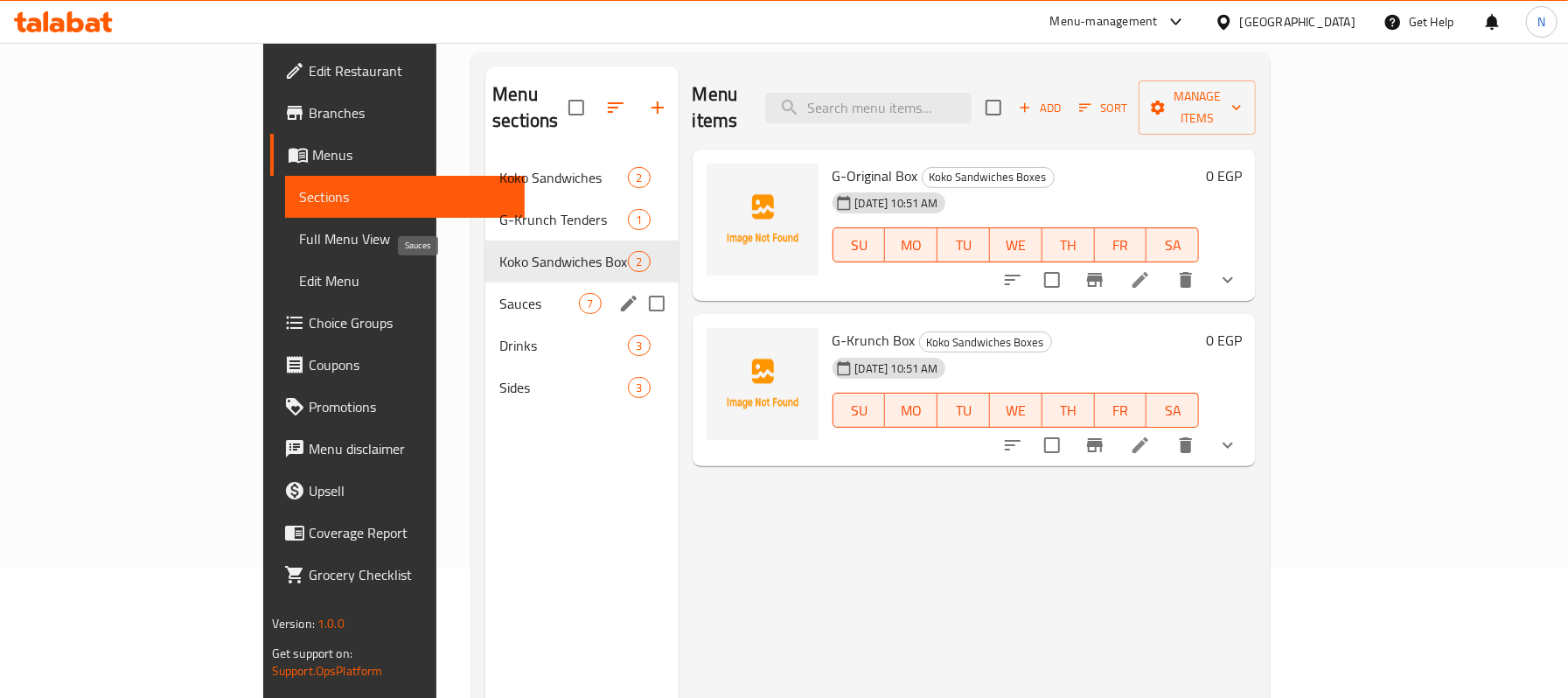
click at [499, 293] on span "Sauces" at bounding box center [539, 303] width 80 height 21
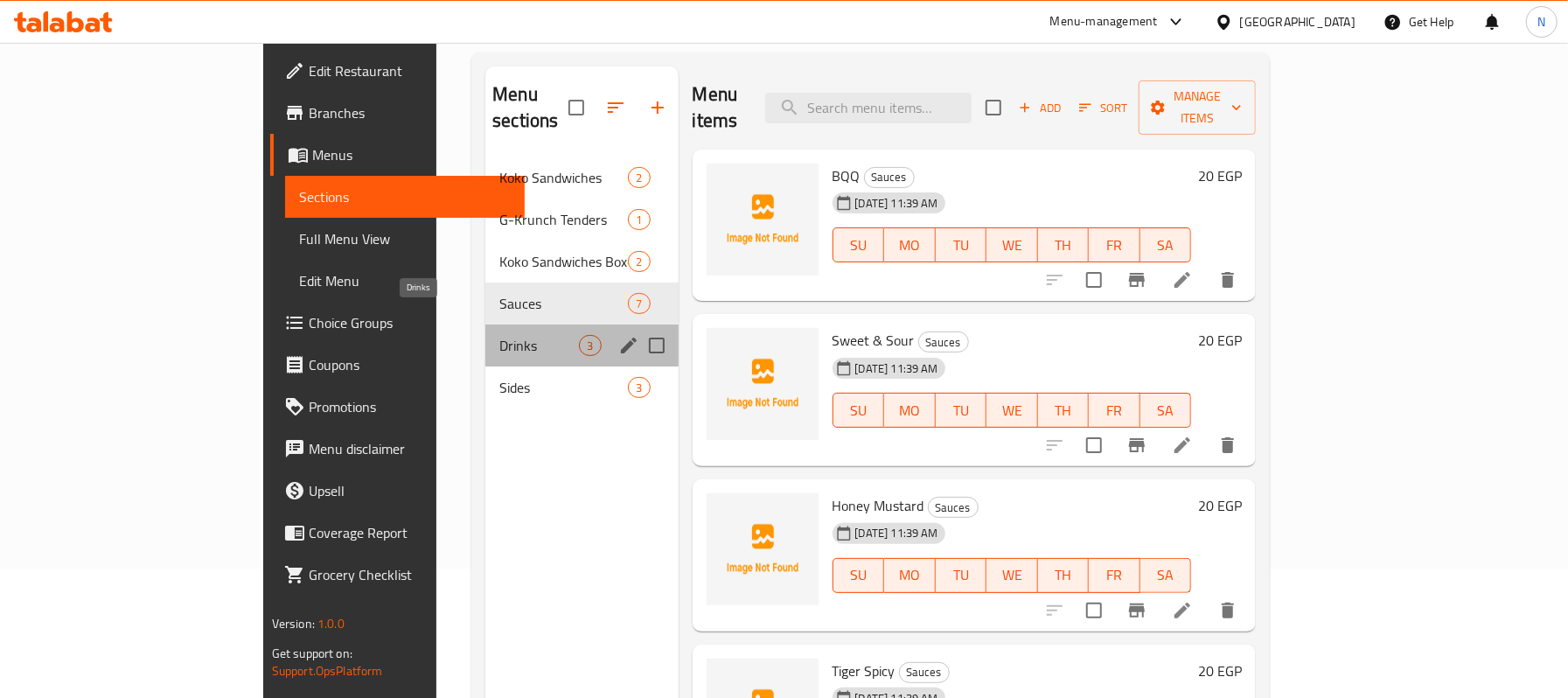
click at [499, 335] on span "Drinks" at bounding box center [539, 345] width 80 height 21
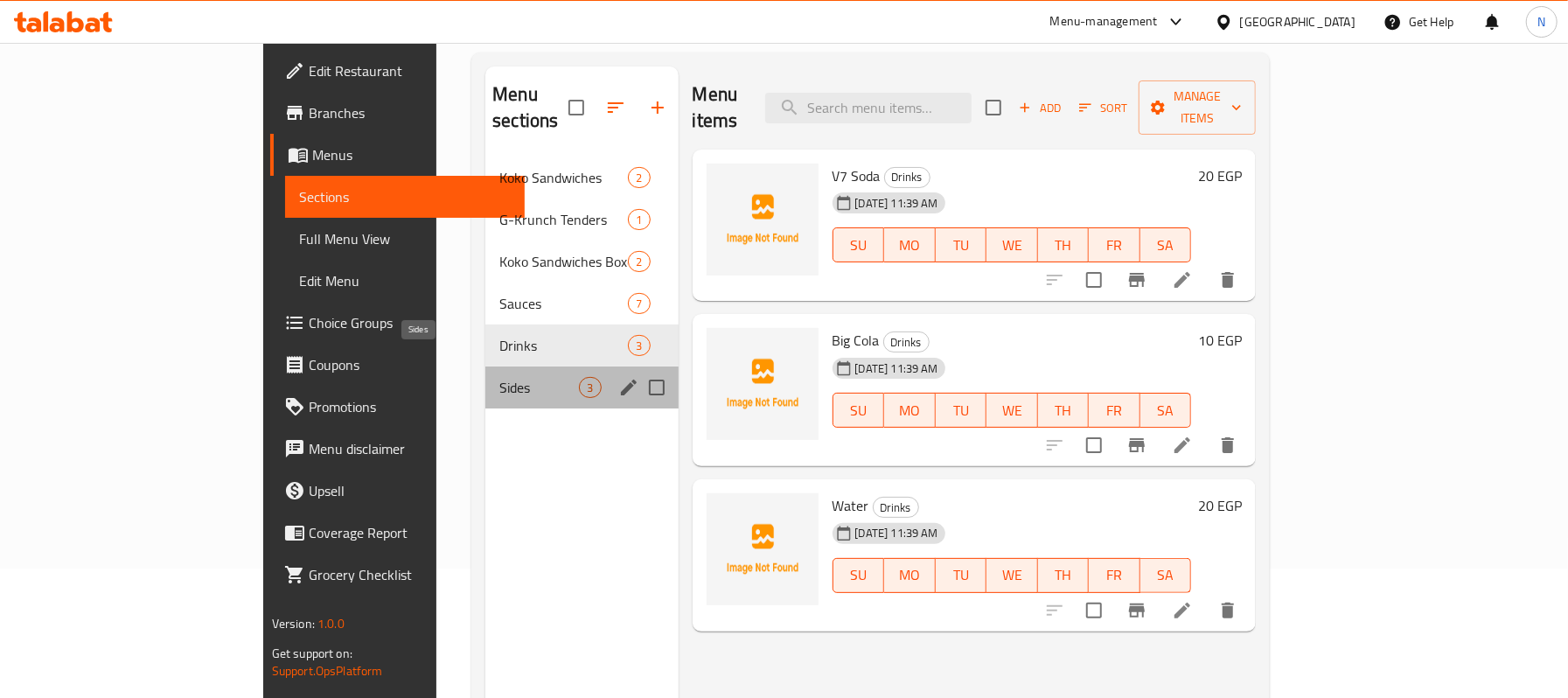
click at [499, 377] on span "Sides" at bounding box center [539, 387] width 80 height 21
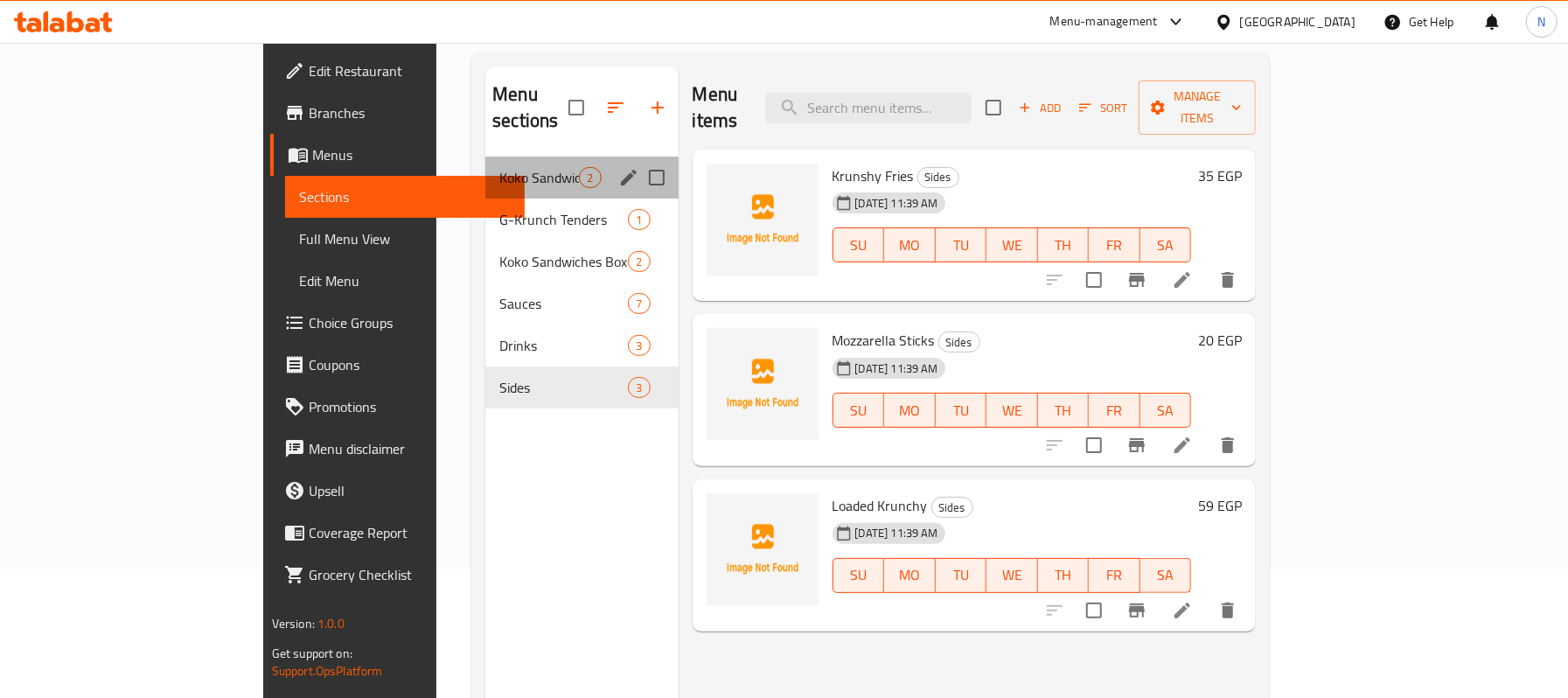
click at [485, 172] on div "Koko Sandwiches 2" at bounding box center [582, 178] width 192 height 42
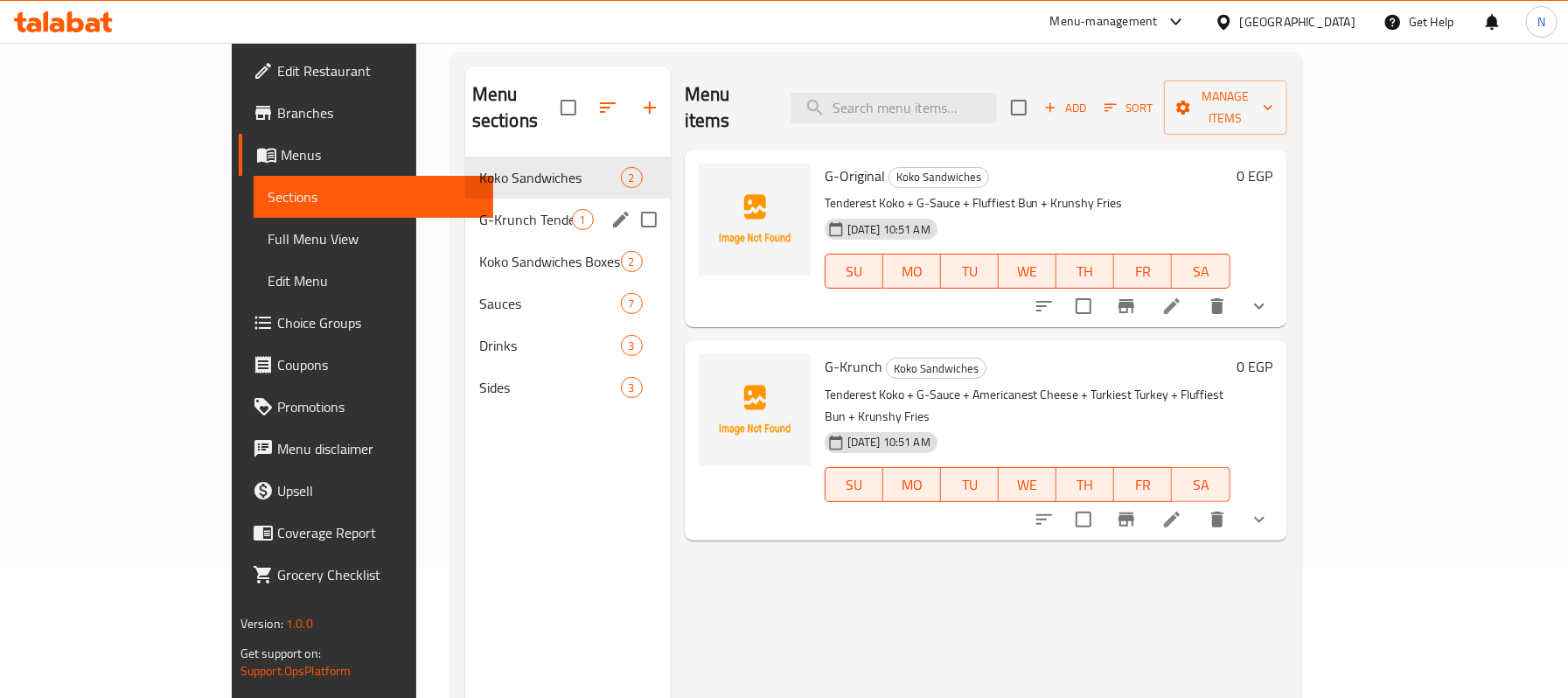
click at [466, 211] on div "G-Krunch Tenders 1" at bounding box center [568, 220] width 205 height 42
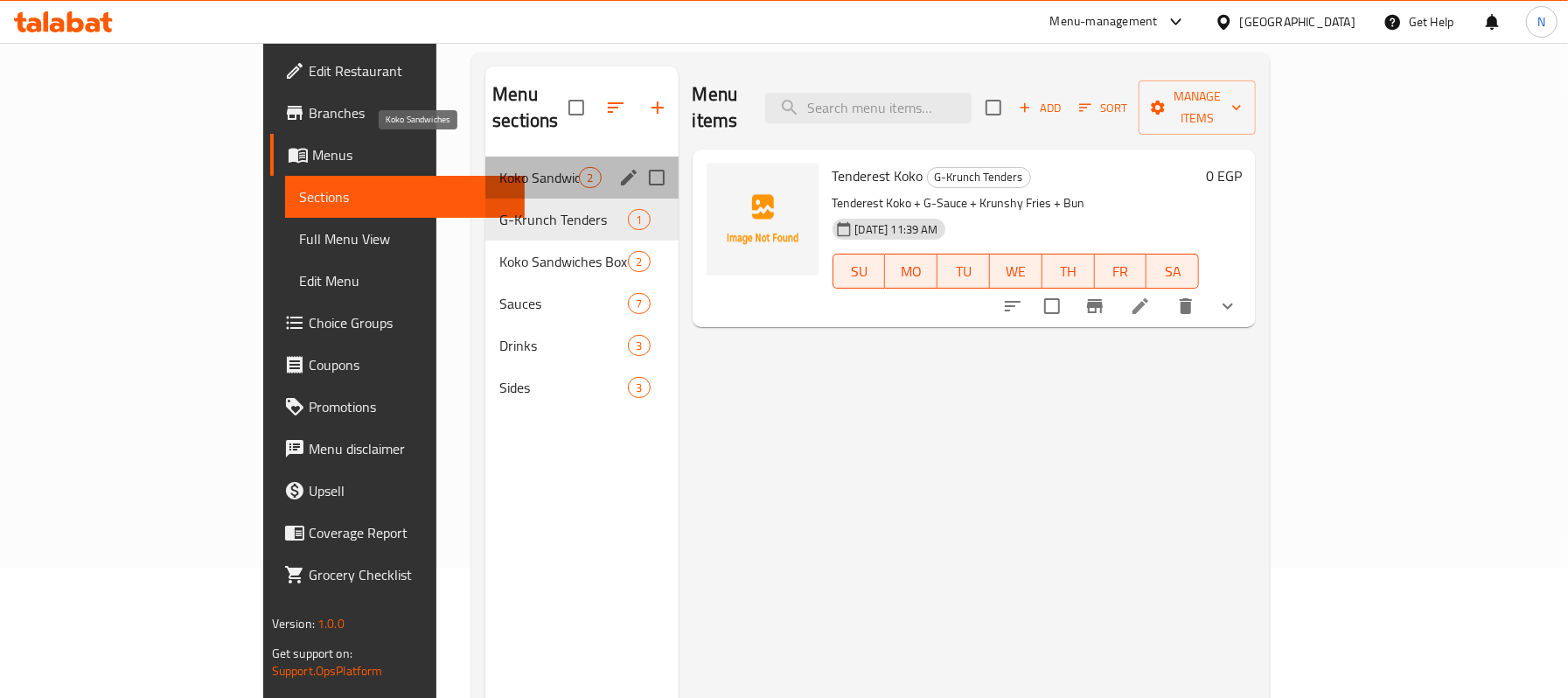
click at [499, 167] on span "Koko Sandwiches" at bounding box center [539, 177] width 80 height 21
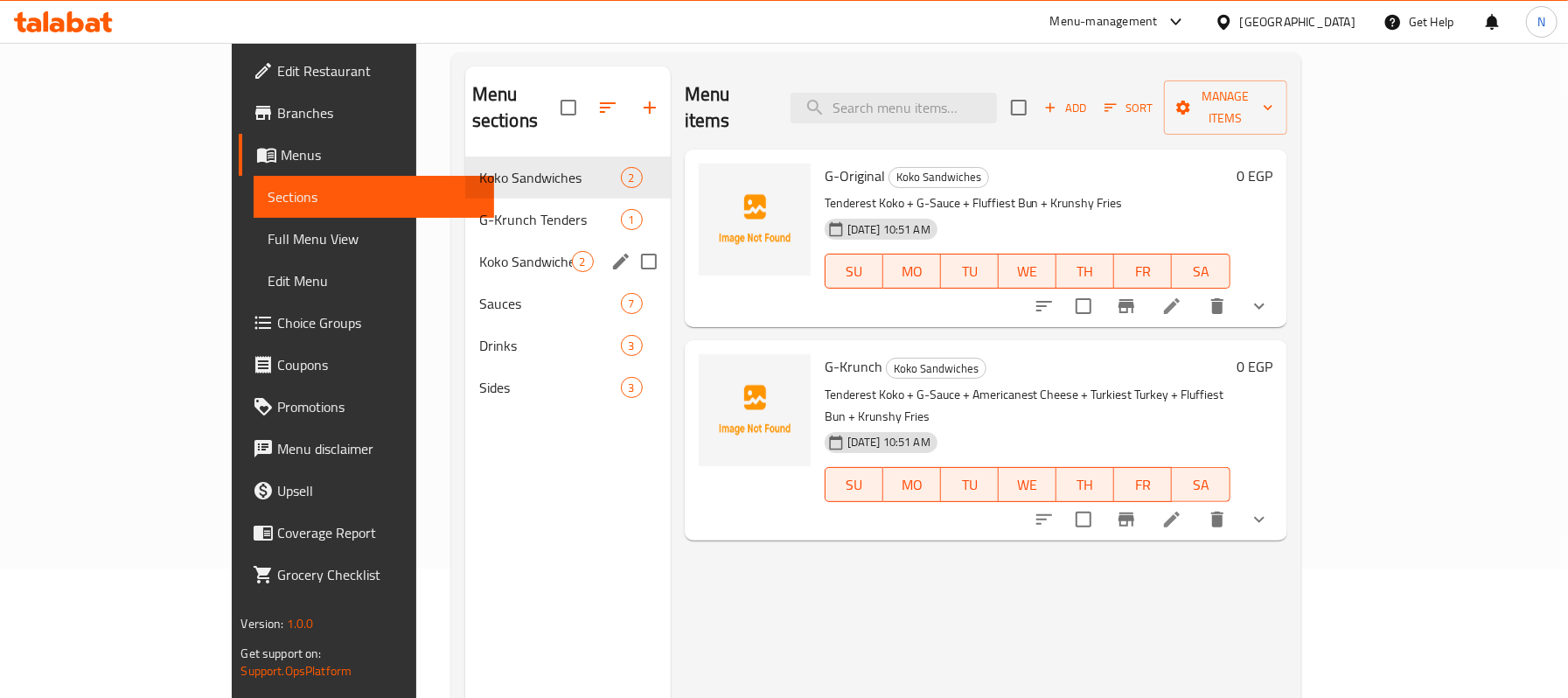
click at [466, 241] on div "Koko Sandwiches Boxes 2" at bounding box center [568, 261] width 205 height 42
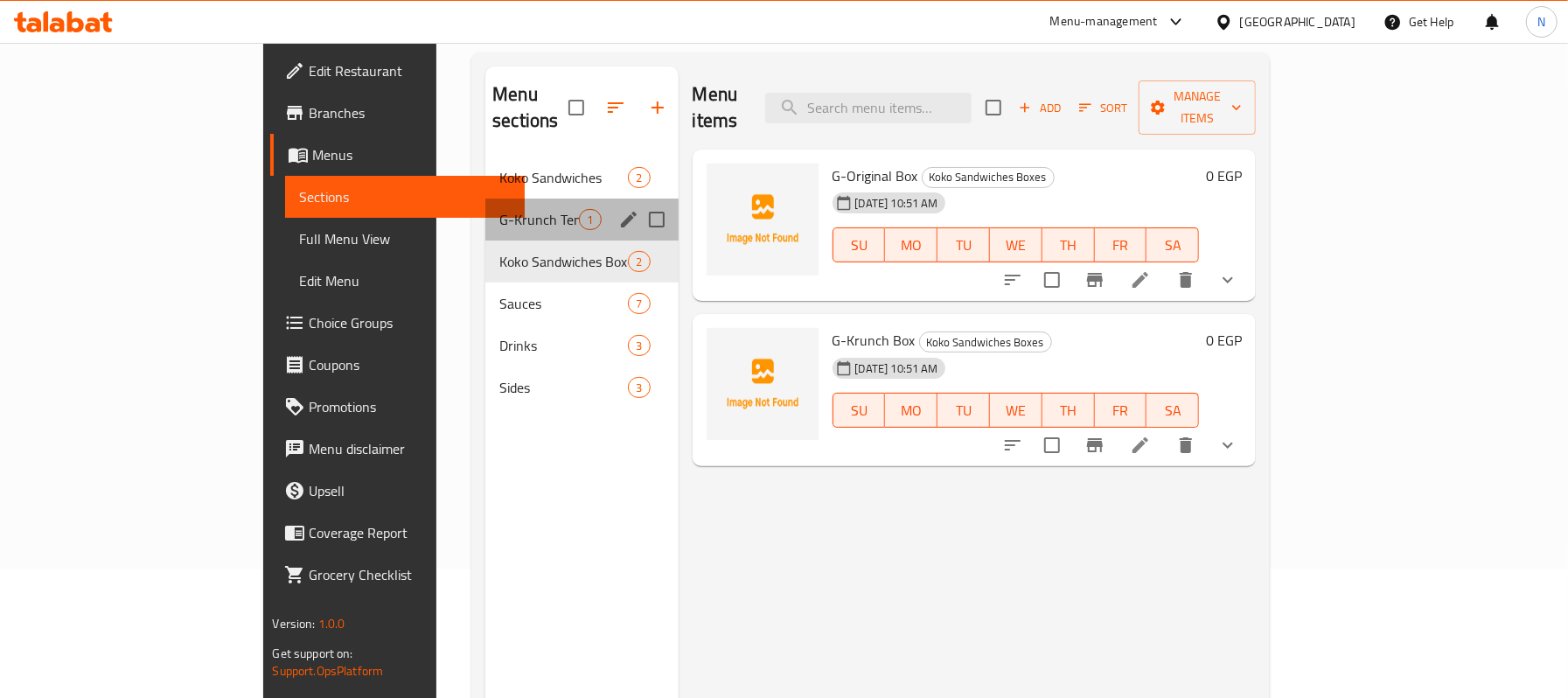
click at [485, 199] on div "G-Krunch Tenders 1" at bounding box center [582, 220] width 192 height 42
